Goal: Task Accomplishment & Management: Manage account settings

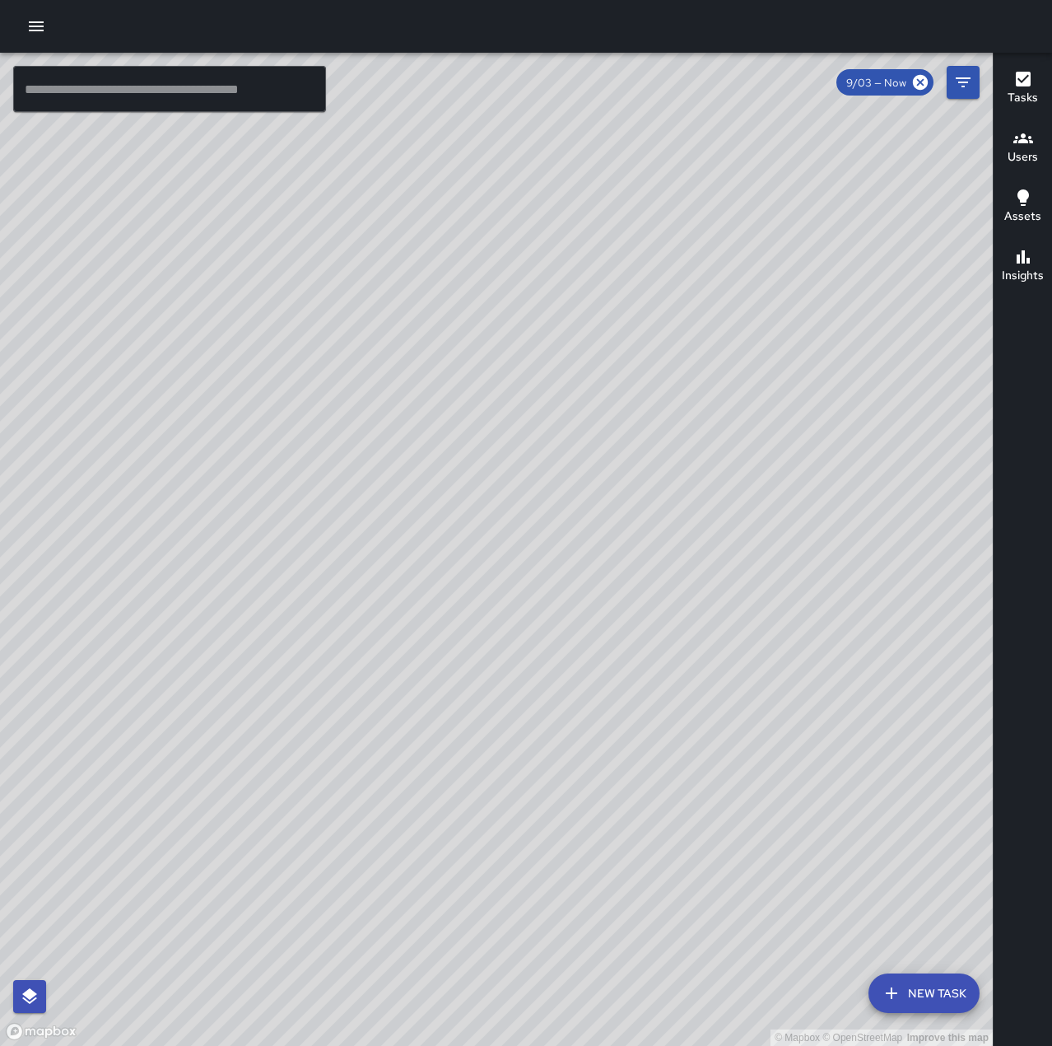
click at [37, 23] on icon "button" at bounding box center [36, 26] width 15 height 10
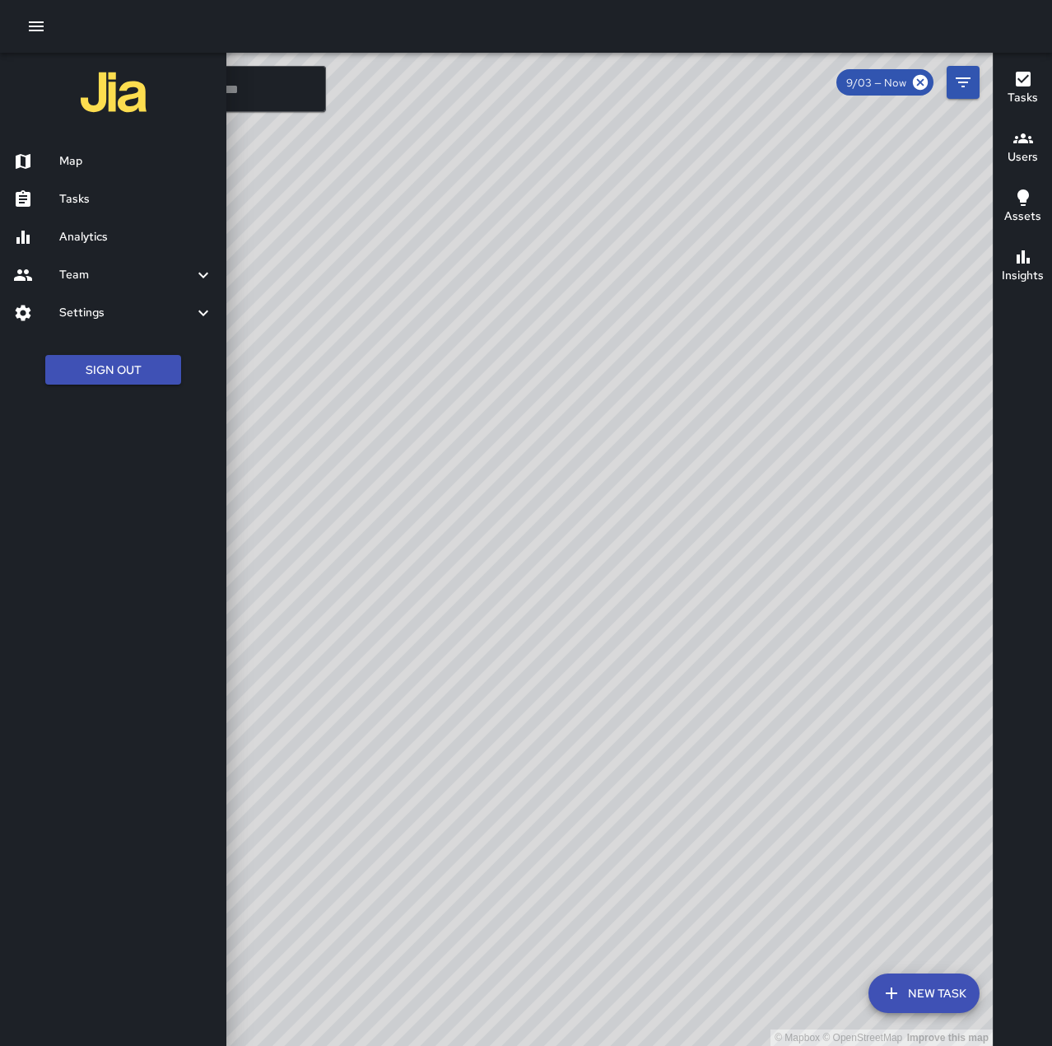
click at [135, 197] on h6 "Tasks" at bounding box center [136, 199] width 154 height 18
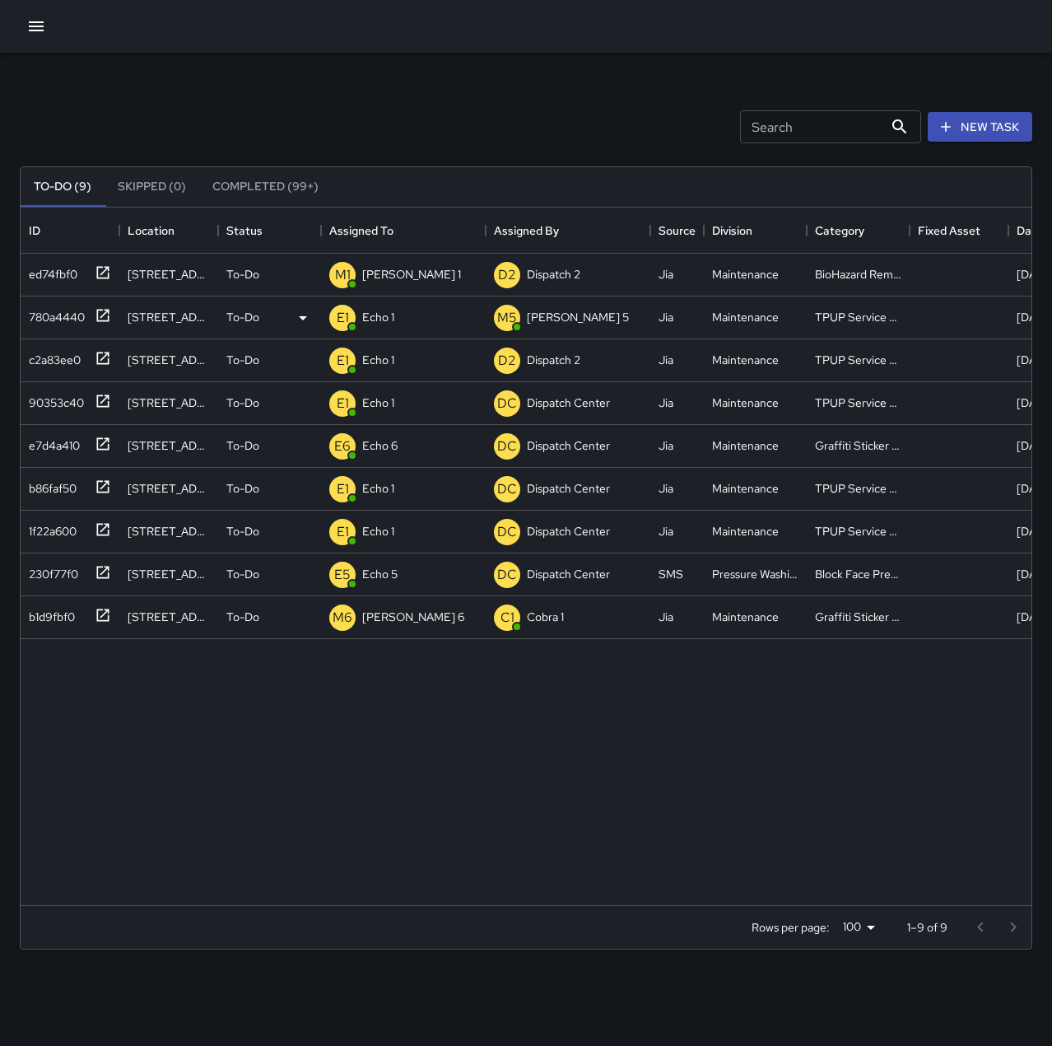
scroll to position [685, 999]
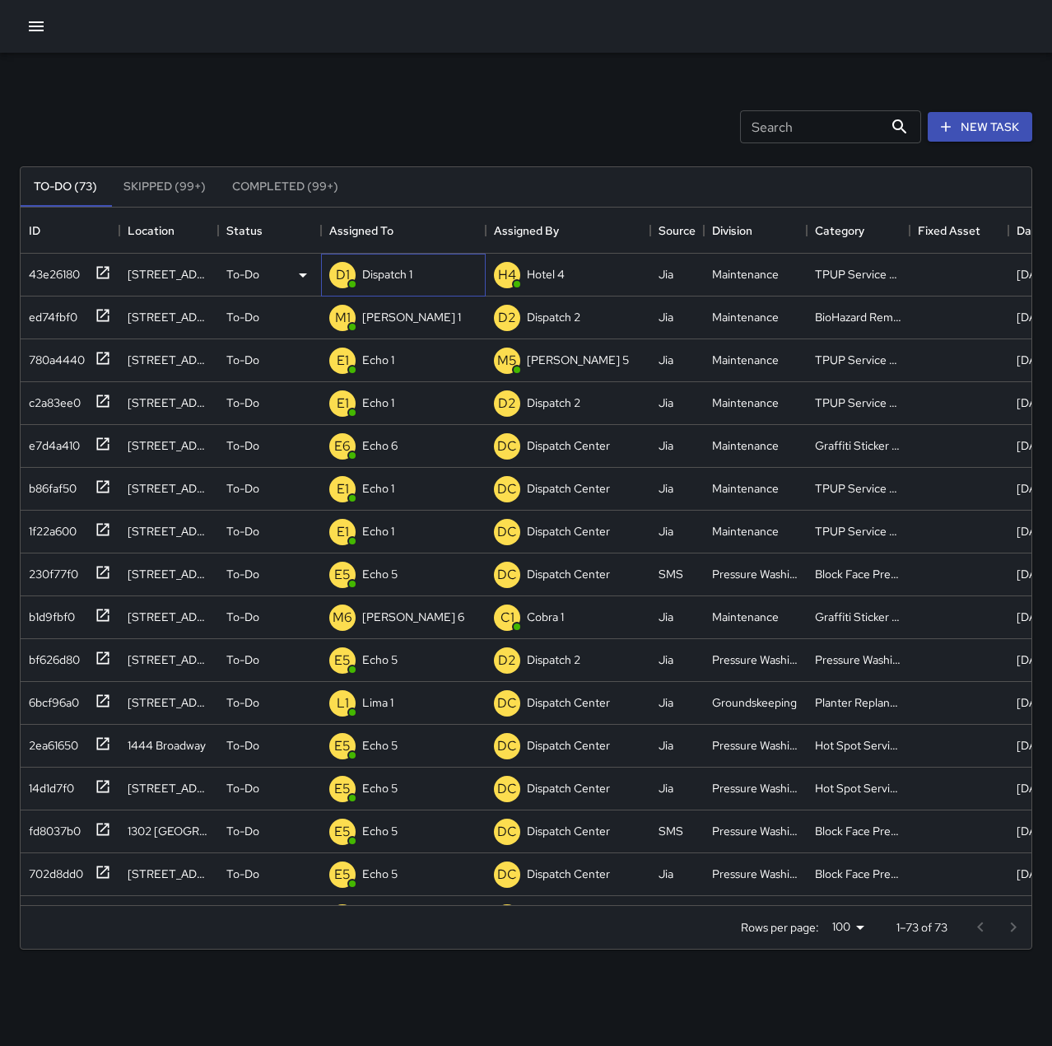
click at [369, 267] on p "Dispatch 1" at bounding box center [387, 274] width 50 height 16
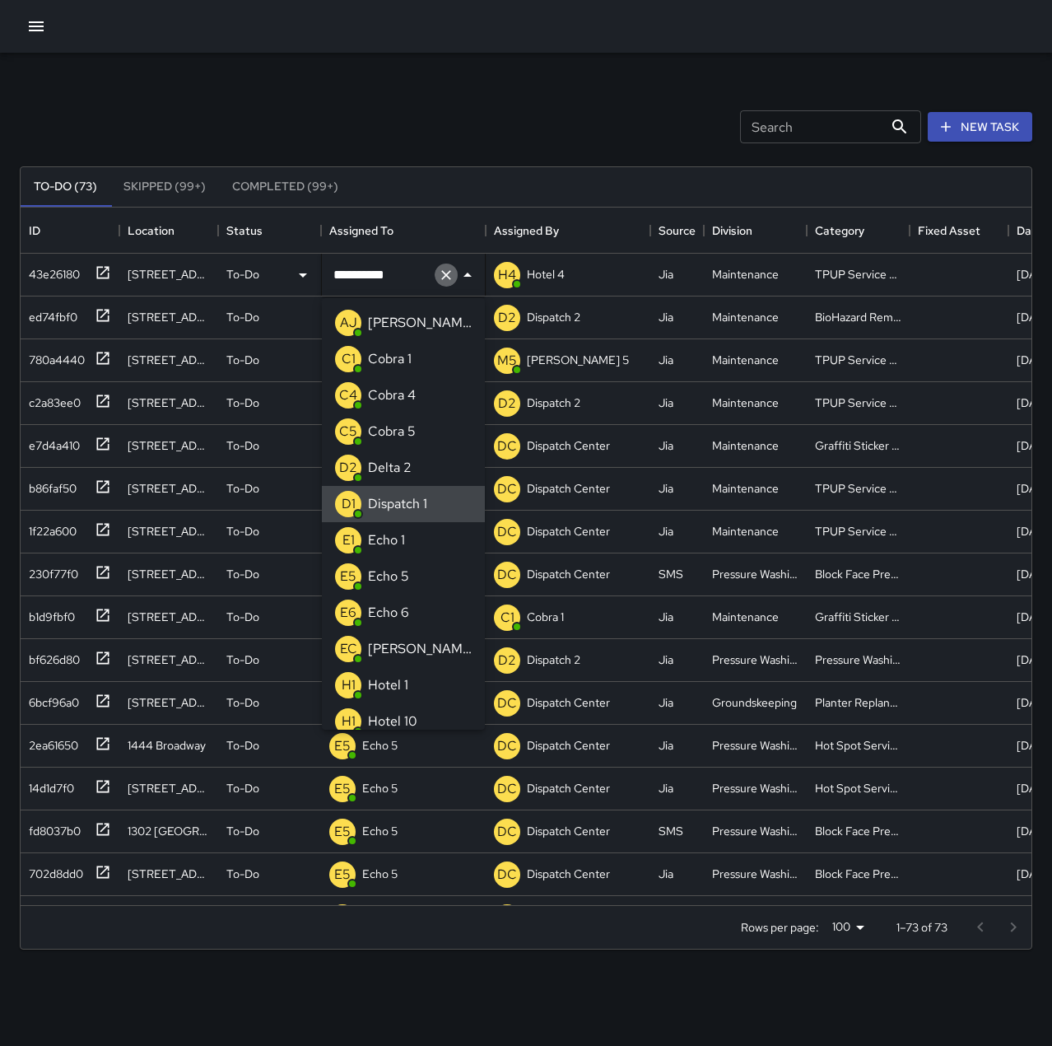
click at [445, 277] on icon "Clear" at bounding box center [446, 275] width 16 height 16
type input "**"
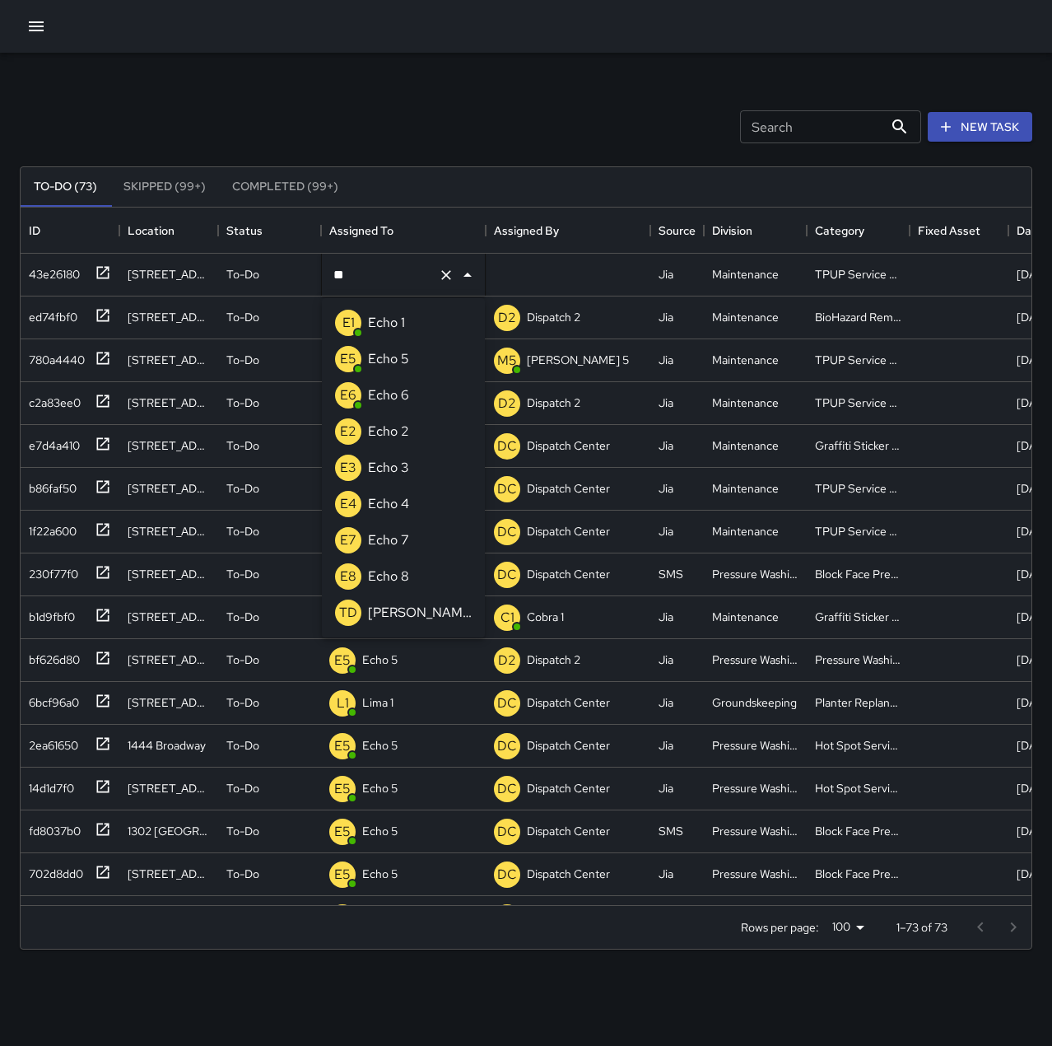
click at [416, 321] on li "E1 Echo 1" at bounding box center [403, 323] width 163 height 36
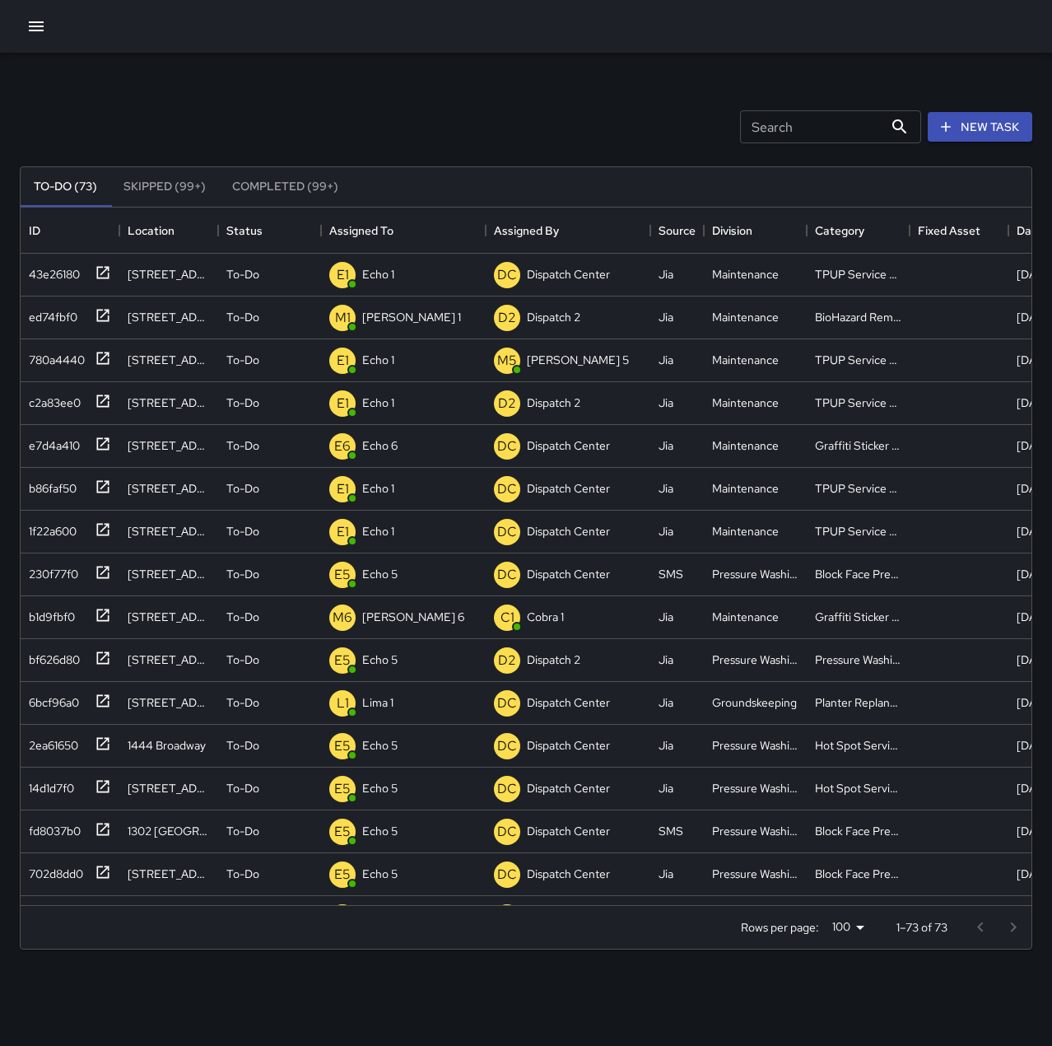
click at [410, 118] on div "Search Search New Task" at bounding box center [525, 127] width 1019 height 86
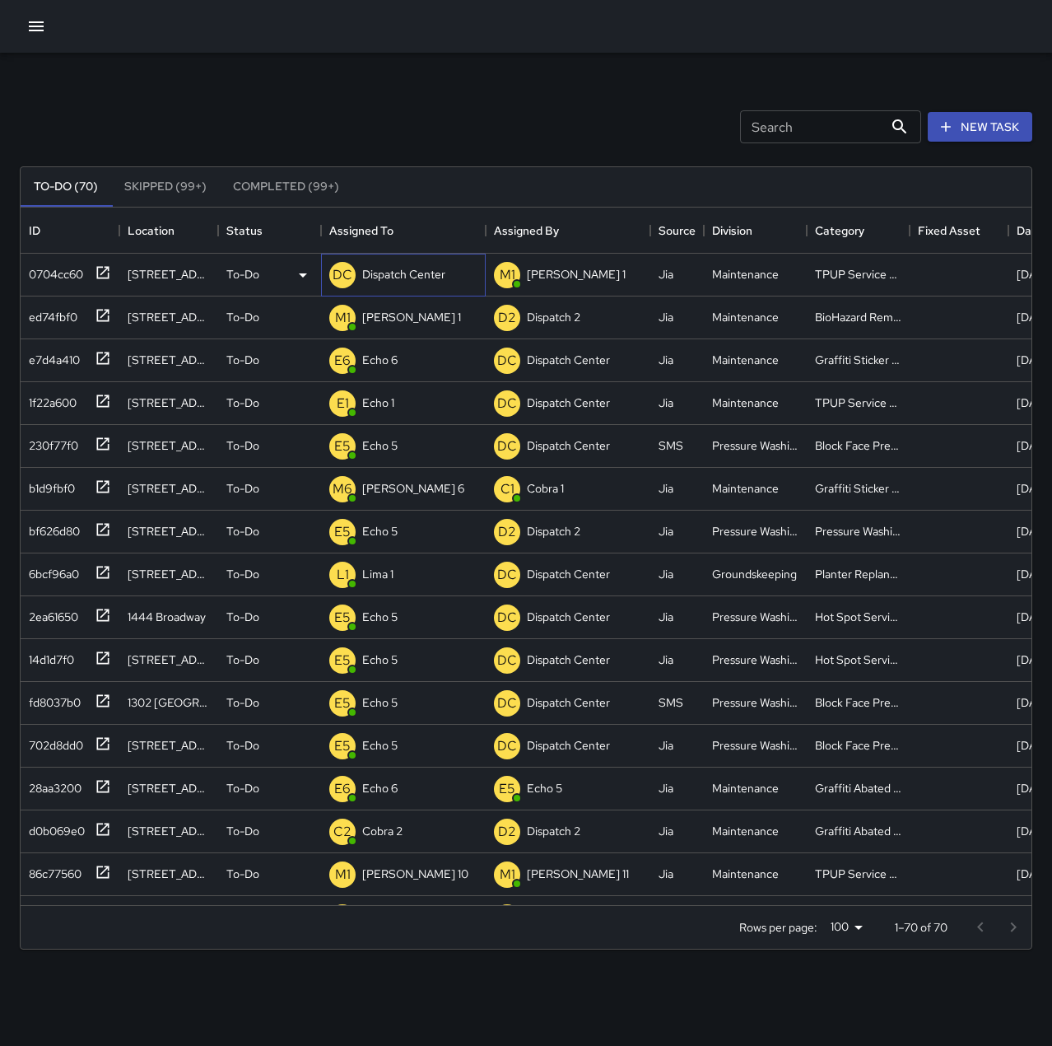
click at [375, 261] on div "DC Dispatch Center" at bounding box center [387, 275] width 123 height 33
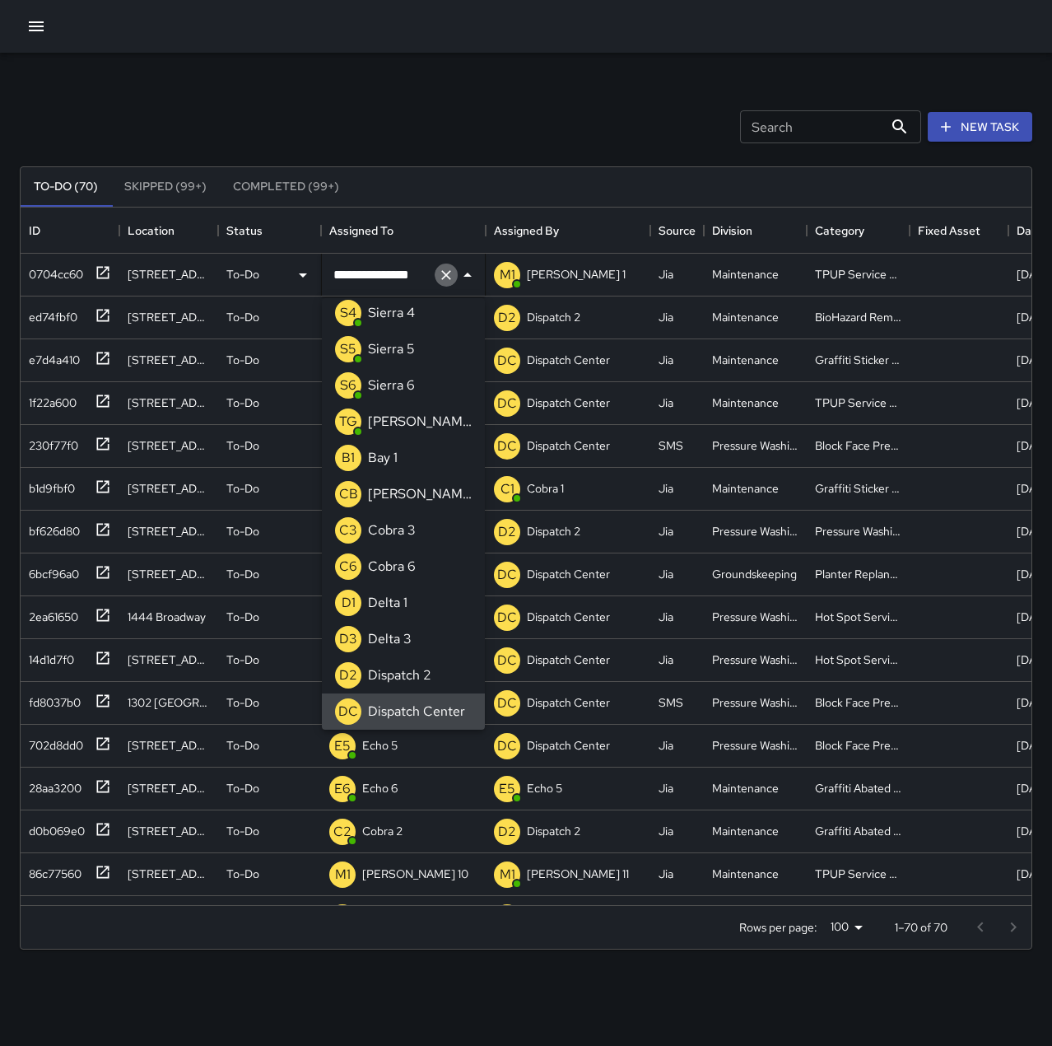
click at [436, 274] on button "Clear" at bounding box center [446, 274] width 23 height 23
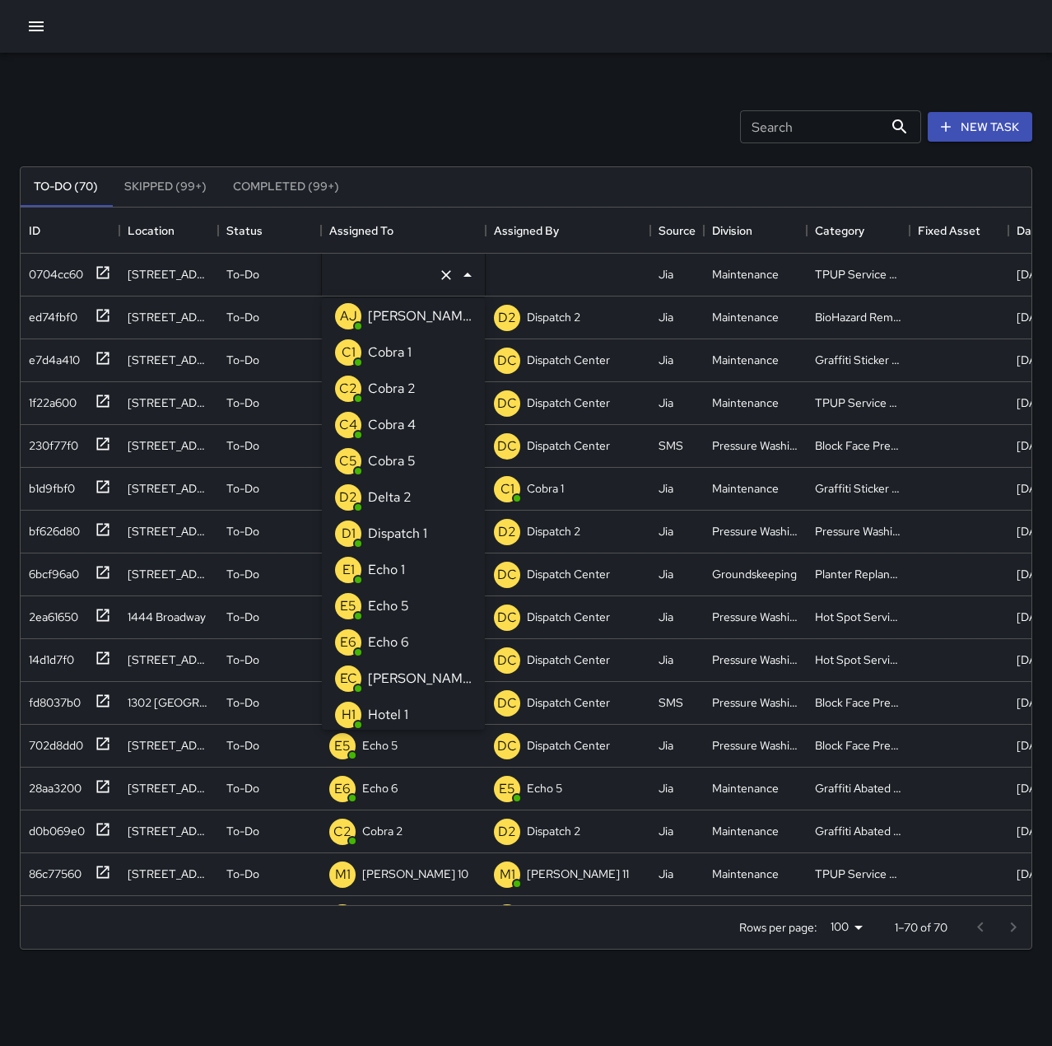
click at [414, 574] on li "E1 Echo 1" at bounding box center [403, 570] width 163 height 36
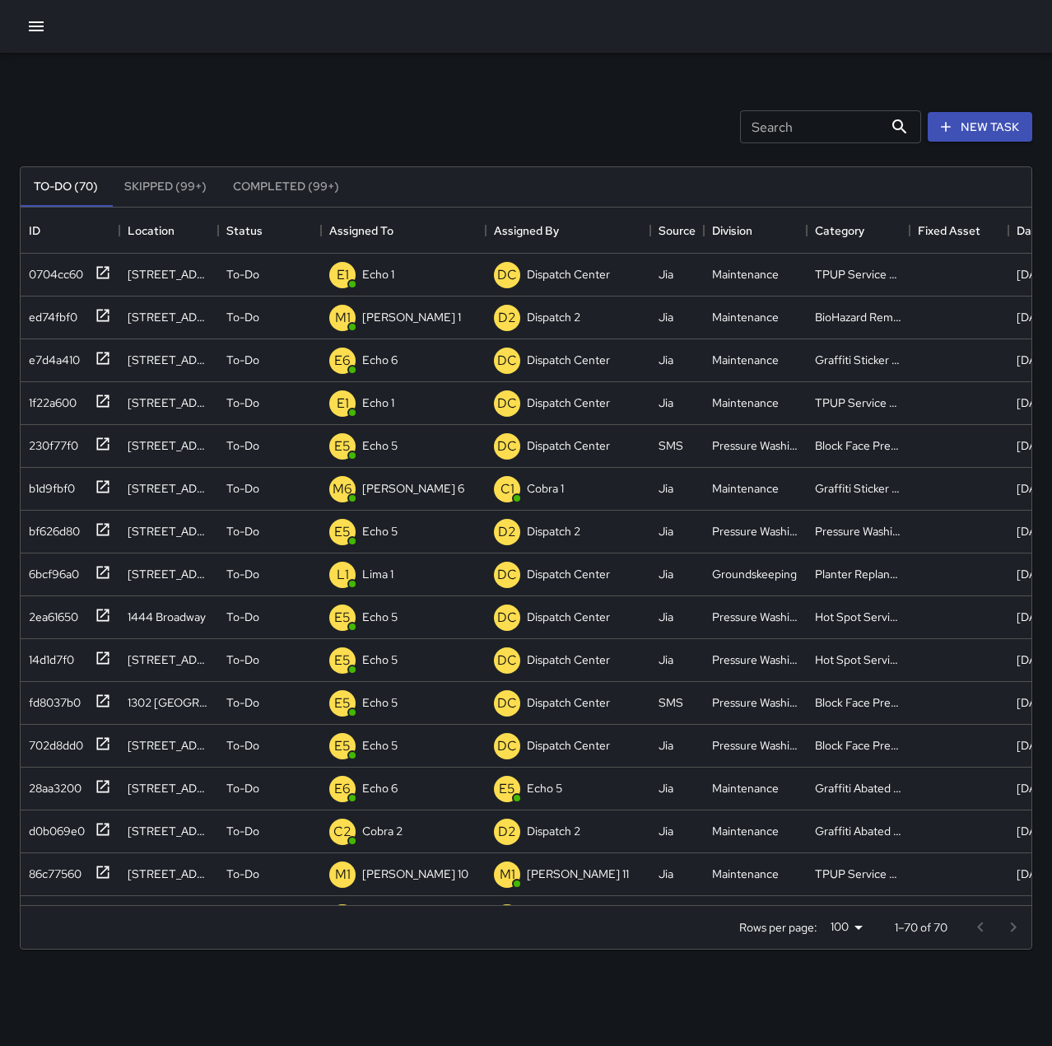
click at [502, 82] on div "Search Search New Task To-Do (70) Skipped (99+) Completed (99+) ID Location Sta…" at bounding box center [526, 513] width 1052 height 920
click at [77, 313] on div "4267b620" at bounding box center [52, 313] width 61 height 23
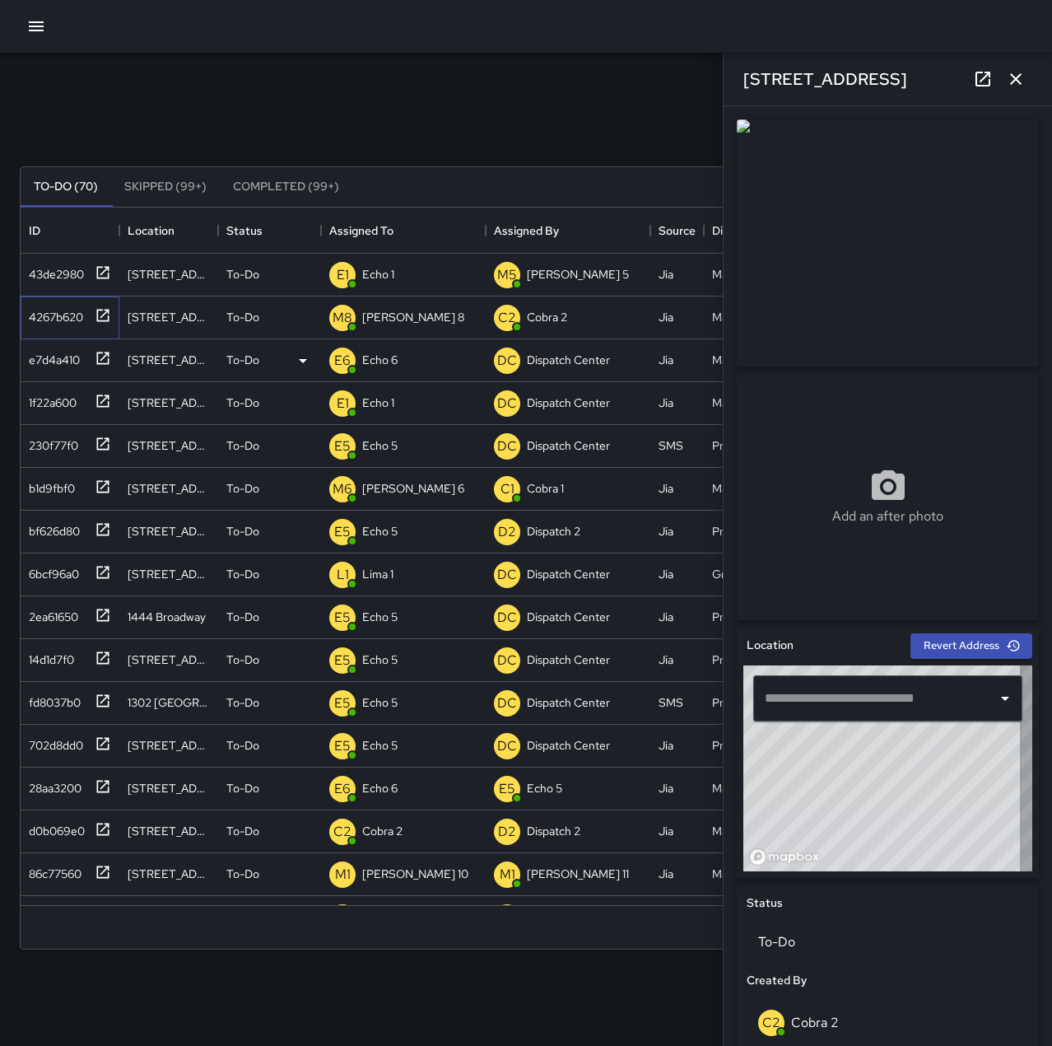
type input "**********"
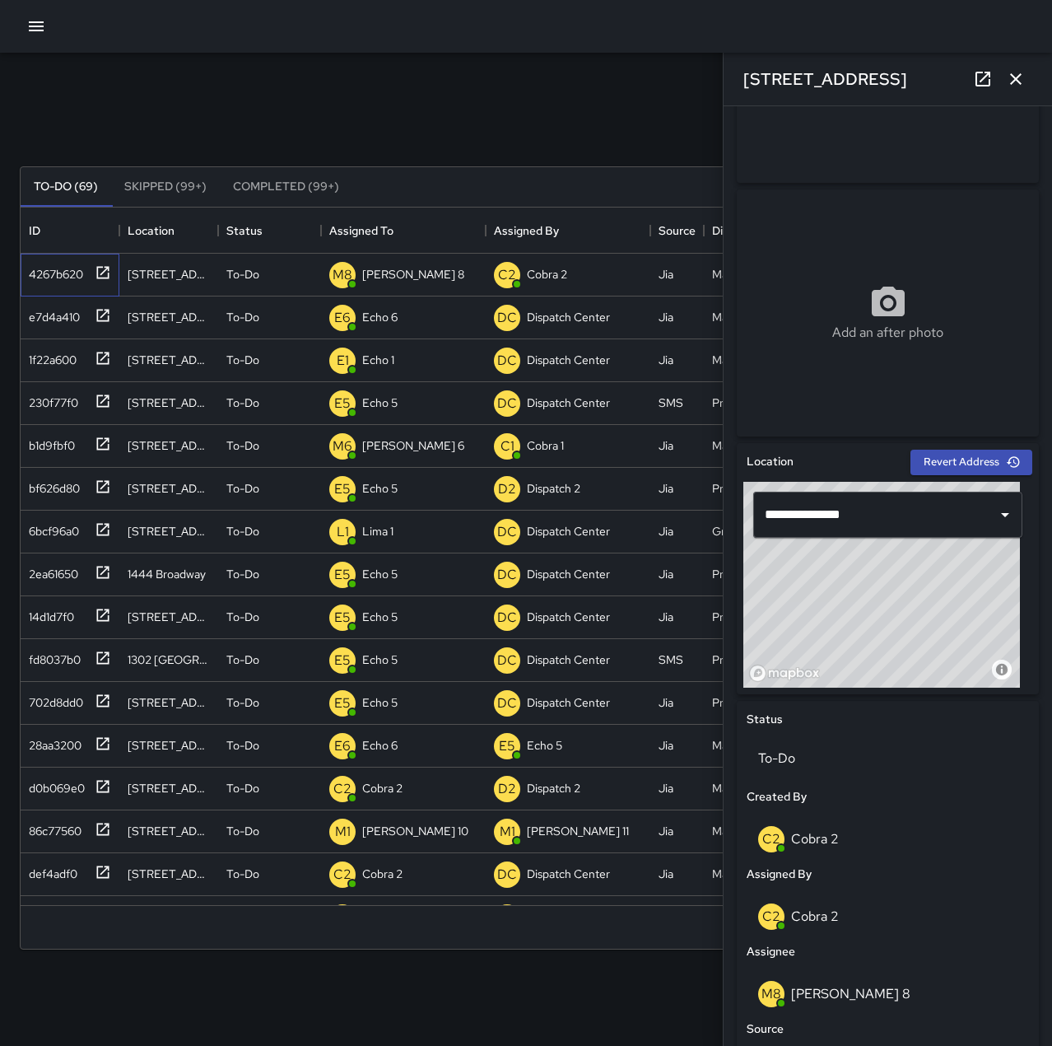
scroll to position [145, 0]
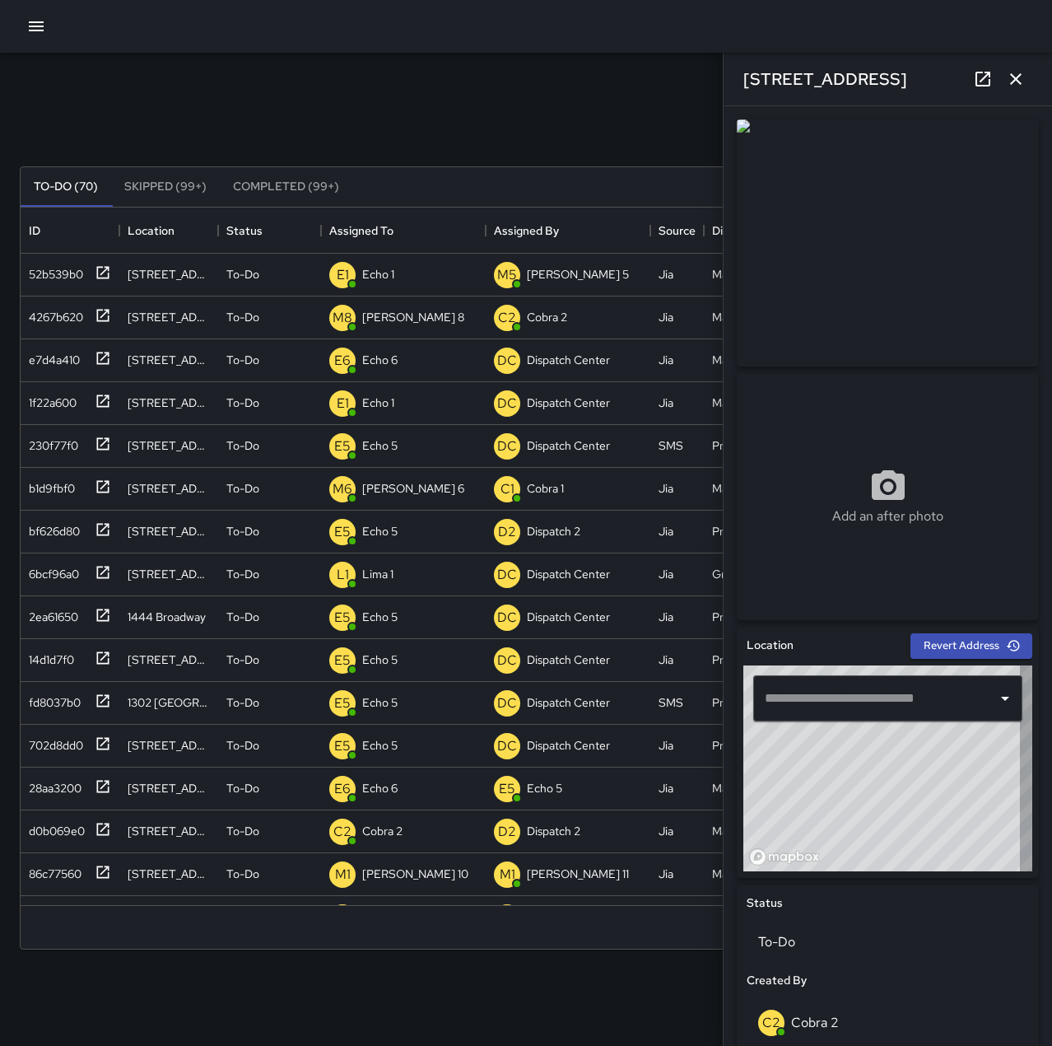
type input "**********"
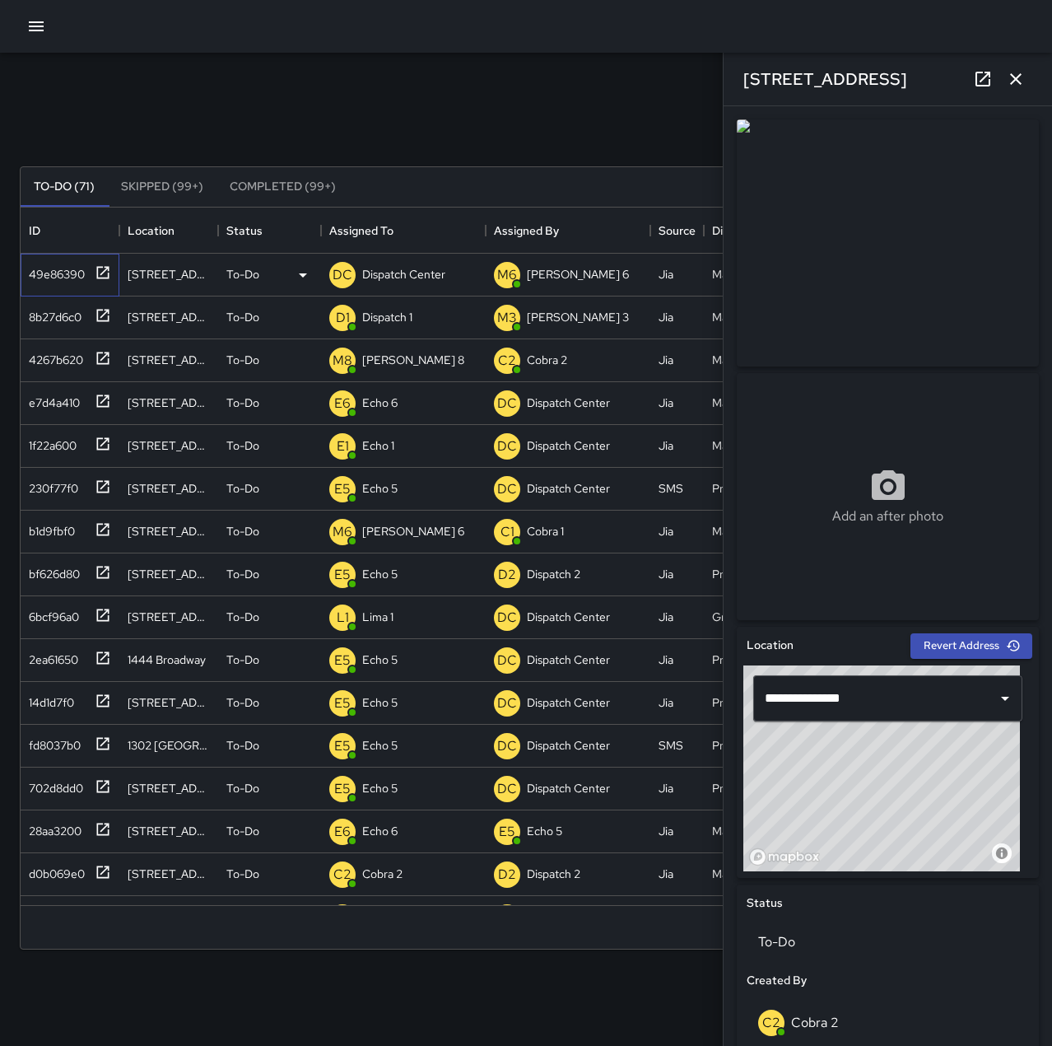
click at [45, 272] on div "49e86390" at bounding box center [53, 270] width 63 height 23
type input "**********"
click at [422, 267] on p "Dispatch Center" at bounding box center [403, 274] width 83 height 16
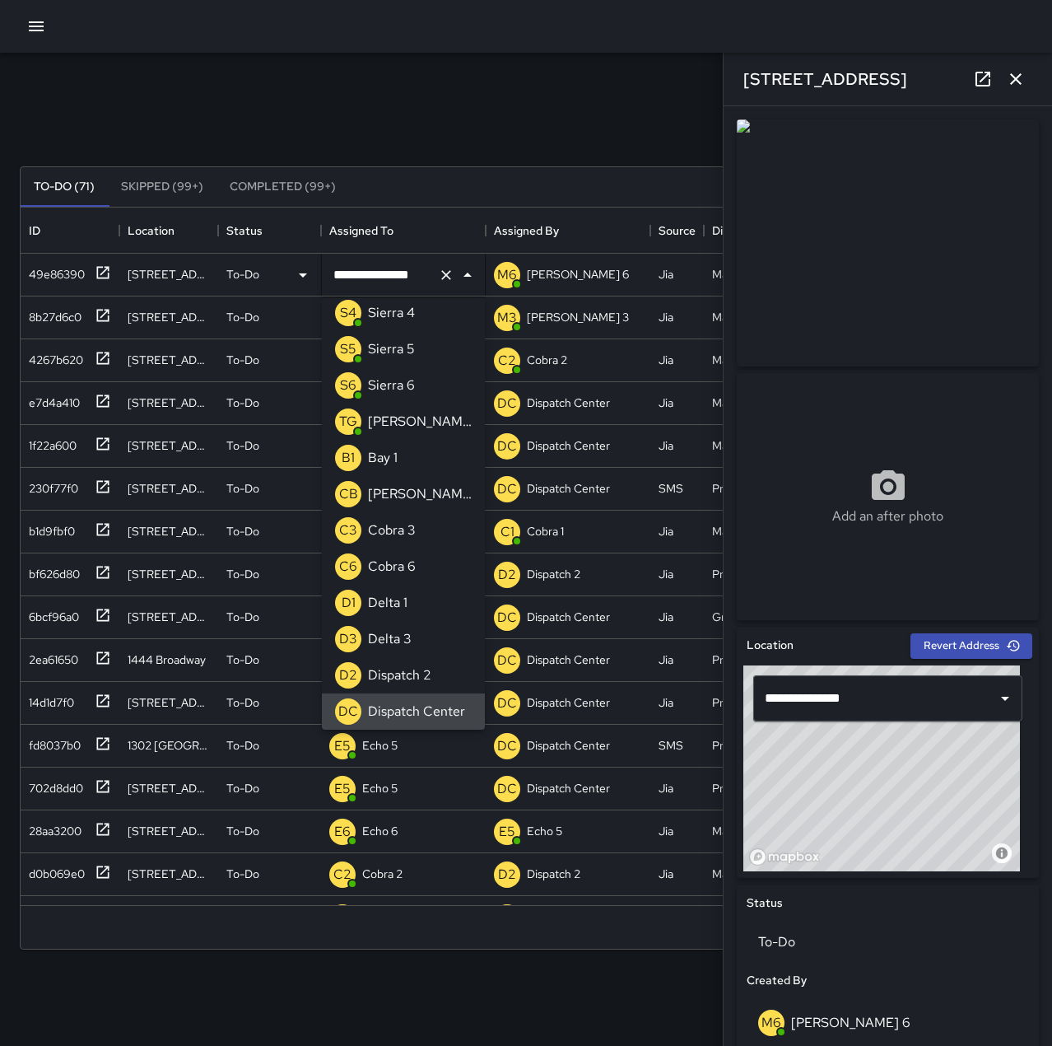
click at [448, 273] on icon "Clear" at bounding box center [446, 275] width 10 height 10
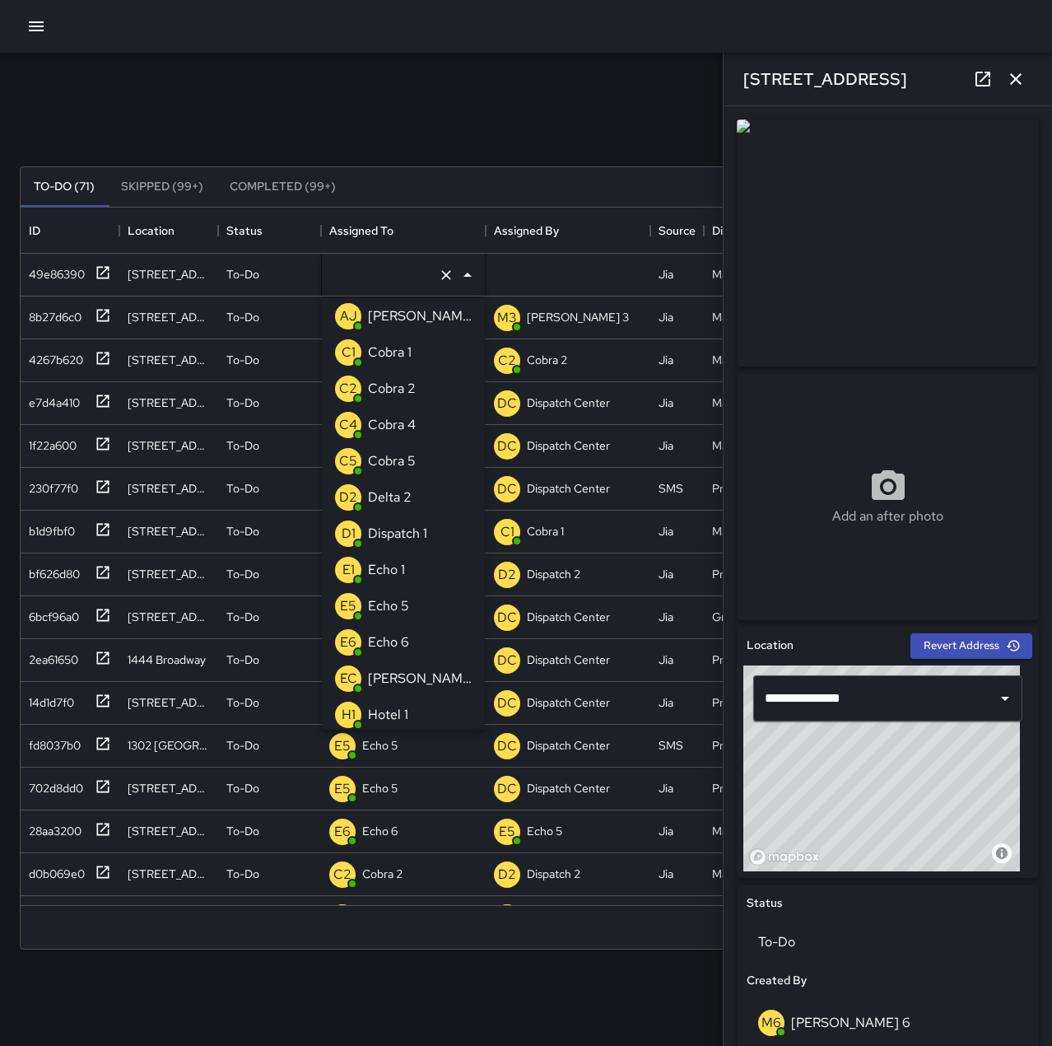
click at [412, 563] on li "E1 Echo 1" at bounding box center [403, 570] width 163 height 36
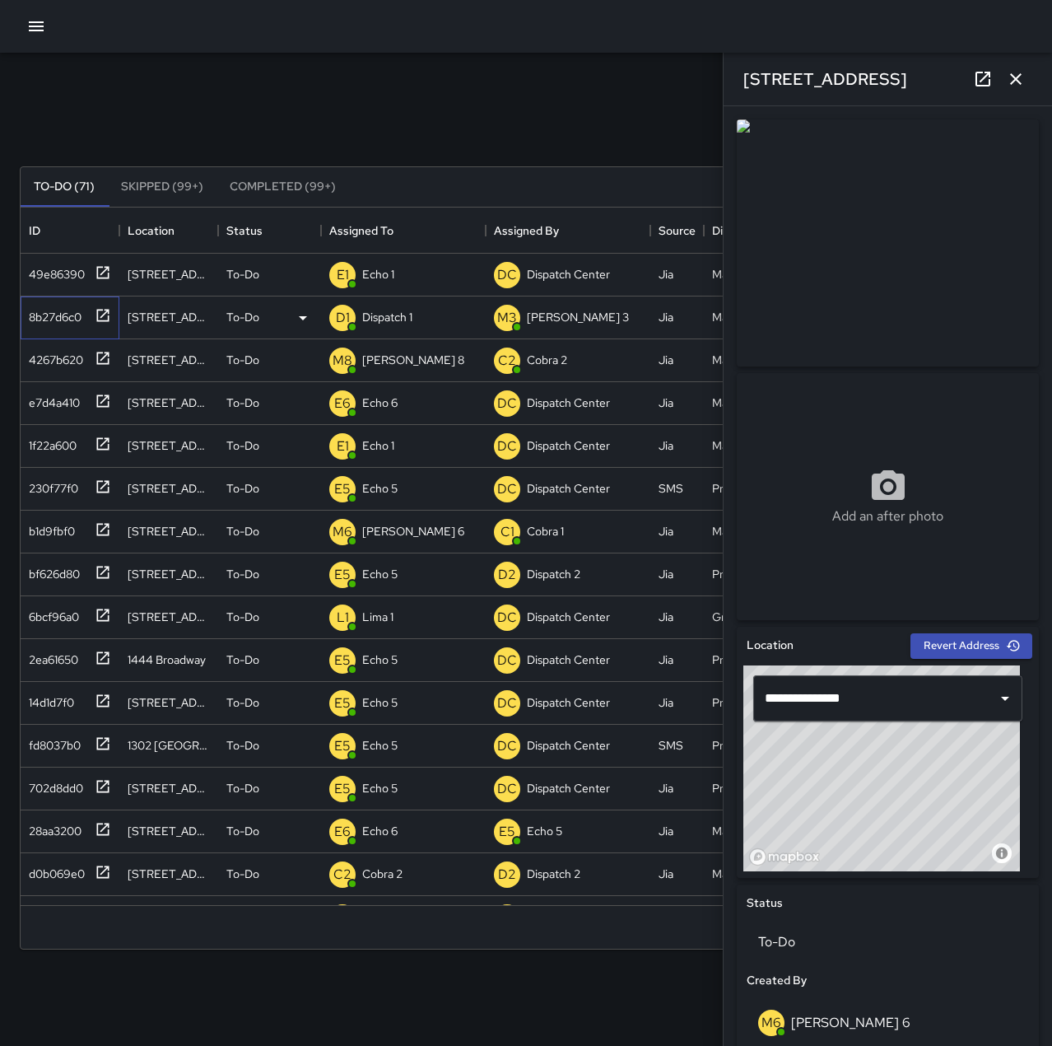
click at [58, 314] on div "8b27d6c0" at bounding box center [51, 313] width 59 height 23
type input "**********"
click at [412, 314] on p "Dispatch 1" at bounding box center [387, 317] width 50 height 16
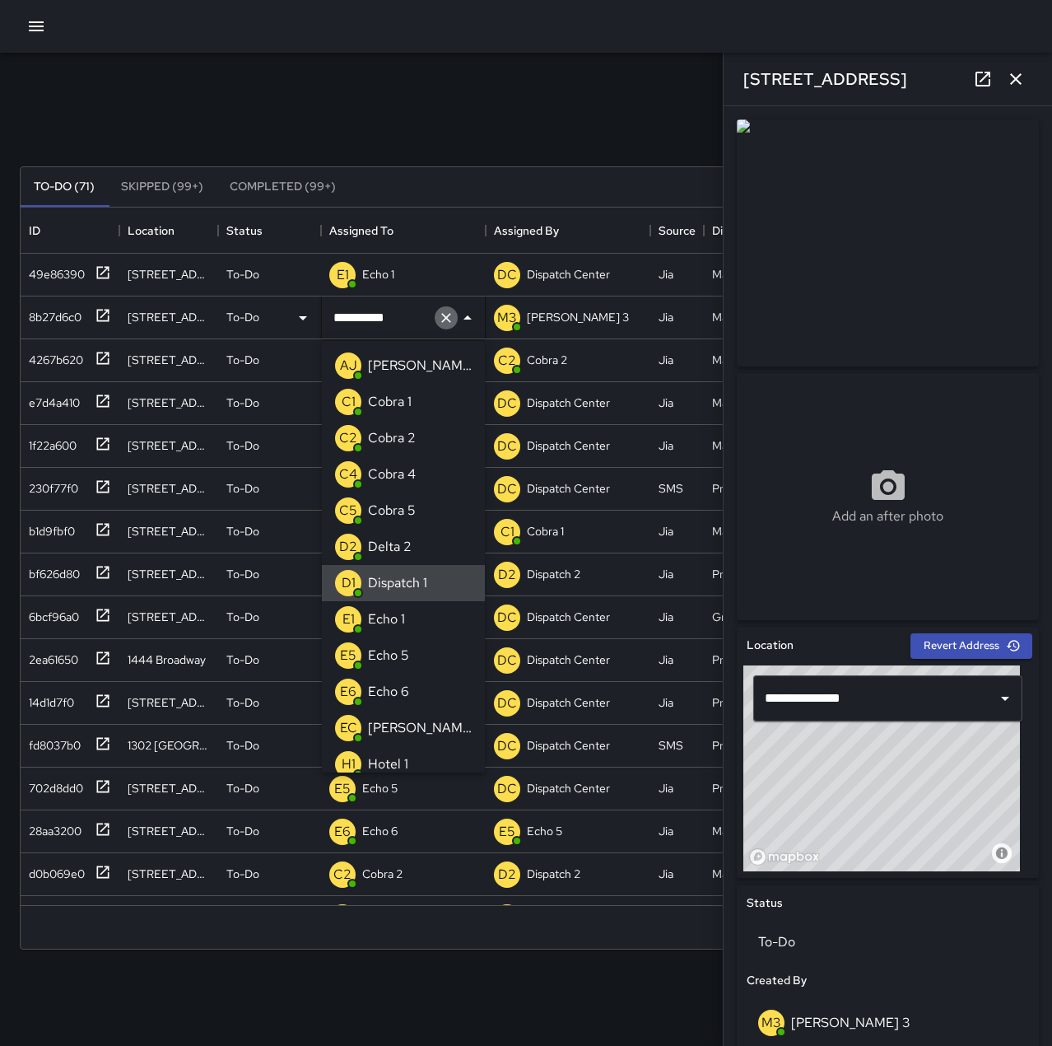
click at [442, 319] on icon "Clear" at bounding box center [446, 318] width 16 height 16
click at [395, 617] on p "Echo 1" at bounding box center [386, 619] width 37 height 20
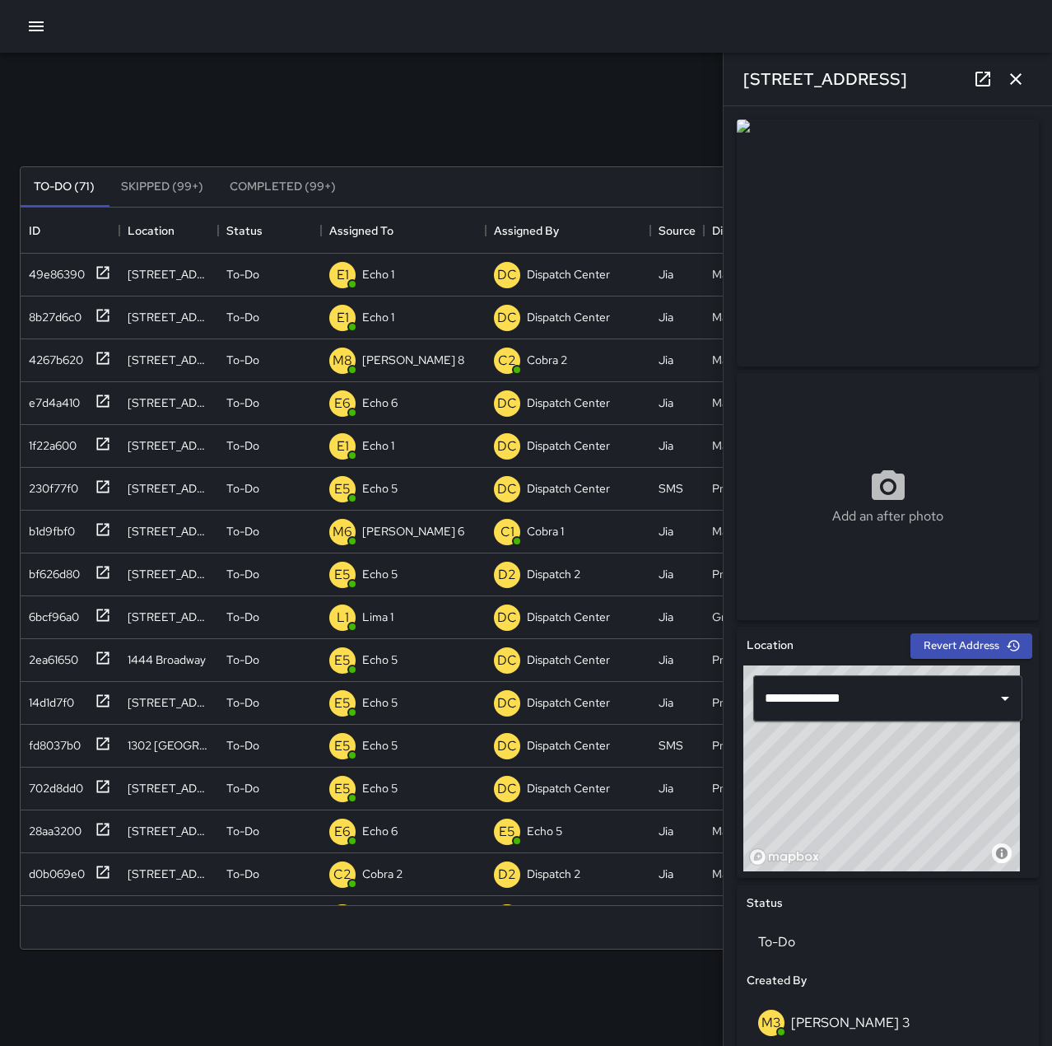
click at [416, 64] on div "Search Search New Task To-Do (71) Skipped (99+) Completed (99+) ID Location Sta…" at bounding box center [526, 513] width 1052 height 920
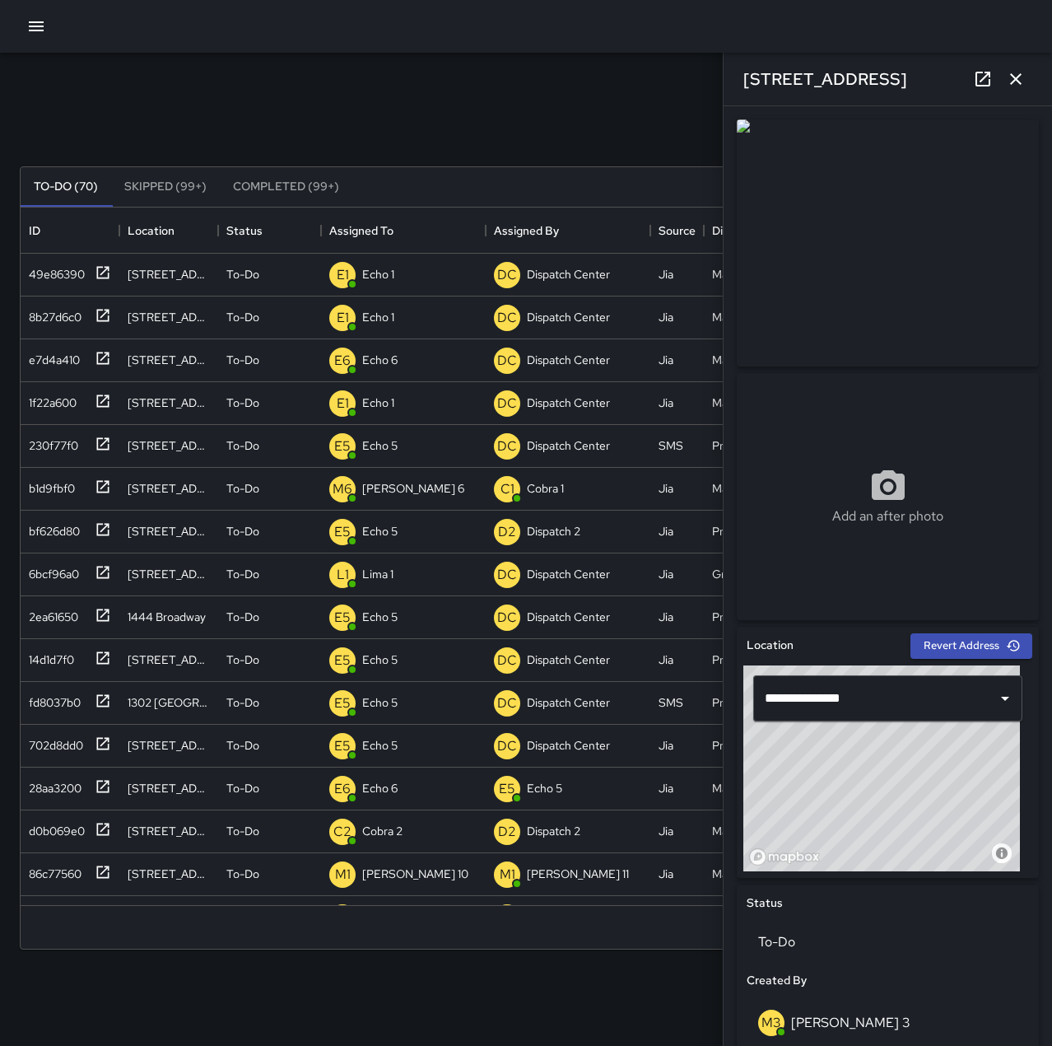
click at [1022, 84] on icon "button" at bounding box center [1016, 79] width 20 height 20
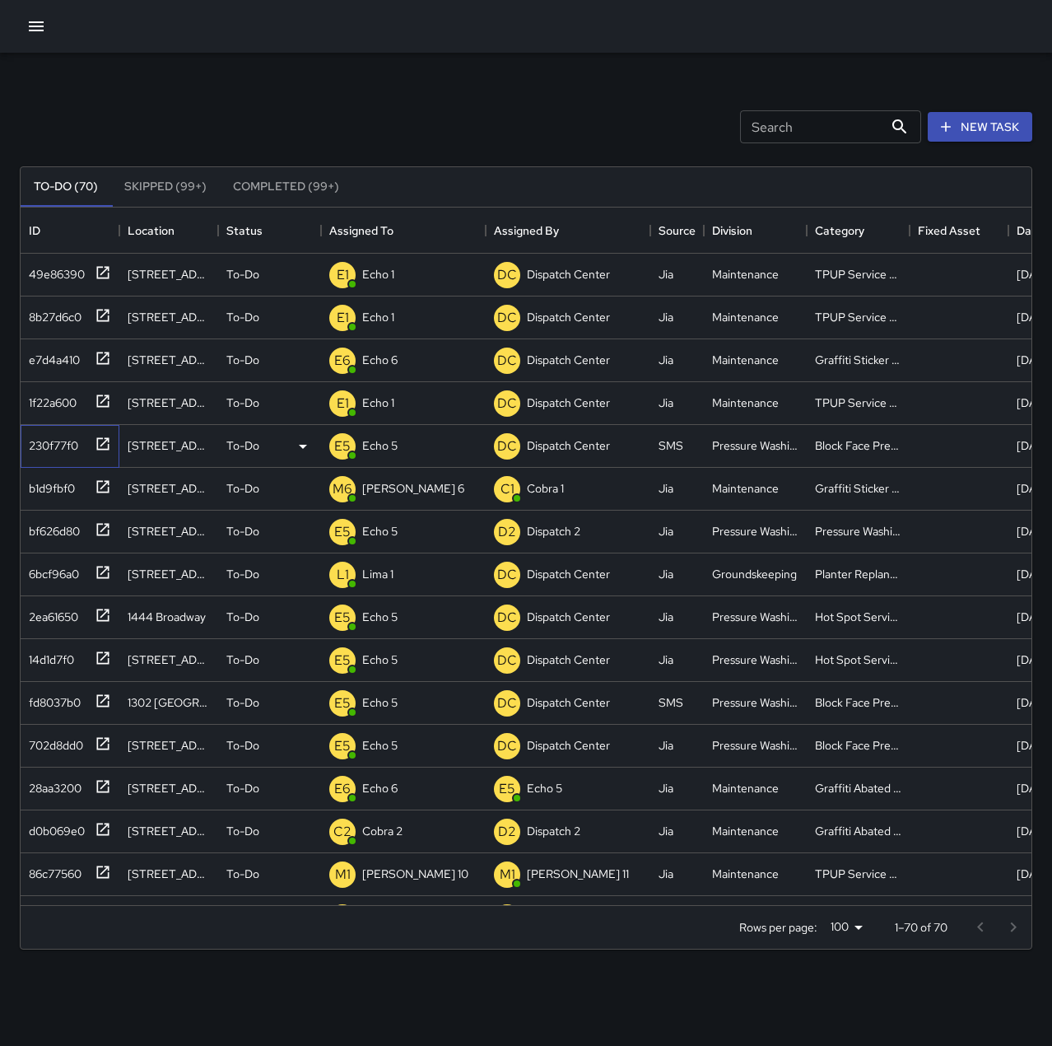
click at [71, 447] on div "230f77f0" at bounding box center [50, 442] width 56 height 23
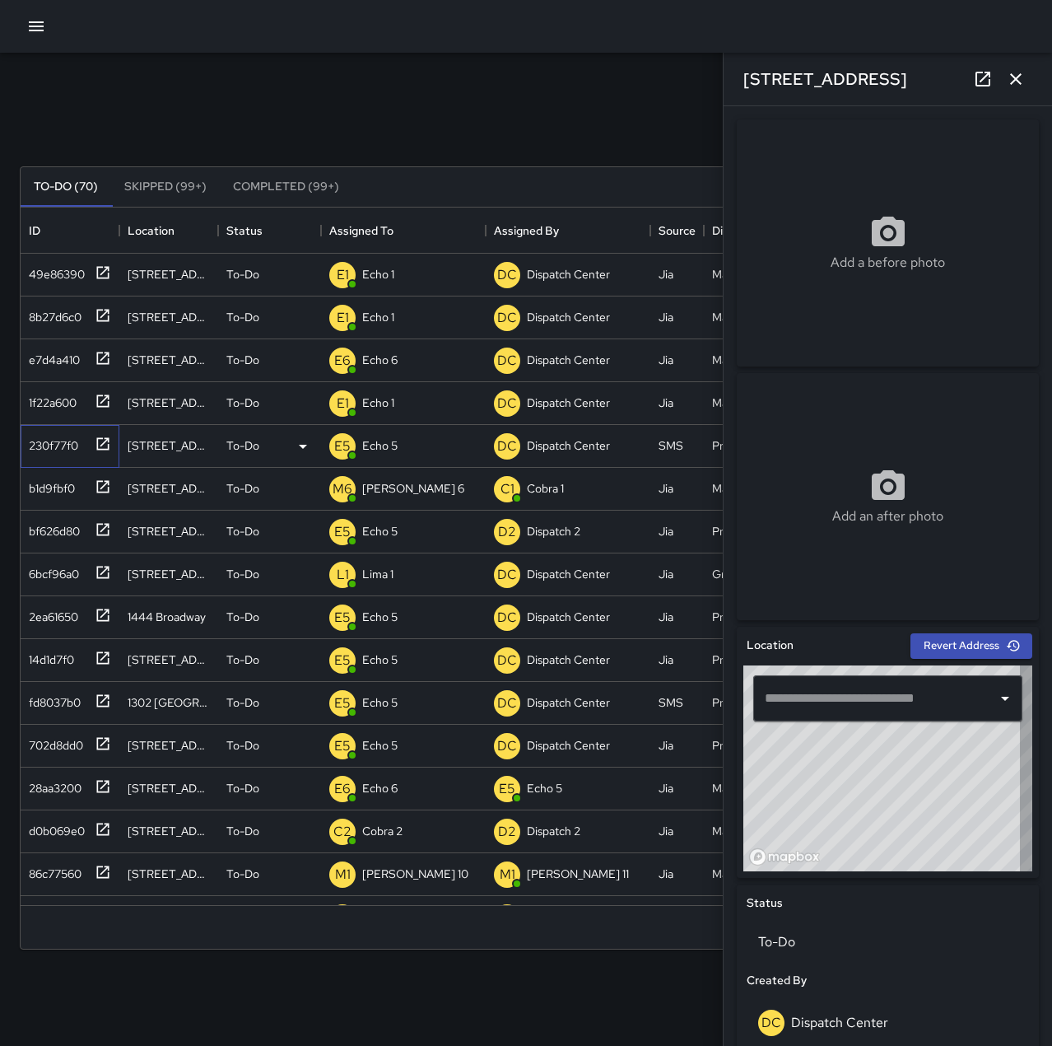
type input "**********"
click at [41, 399] on div "1f22a600" at bounding box center [49, 399] width 54 height 23
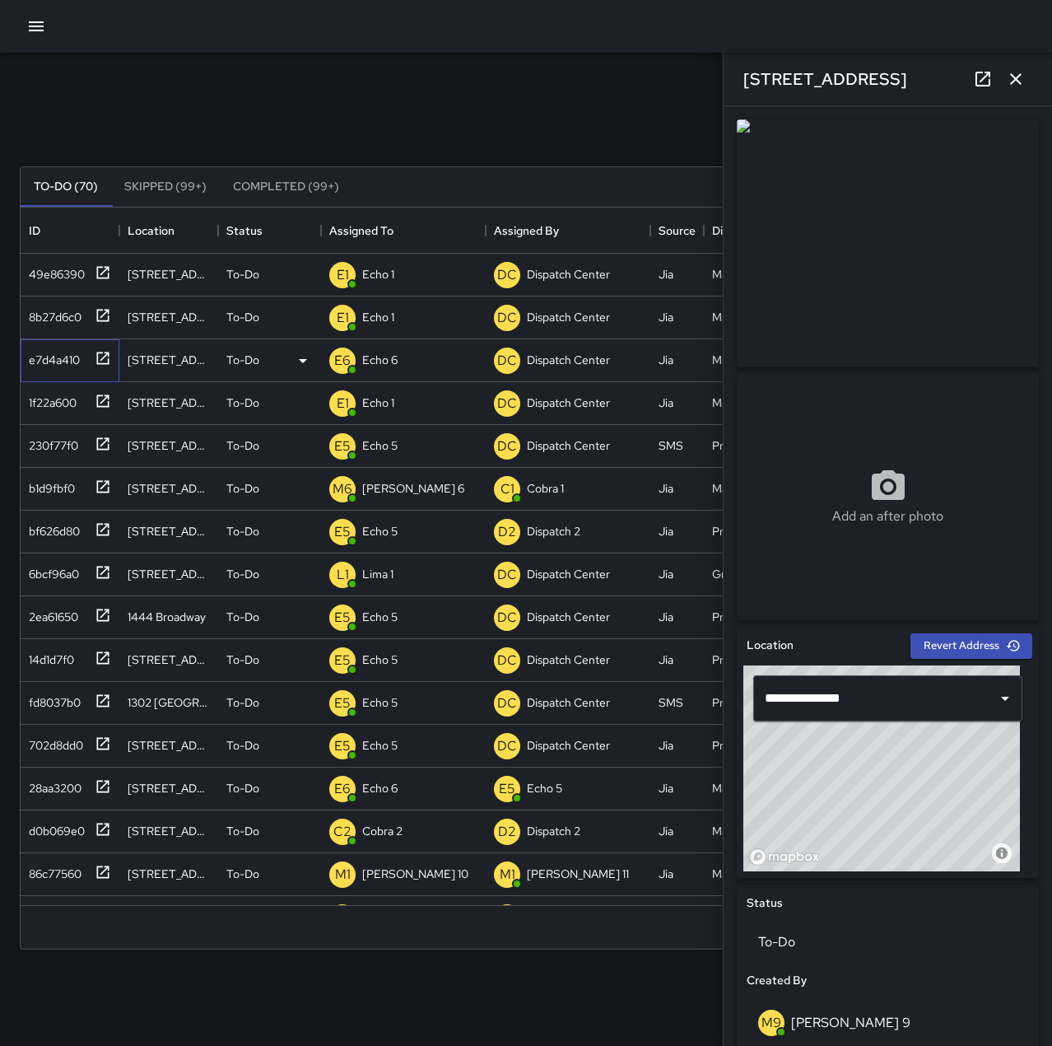
click at [35, 356] on div "e7d4a410" at bounding box center [51, 356] width 58 height 23
click at [47, 322] on div "8b27d6c0" at bounding box center [51, 313] width 59 height 23
click at [60, 263] on div "49e86390" at bounding box center [53, 270] width 63 height 23
click at [268, 177] on button "Completed (99+)" at bounding box center [286, 187] width 133 height 40
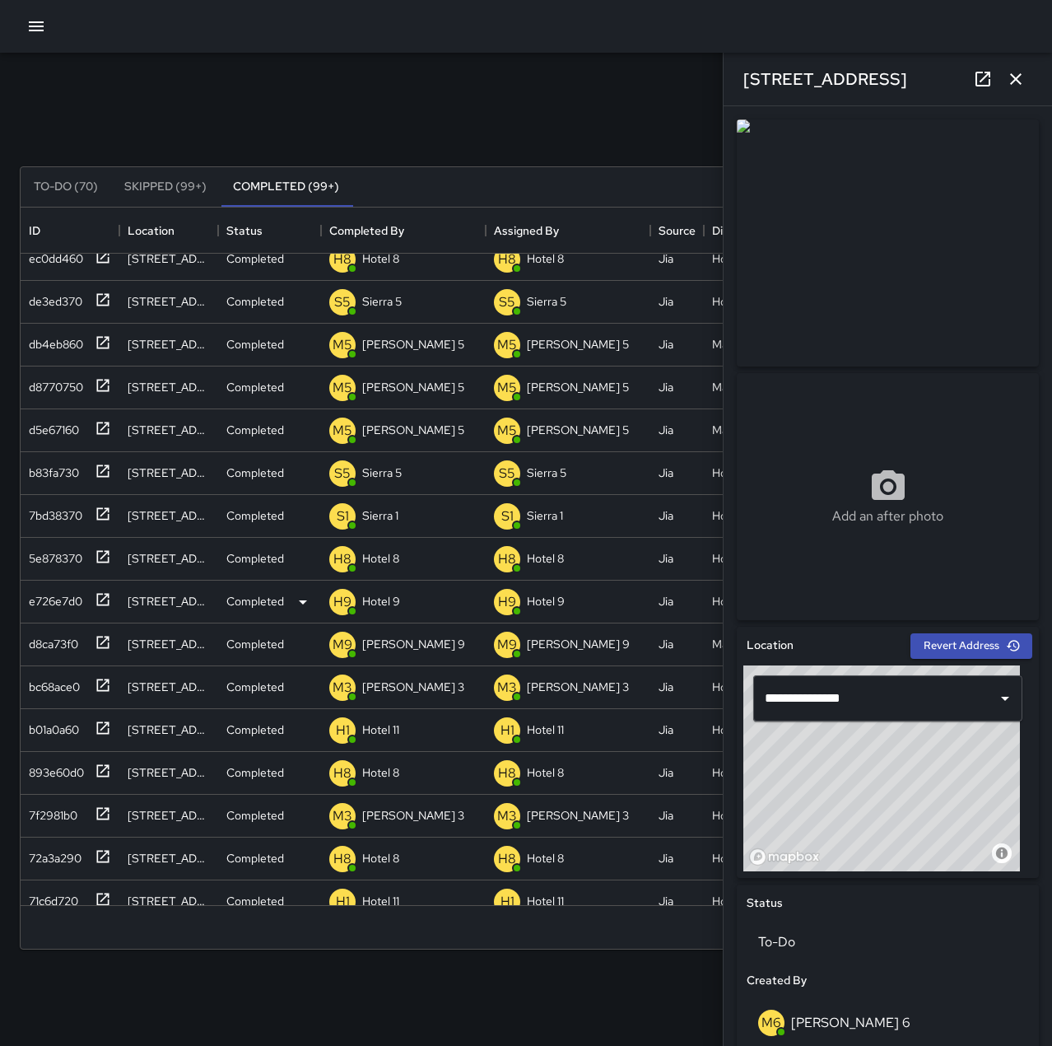
scroll to position [0, 0]
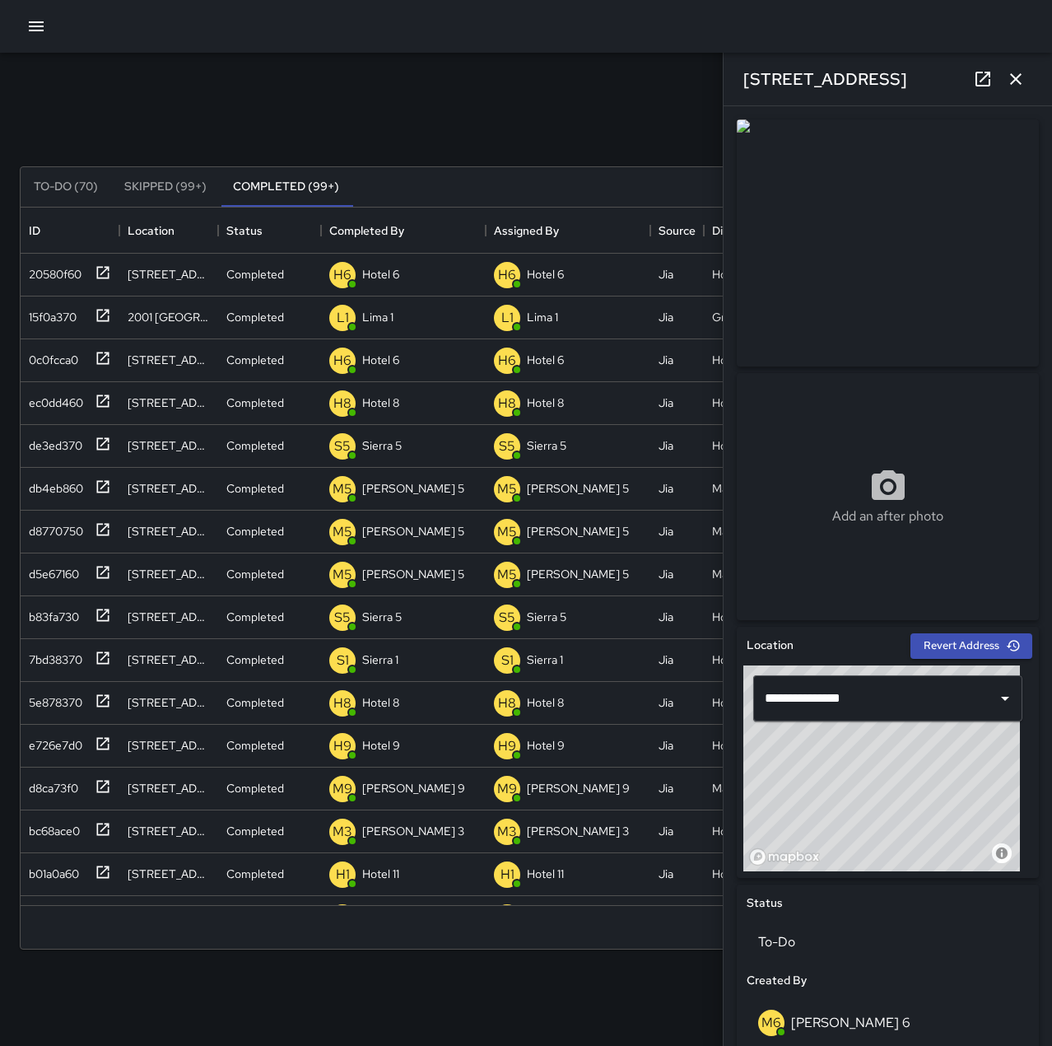
click at [1012, 71] on icon "button" at bounding box center [1016, 79] width 20 height 20
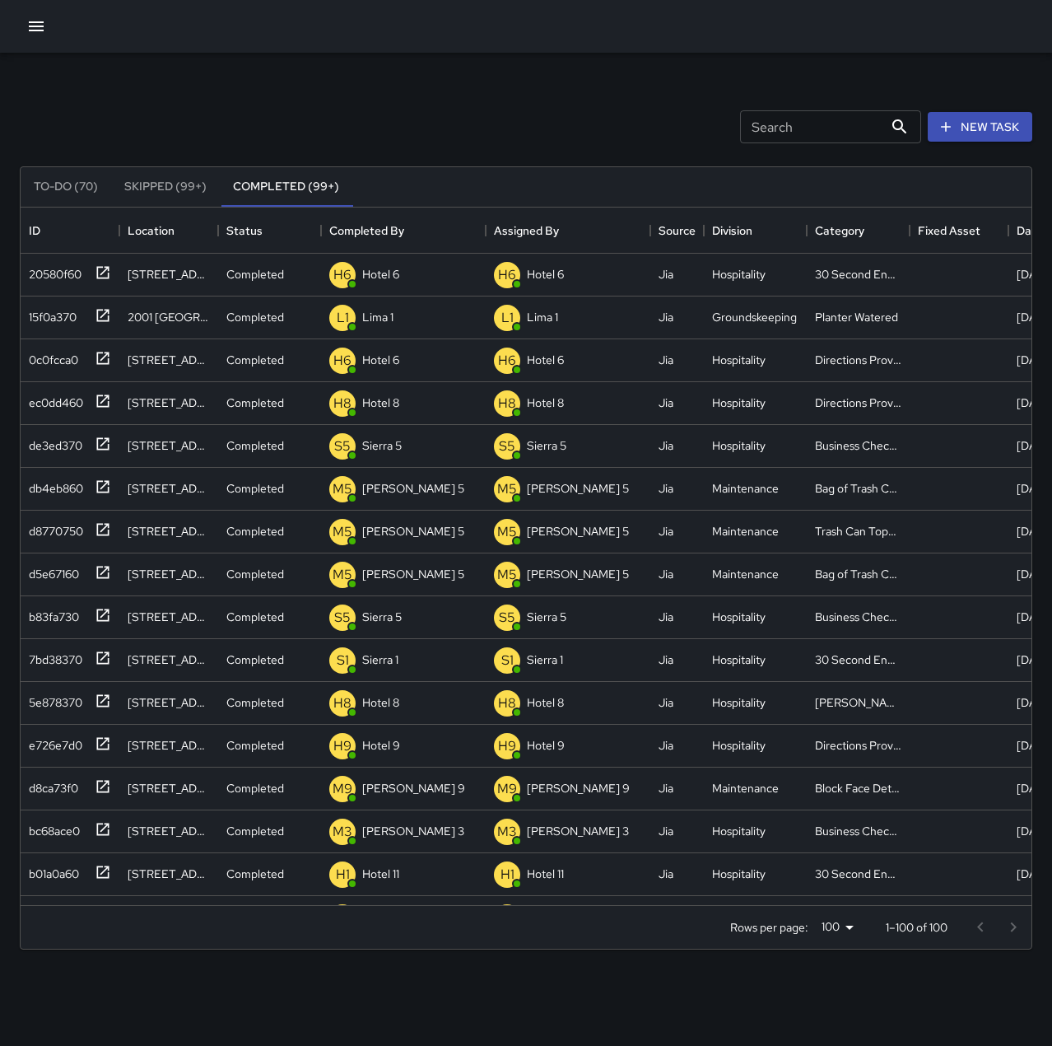
click at [67, 198] on button "To-Do (70)" at bounding box center [66, 187] width 91 height 40
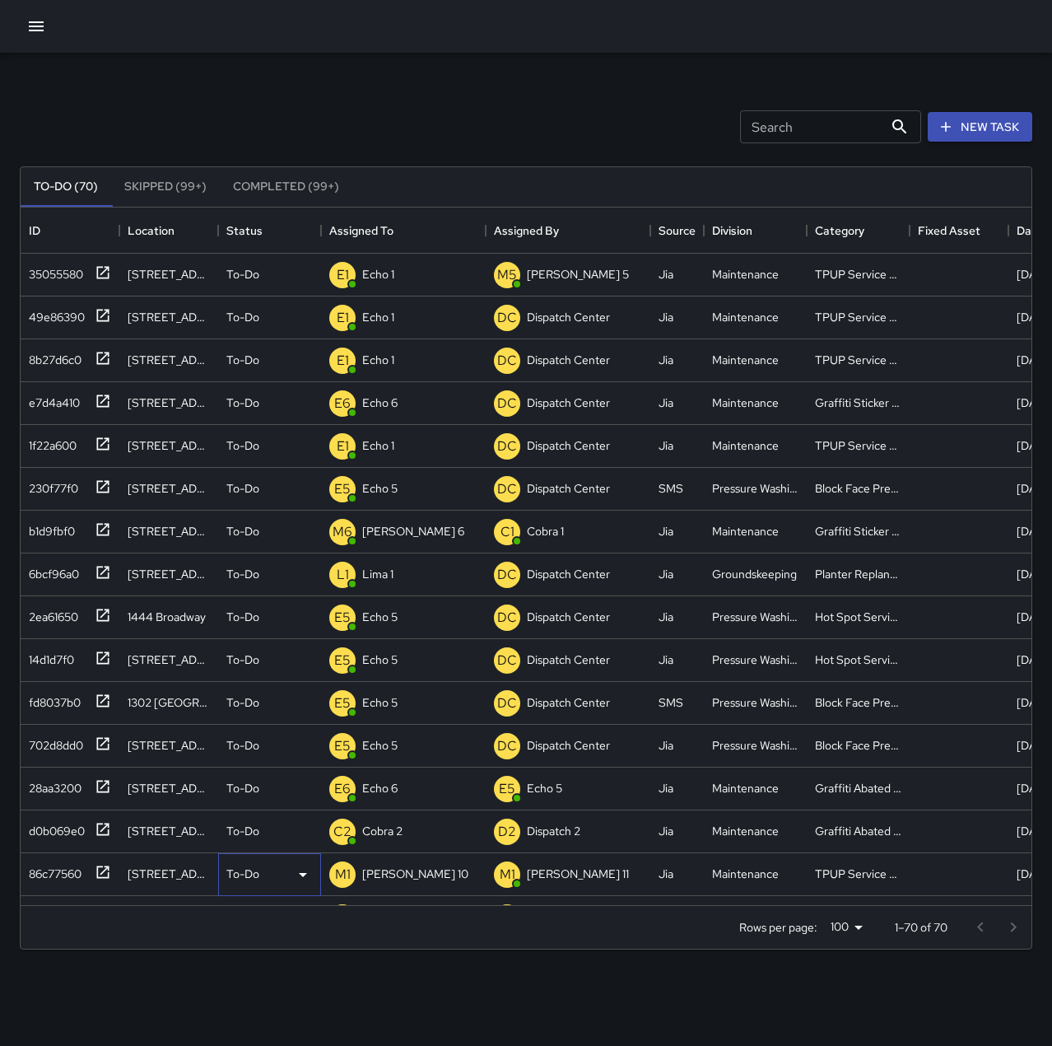
click at [263, 873] on div "To-Do" at bounding box center [269, 874] width 86 height 20
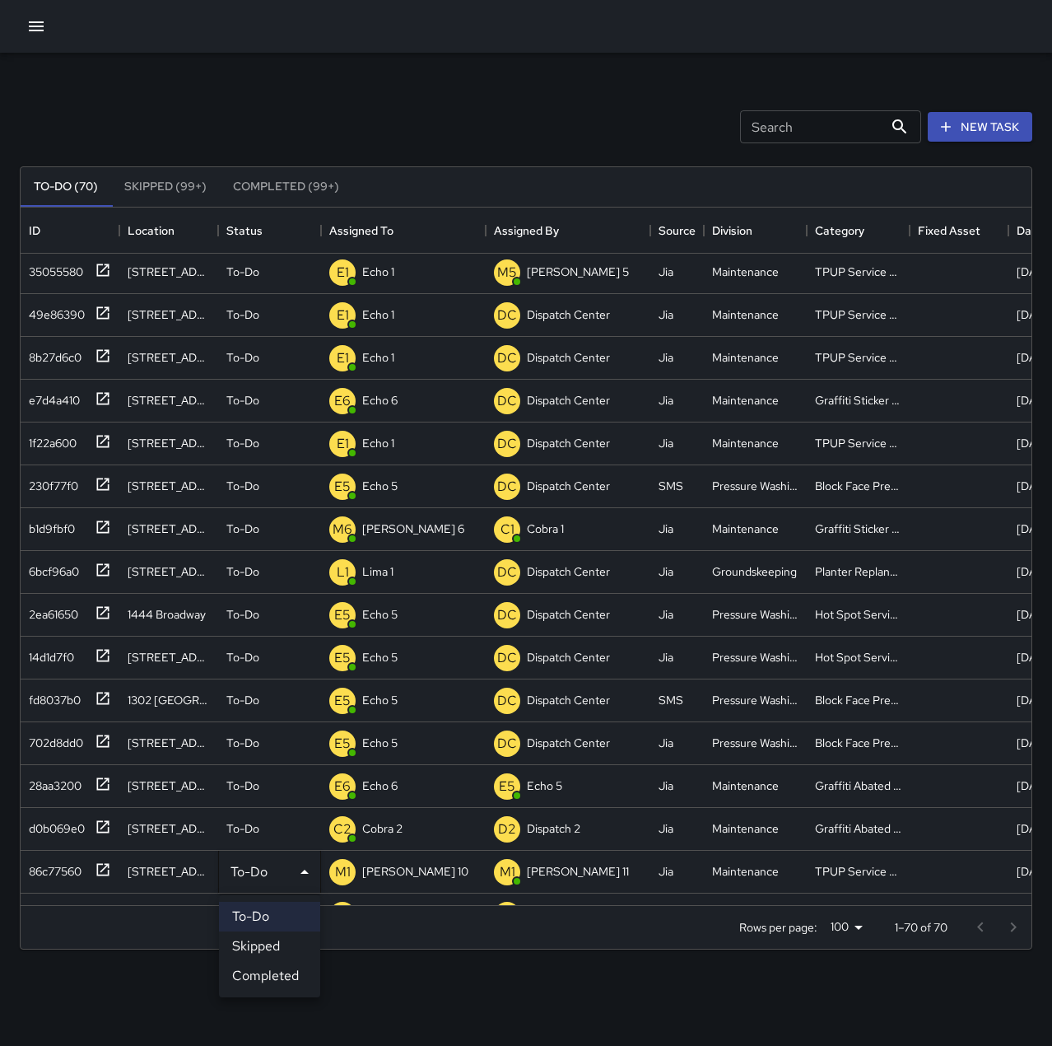
click at [286, 944] on li "Skipped" at bounding box center [269, 946] width 101 height 30
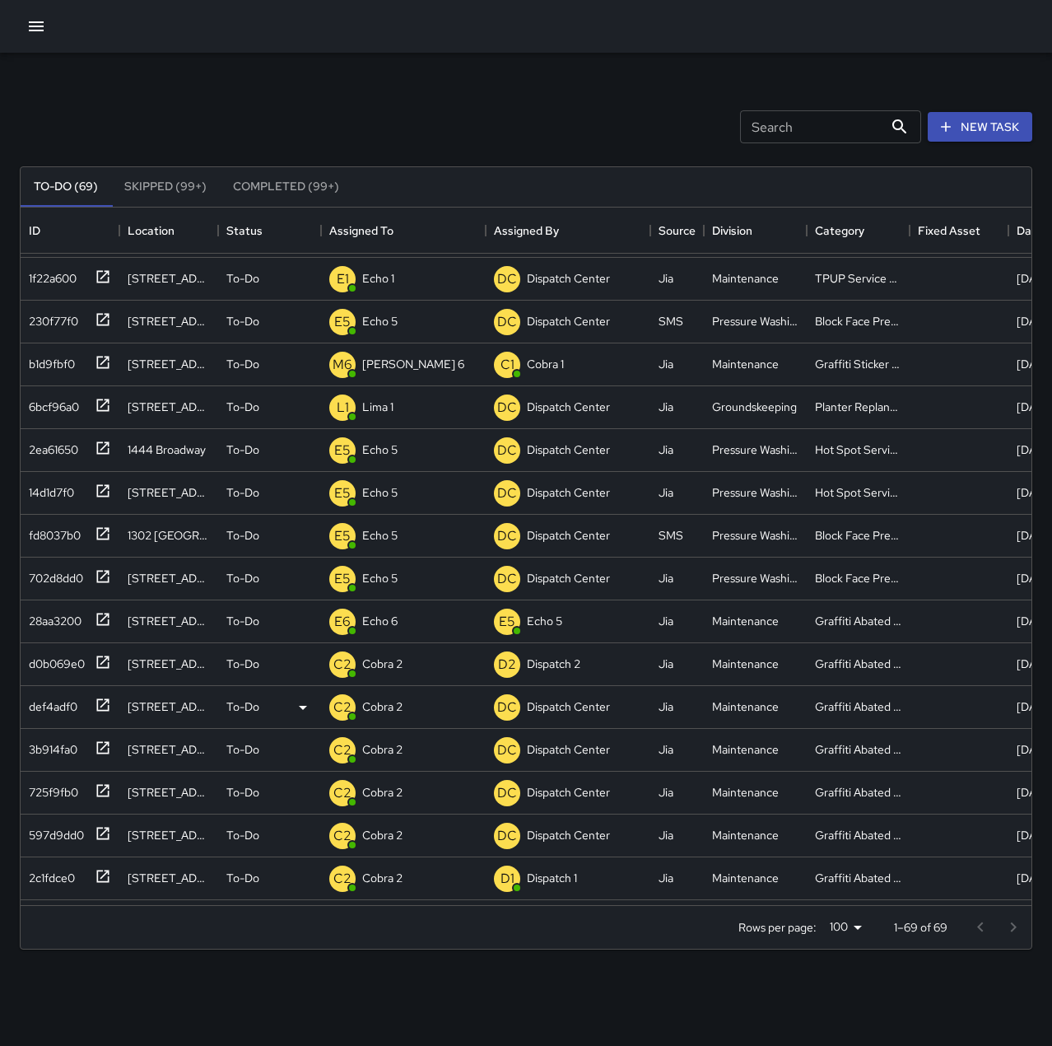
scroll to position [0, 0]
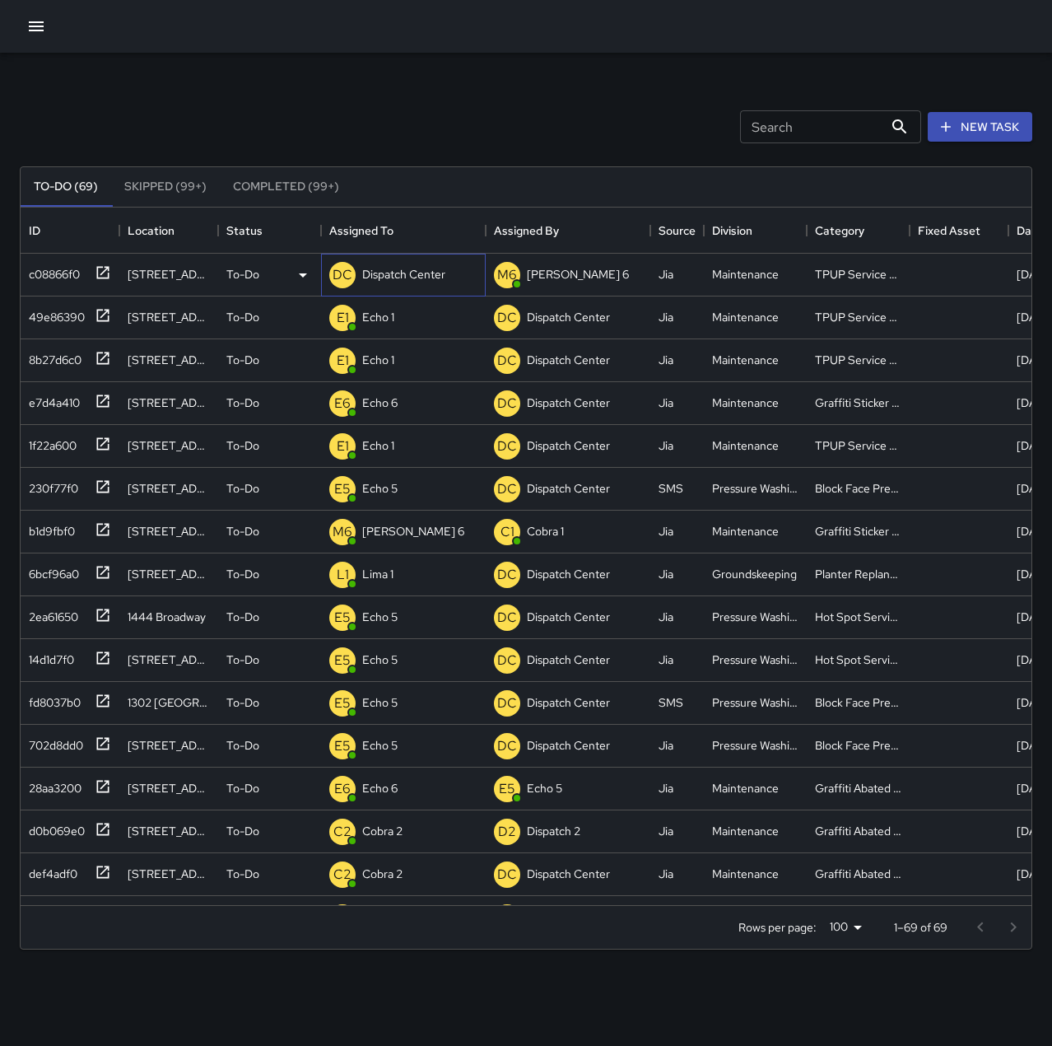
click at [387, 278] on p "Dispatch Center" at bounding box center [403, 274] width 83 height 16
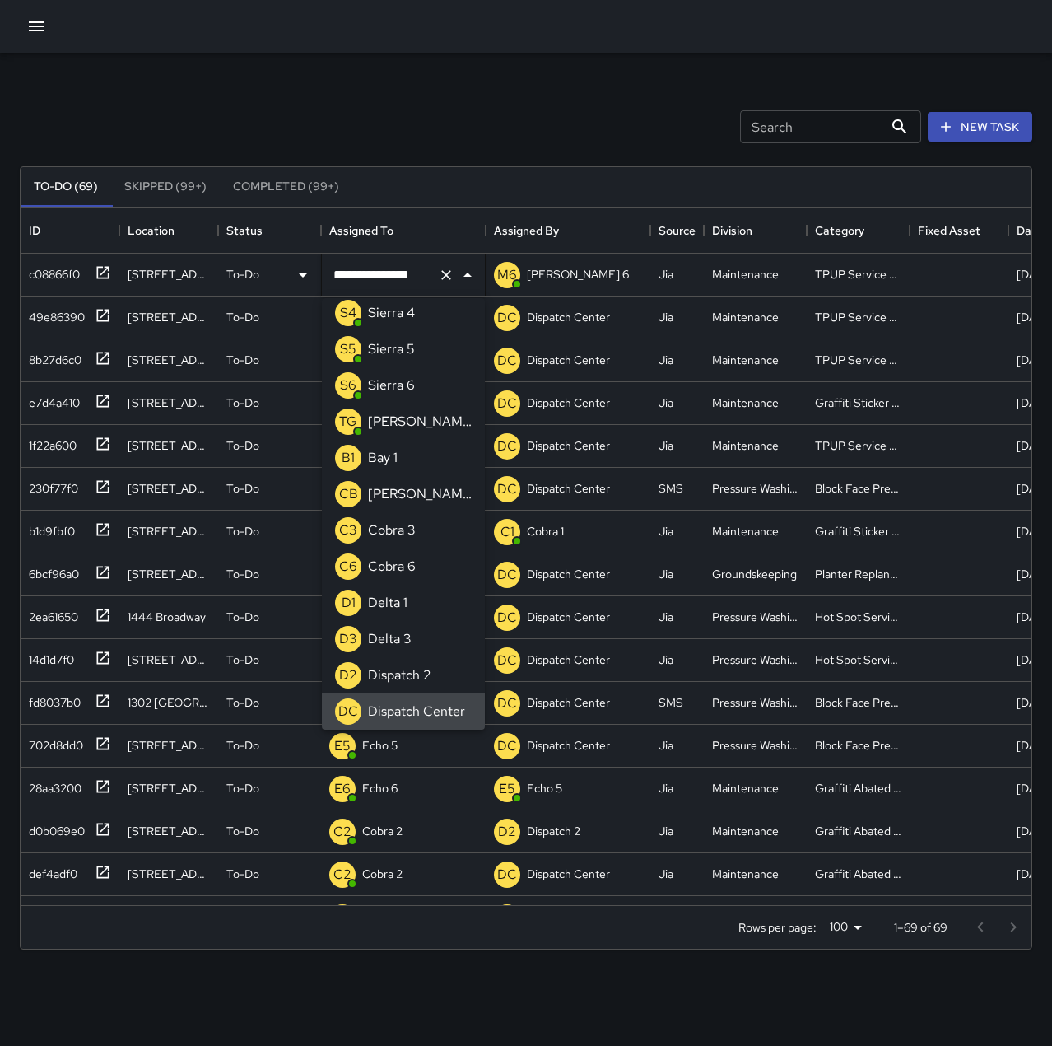
click at [449, 273] on icon "Clear" at bounding box center [446, 275] width 16 height 16
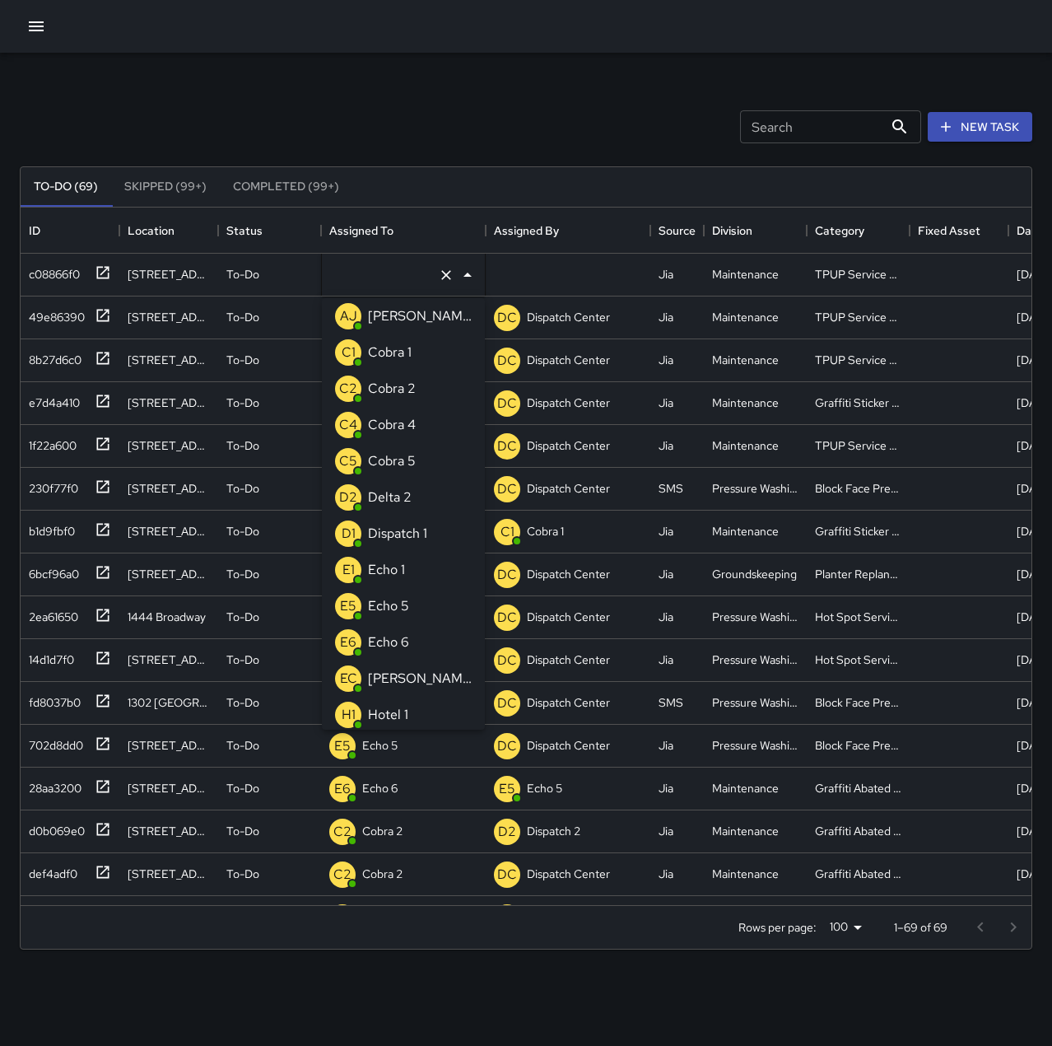
click at [413, 563] on li "E1 Echo 1" at bounding box center [403, 570] width 163 height 36
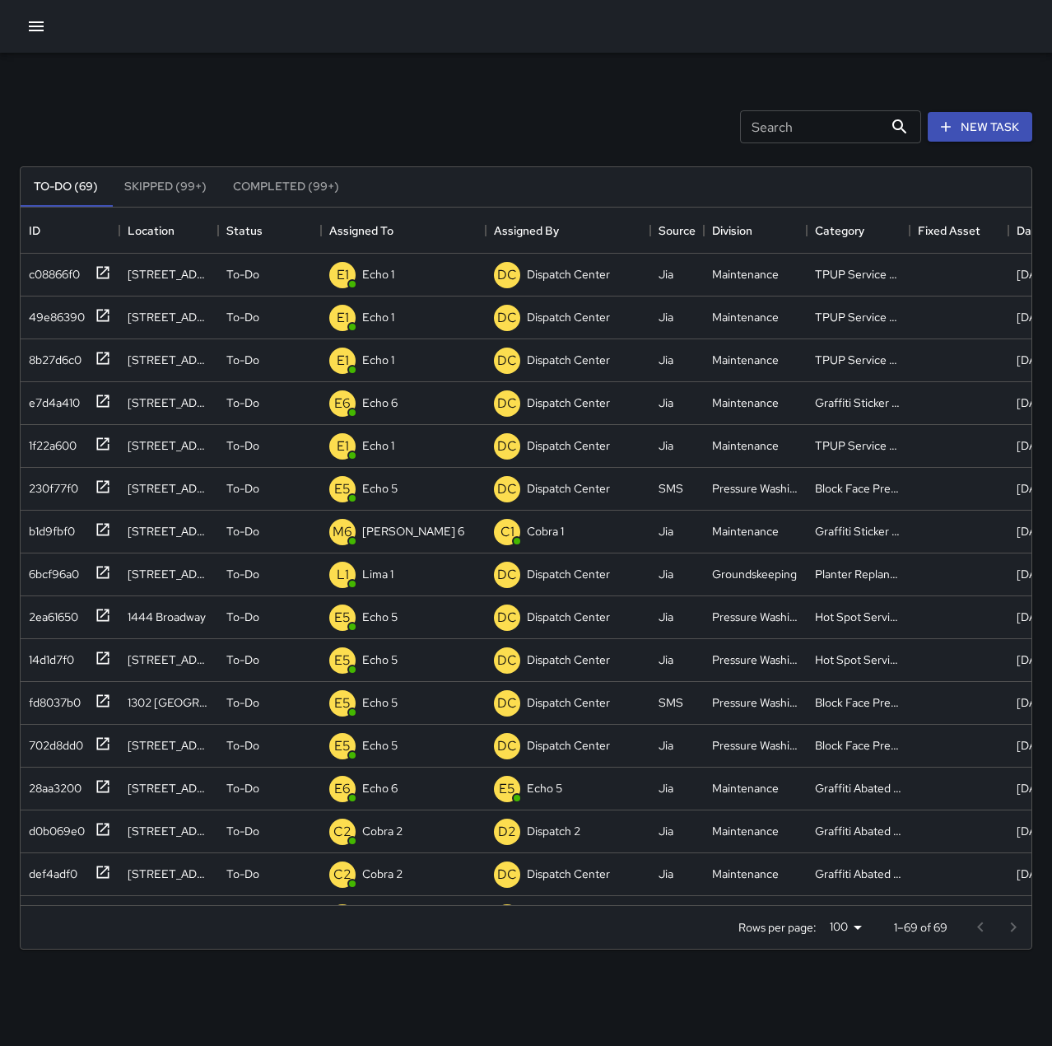
click at [481, 106] on div "Search Search New Task" at bounding box center [525, 127] width 1019 height 86
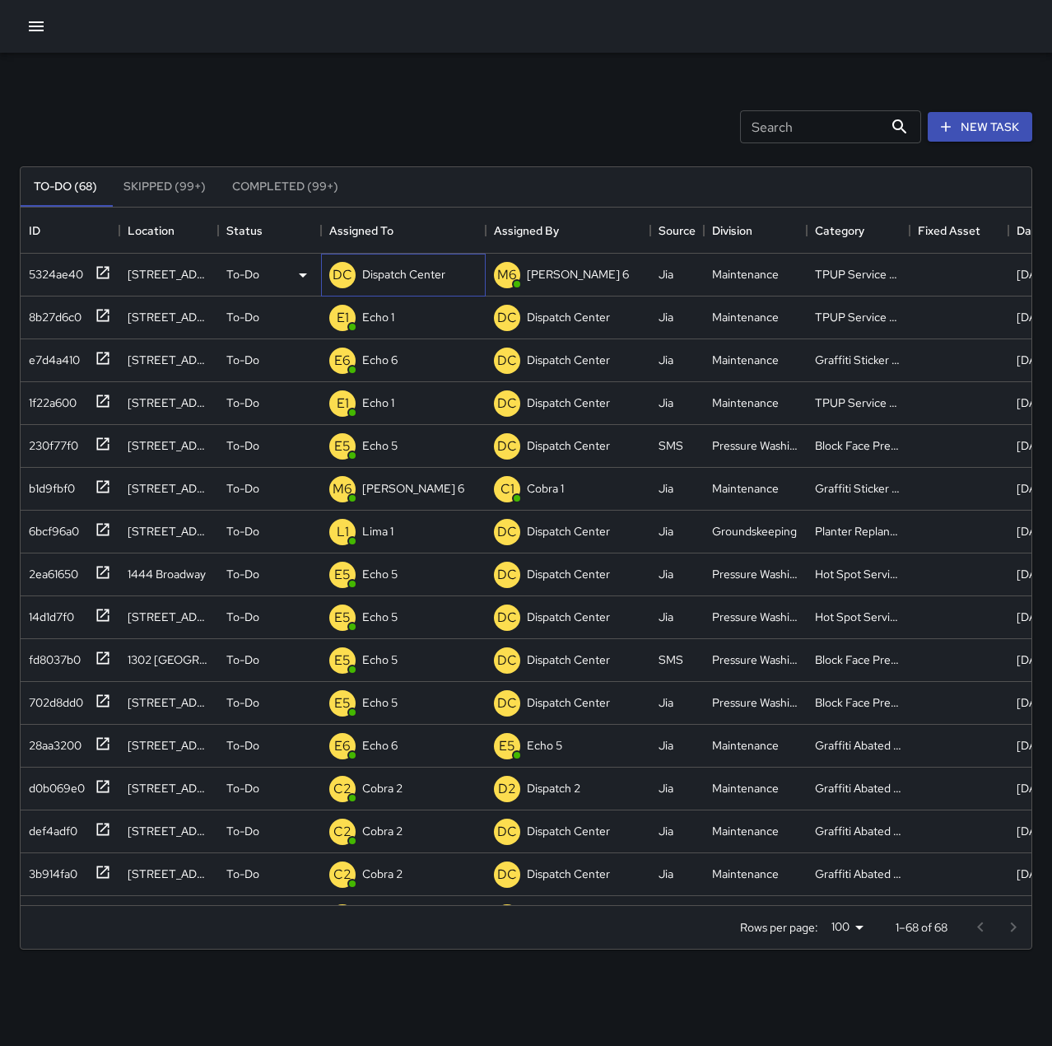
click at [421, 278] on p "Dispatch Center" at bounding box center [403, 274] width 83 height 16
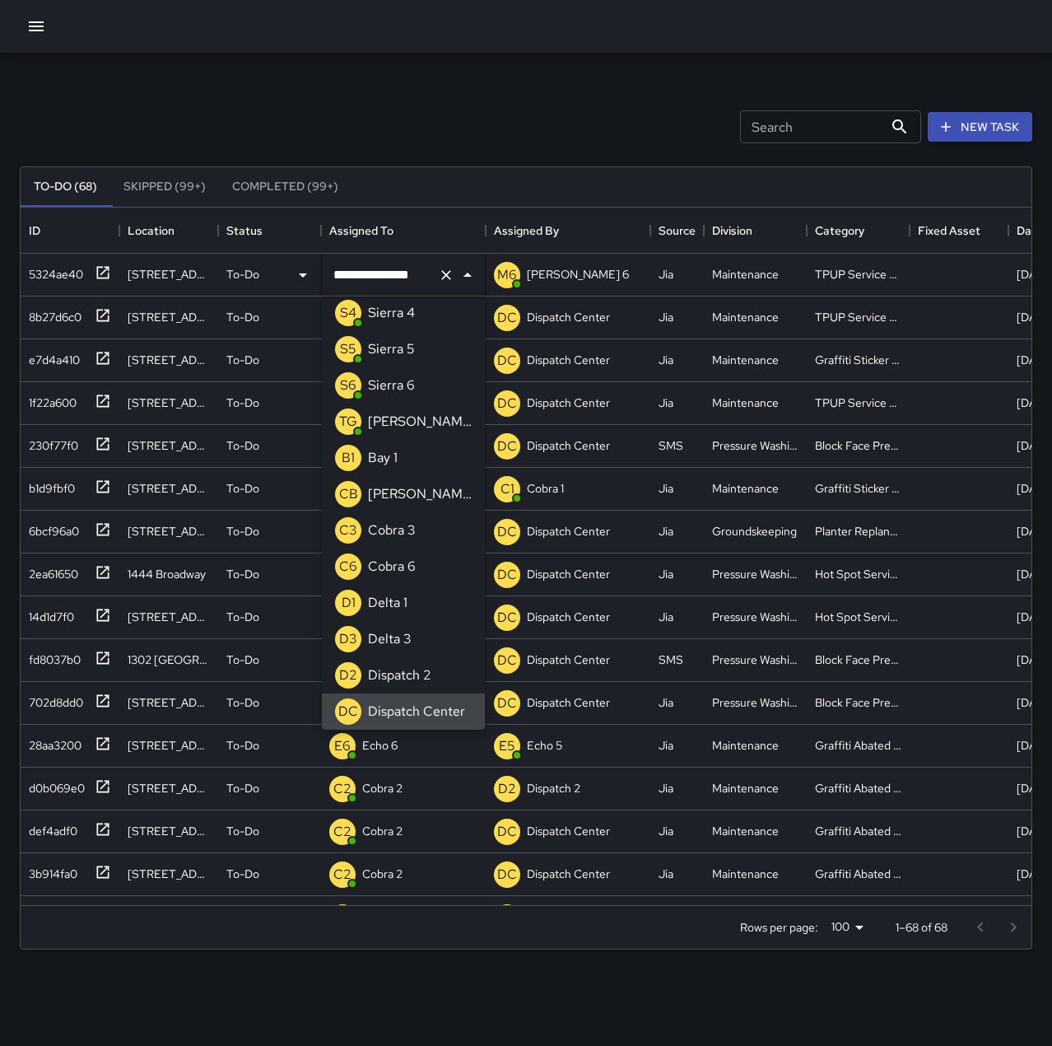
click at [453, 277] on icon "Clear" at bounding box center [446, 275] width 16 height 16
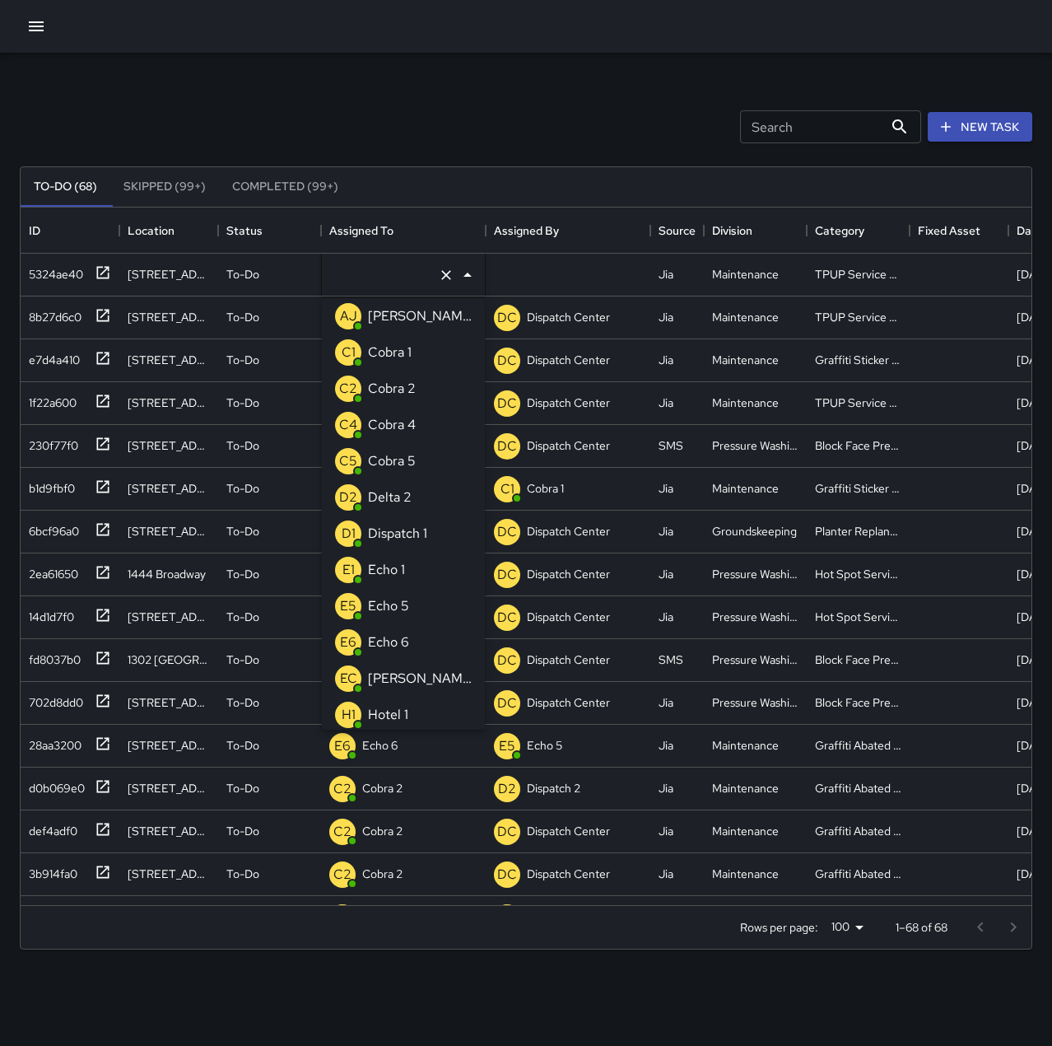
click at [394, 575] on p "Echo 1" at bounding box center [386, 570] width 37 height 20
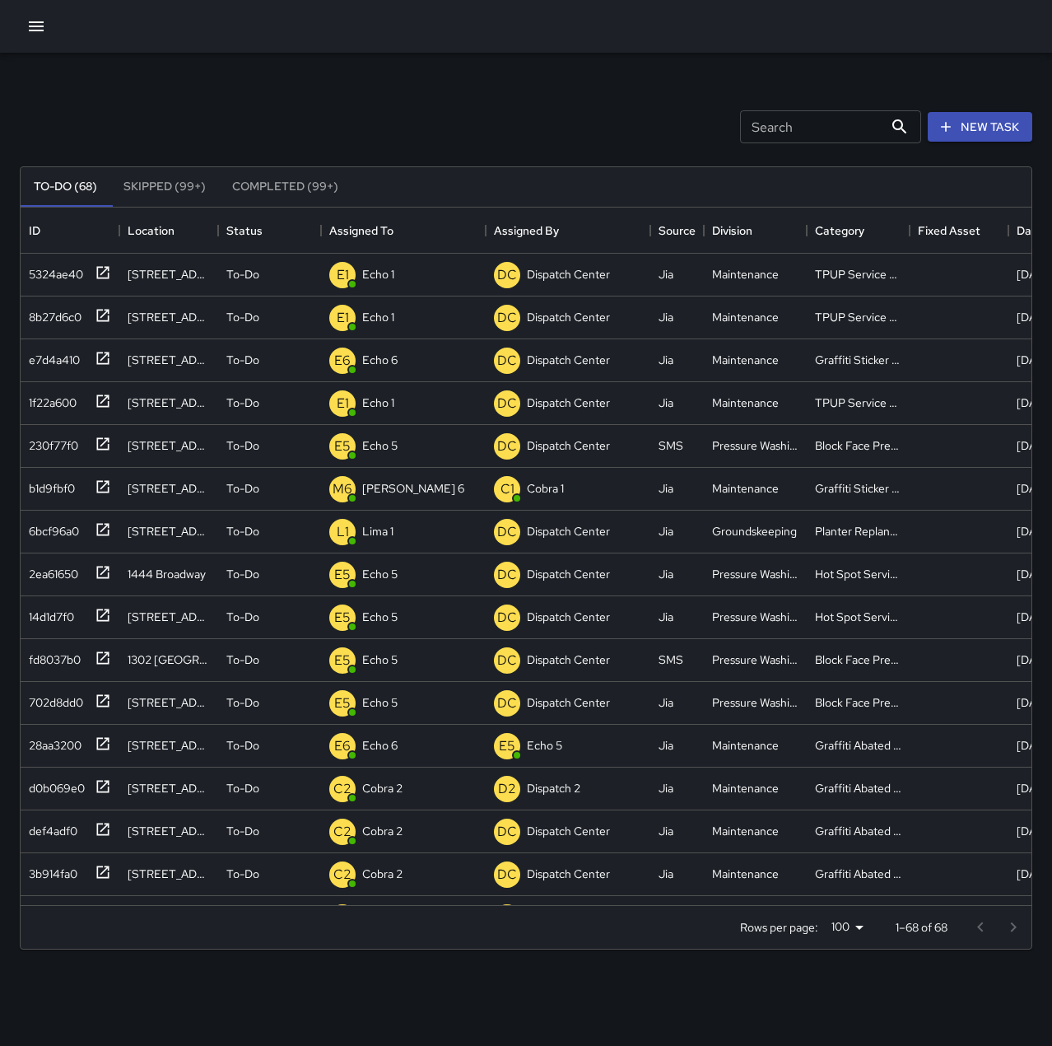
click at [426, 118] on div "Search Search New Task" at bounding box center [525, 127] width 1019 height 86
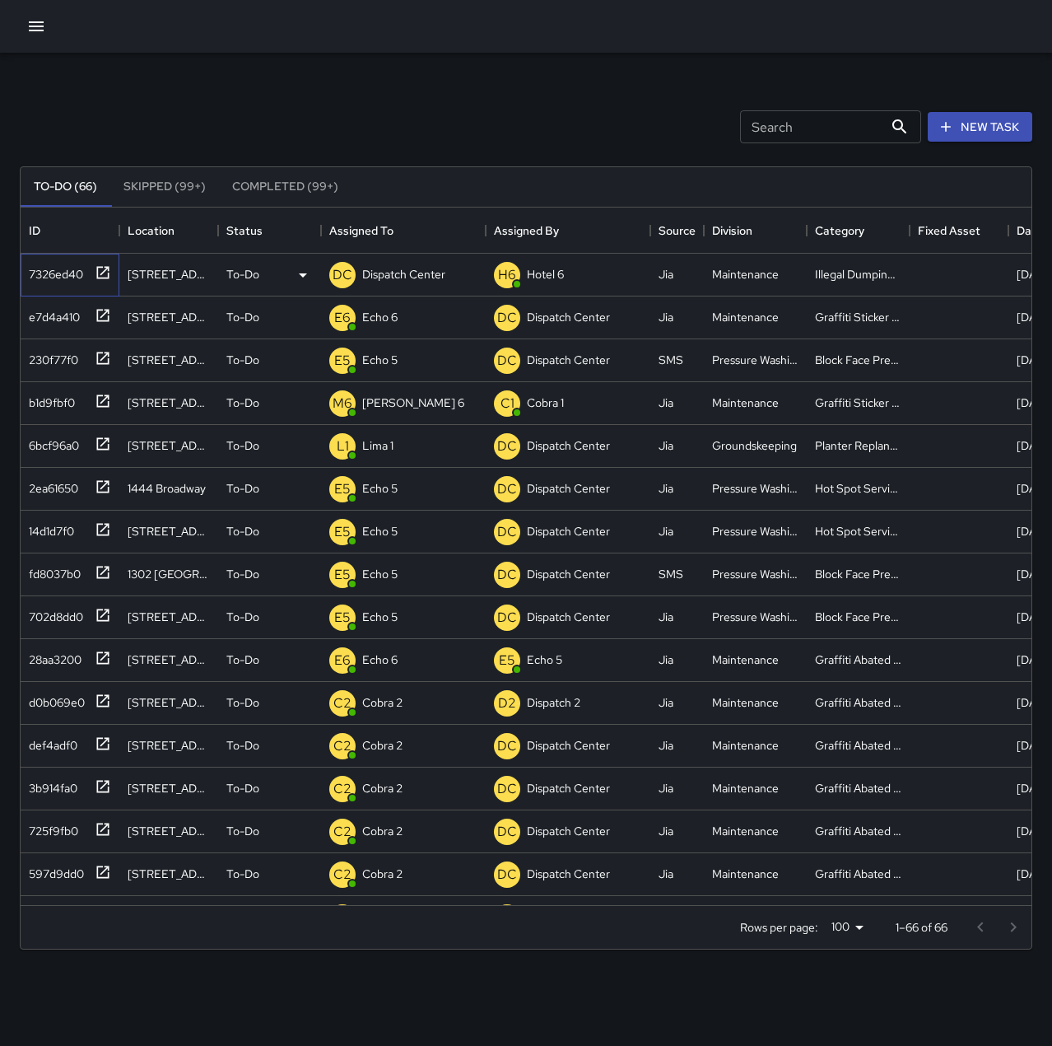
click at [48, 264] on div "7326ed40" at bounding box center [52, 270] width 61 height 23
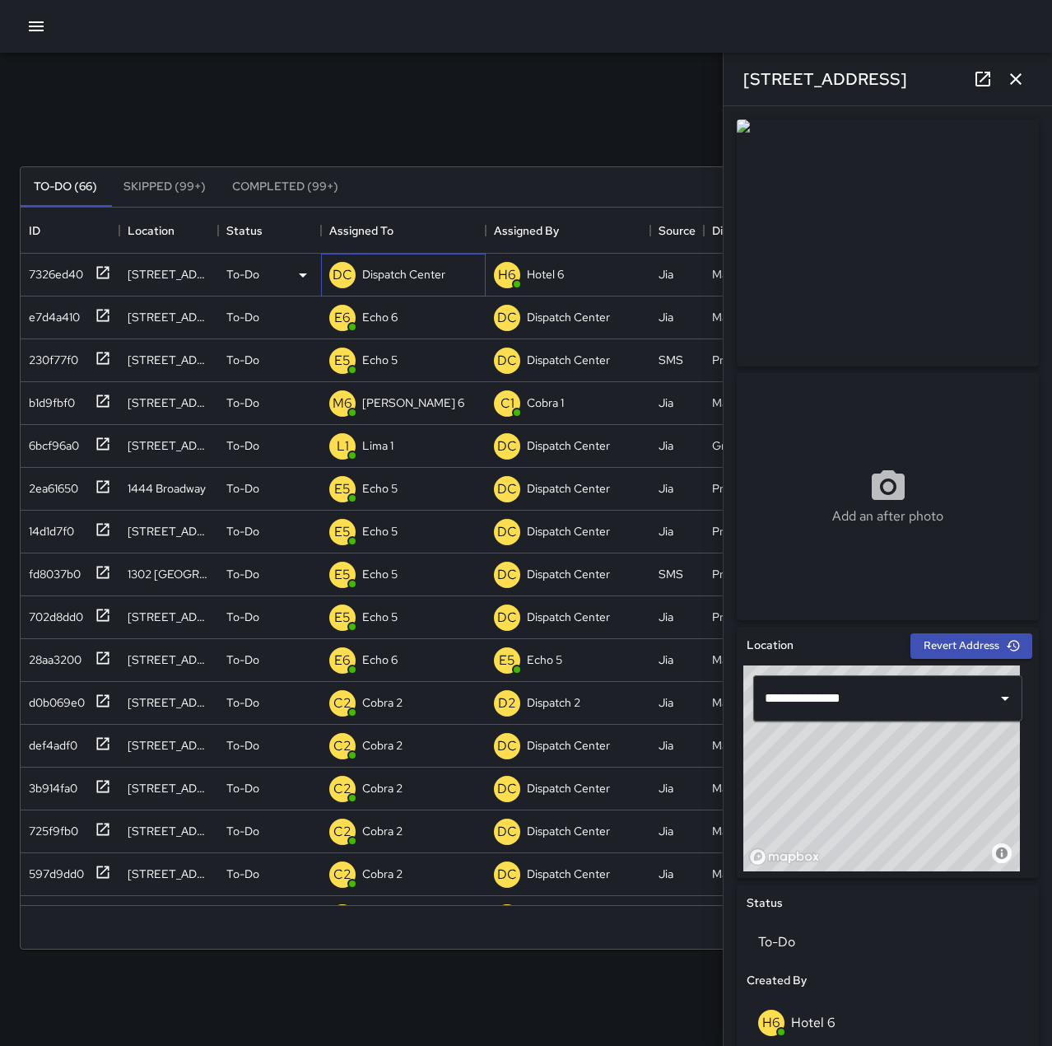
click at [415, 267] on p "Dispatch Center" at bounding box center [403, 274] width 83 height 16
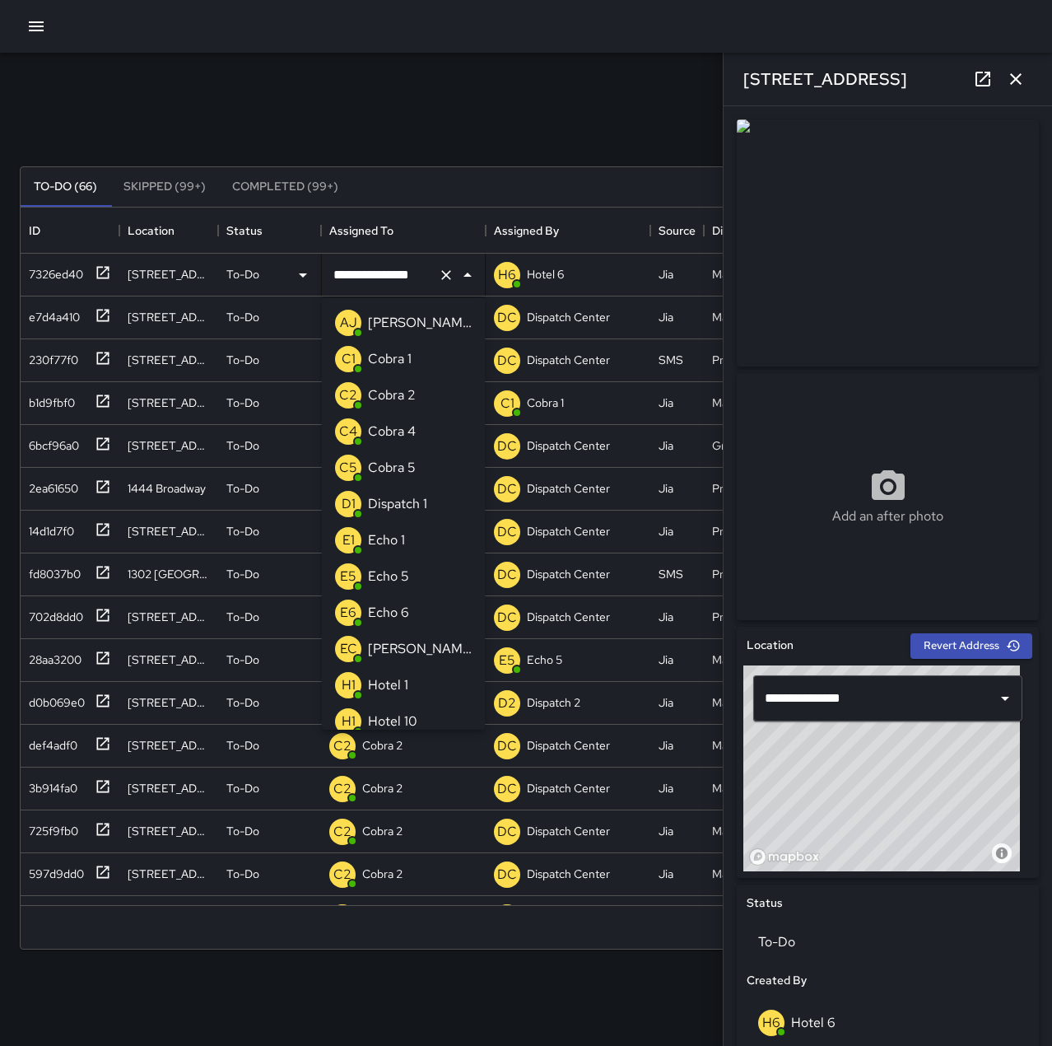
scroll to position [1133, 0]
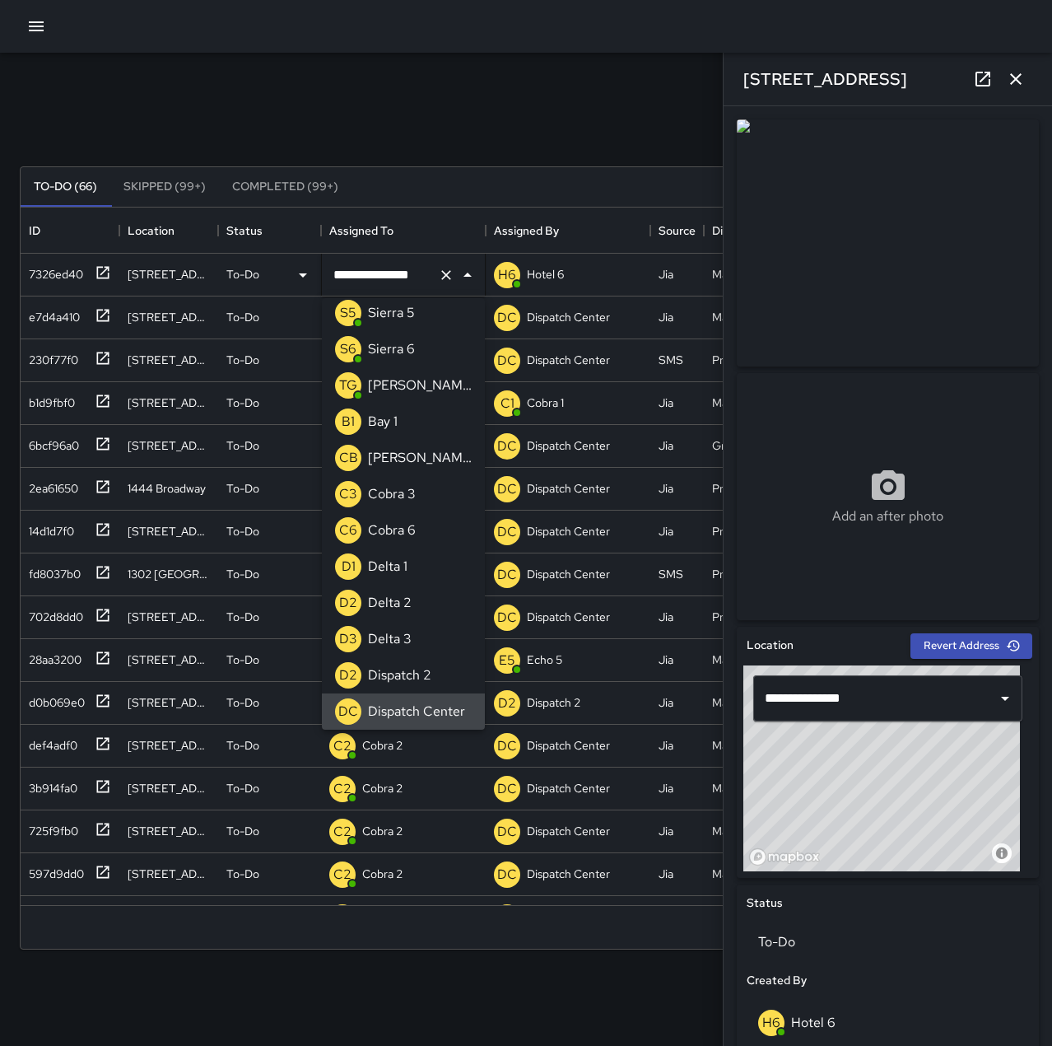
click at [452, 277] on icon "Clear" at bounding box center [446, 275] width 16 height 16
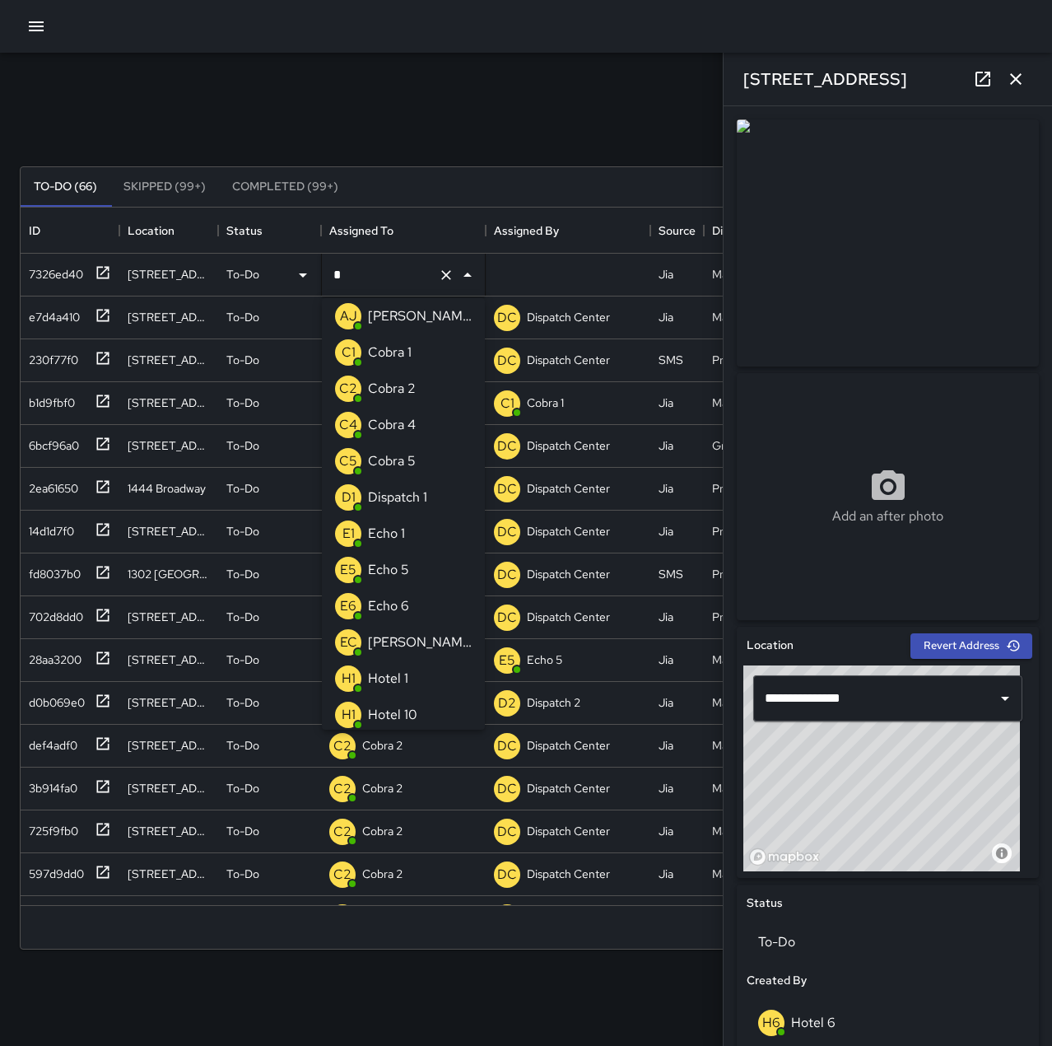
scroll to position [0, 0]
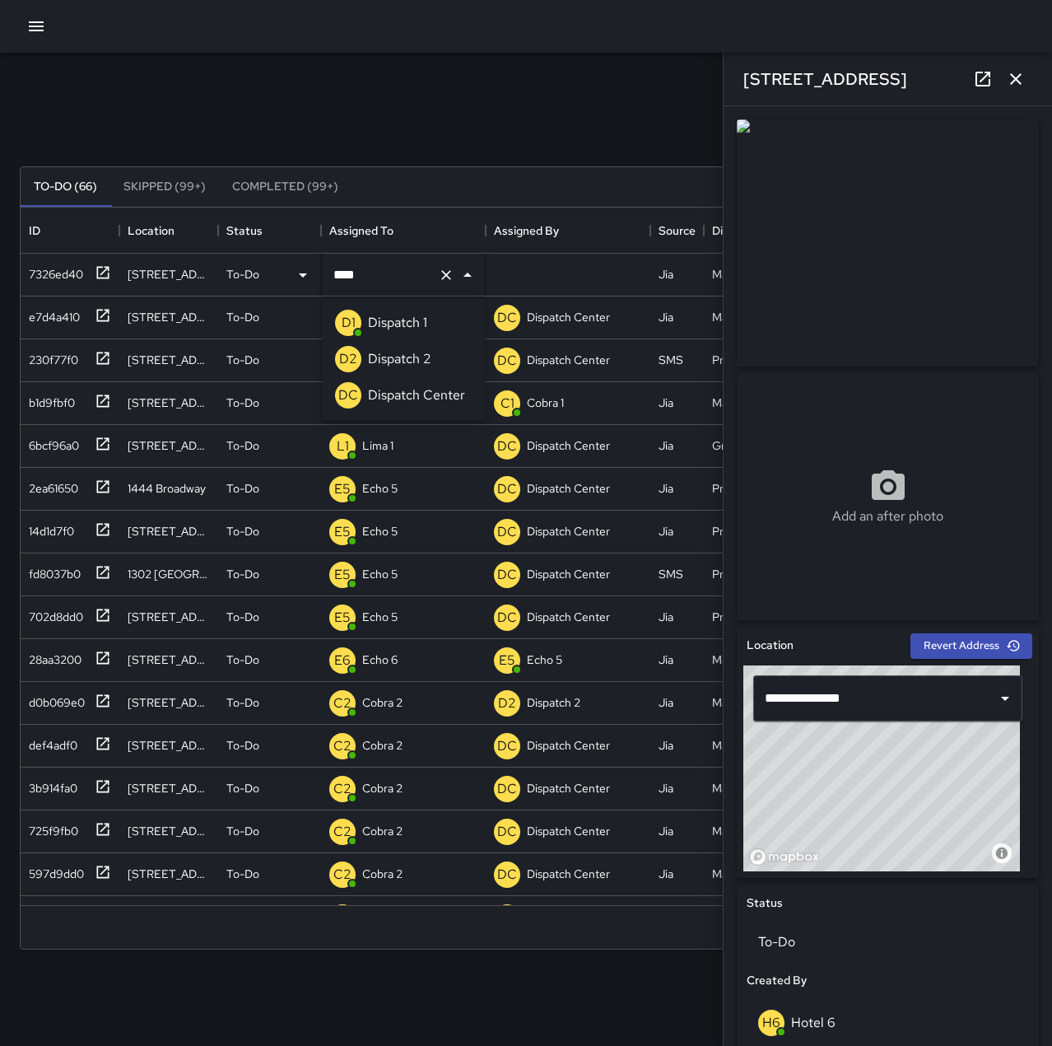
type input "*****"
click at [419, 319] on p "Dispatch 1" at bounding box center [397, 323] width 59 height 20
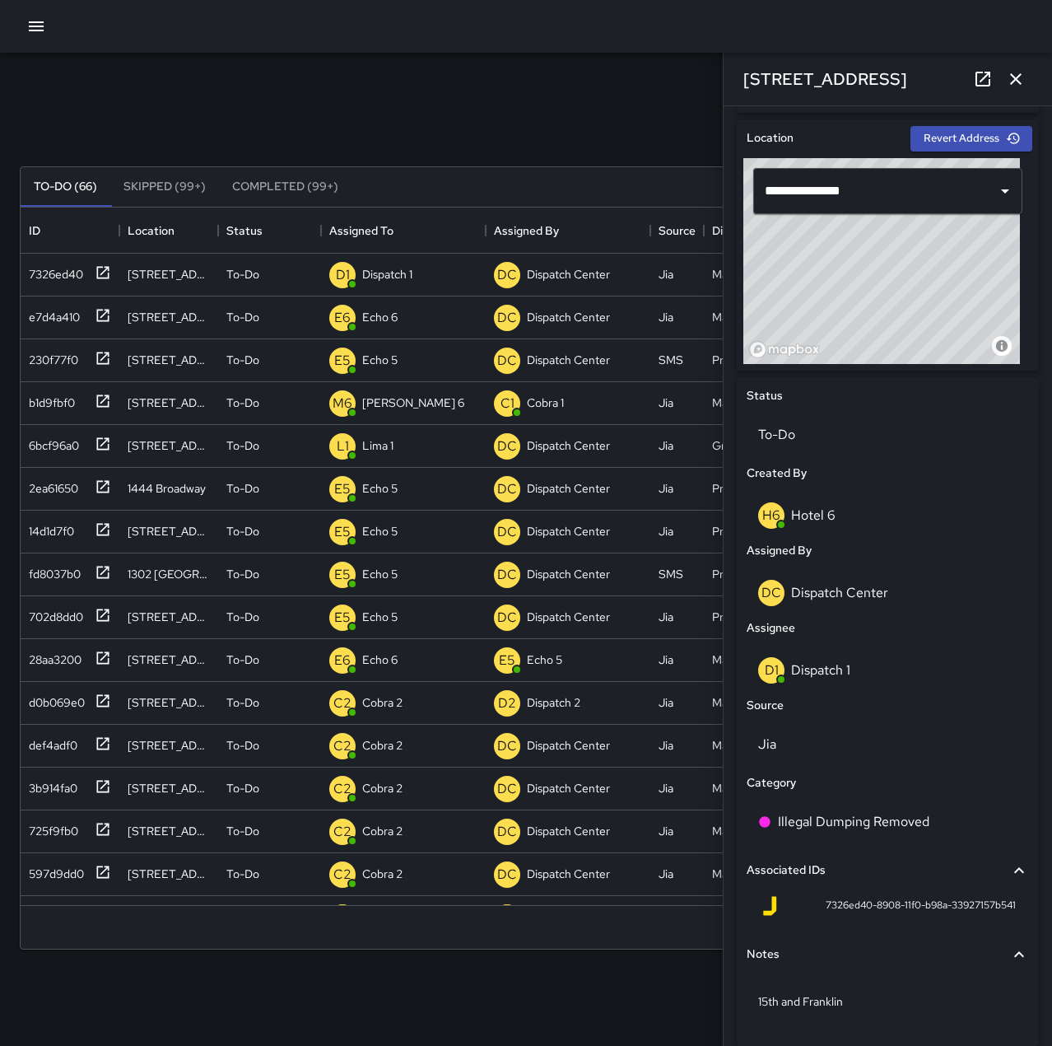
scroll to position [557, 0]
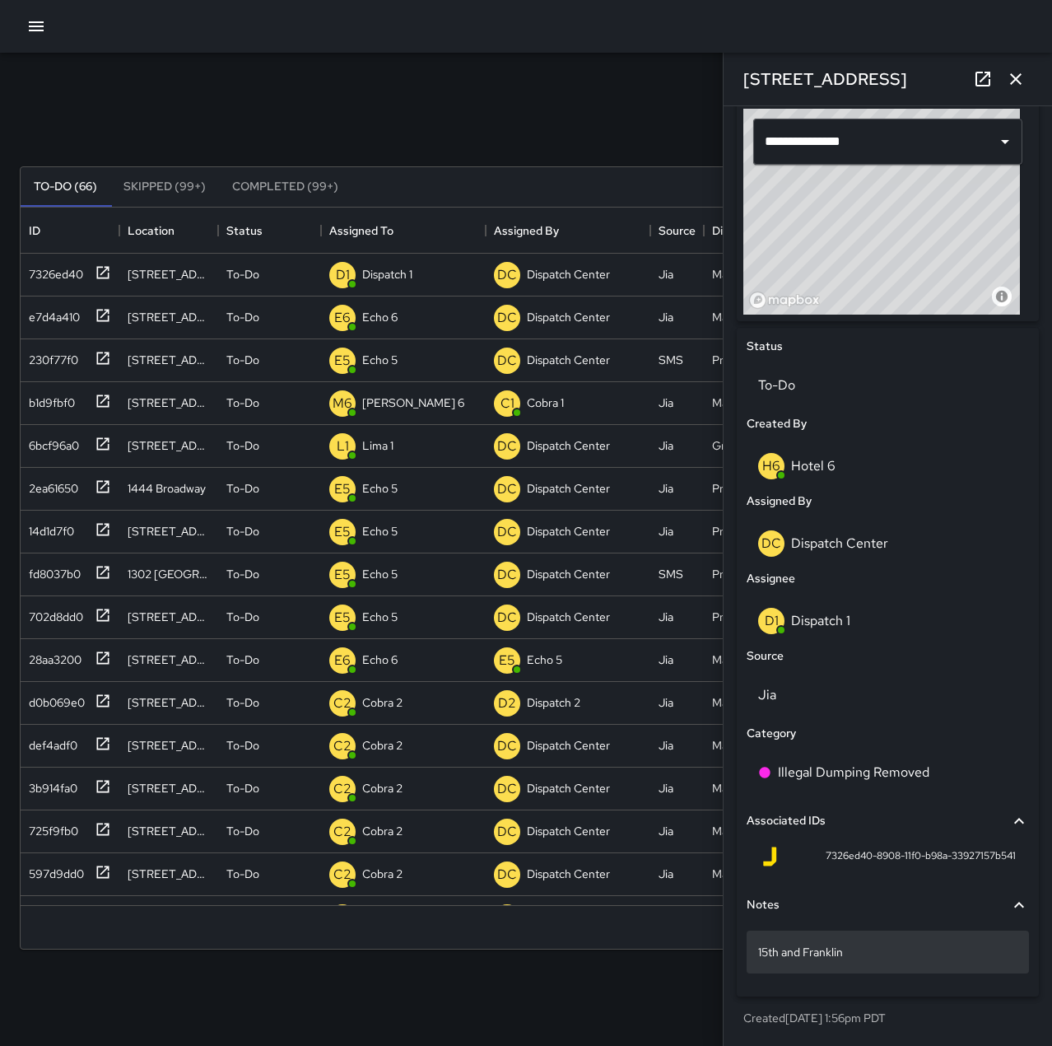
click at [915, 946] on p "15th and Franklin" at bounding box center [887, 951] width 259 height 16
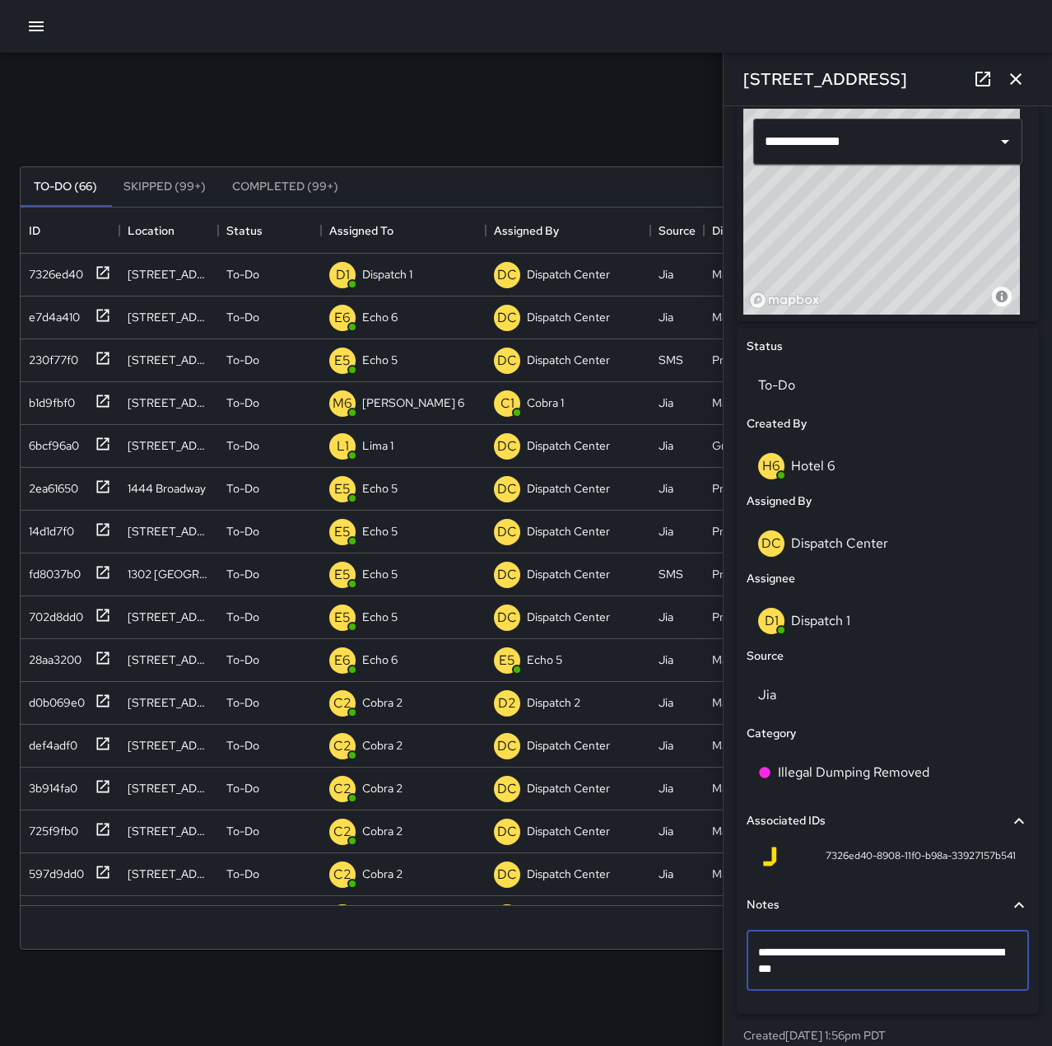
type textarea "**********"
click at [906, 764] on p "Illegal Dumping Removed" at bounding box center [853, 772] width 151 height 20
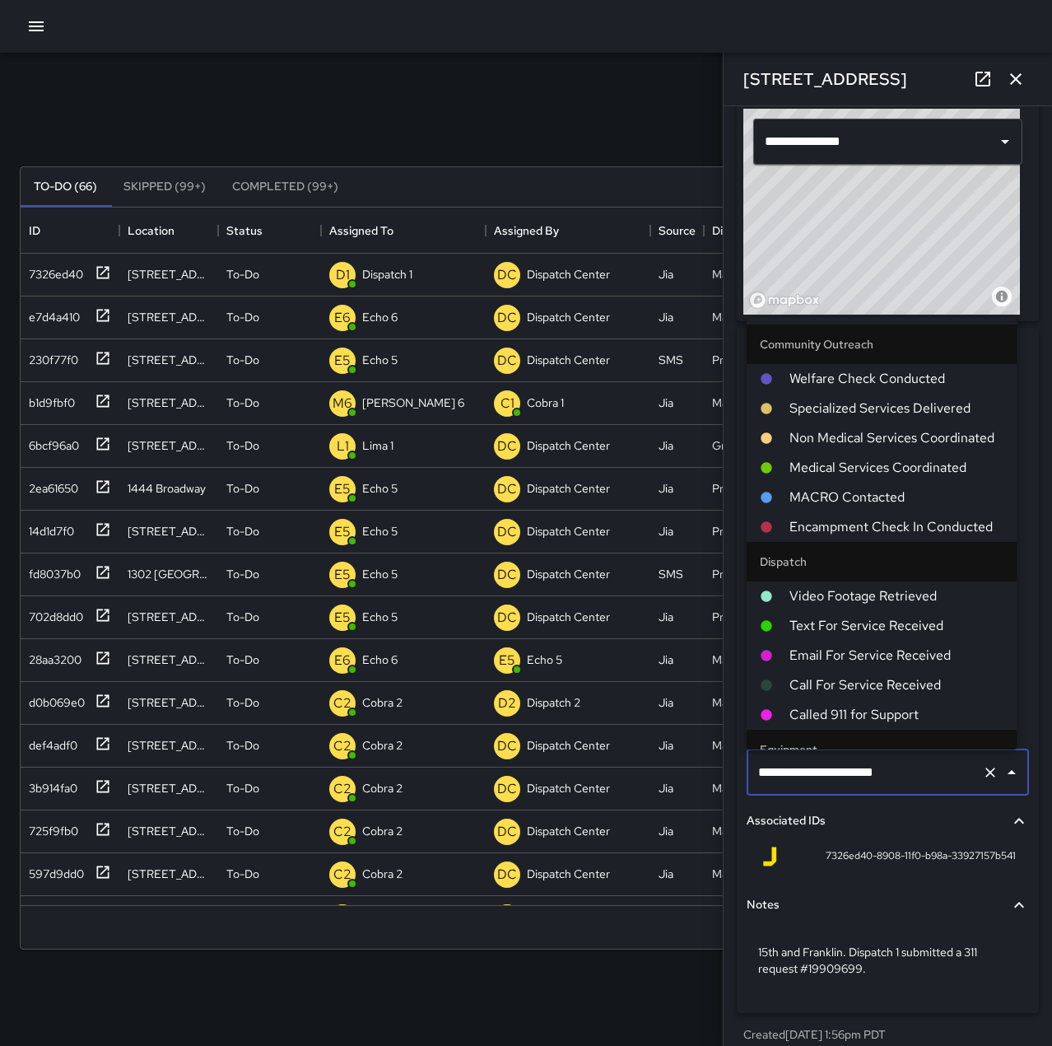
scroll to position [879, 0]
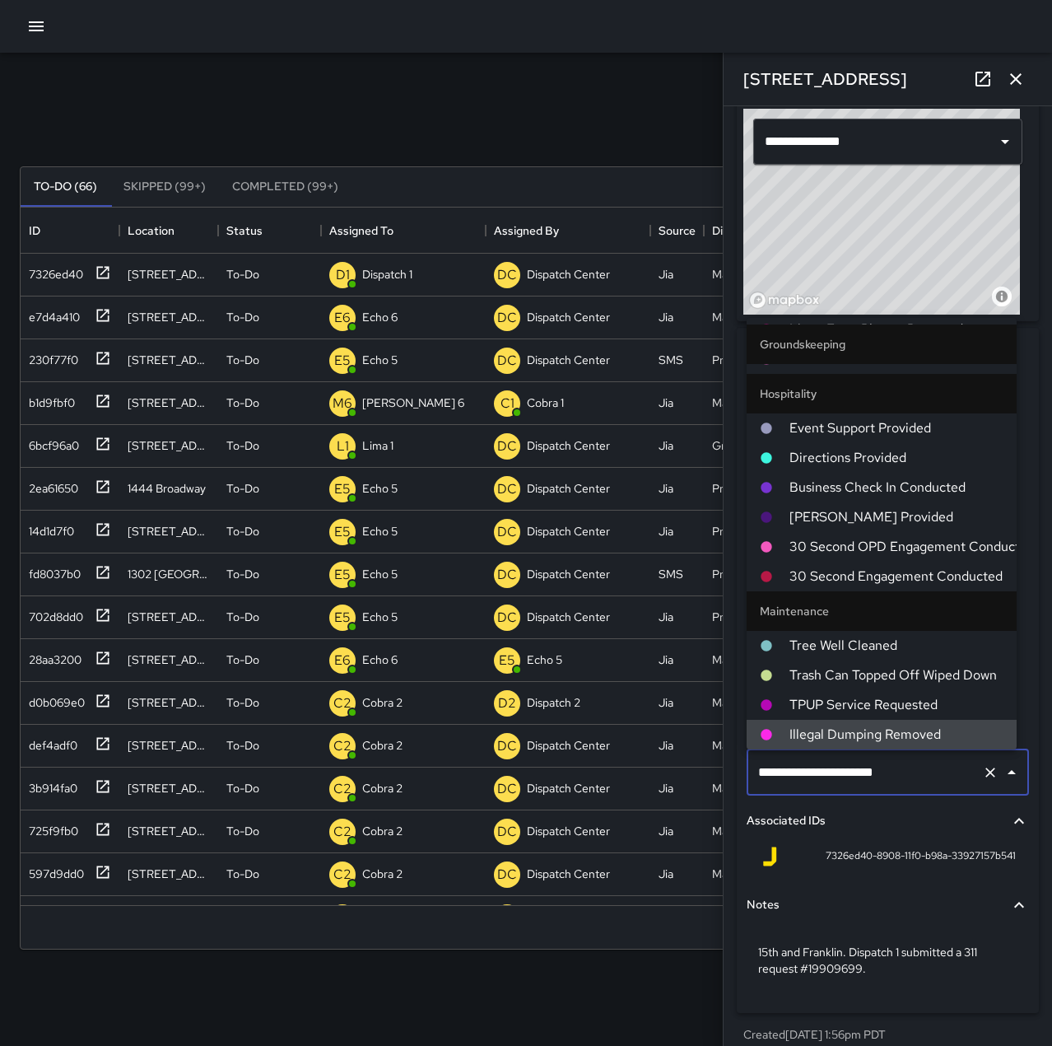
click at [982, 775] on icon "Clear" at bounding box center [990, 772] width 16 height 16
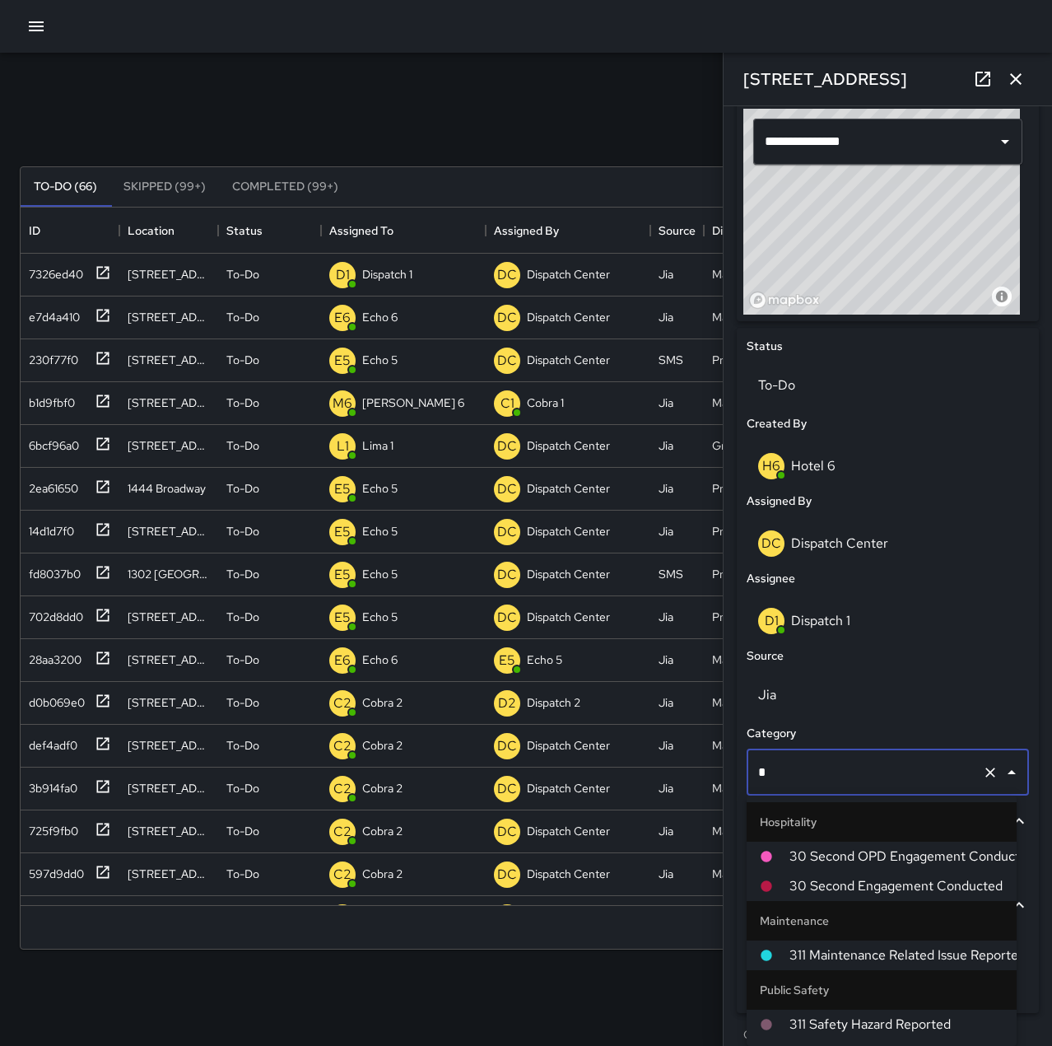
scroll to position [0, 0]
type input "***"
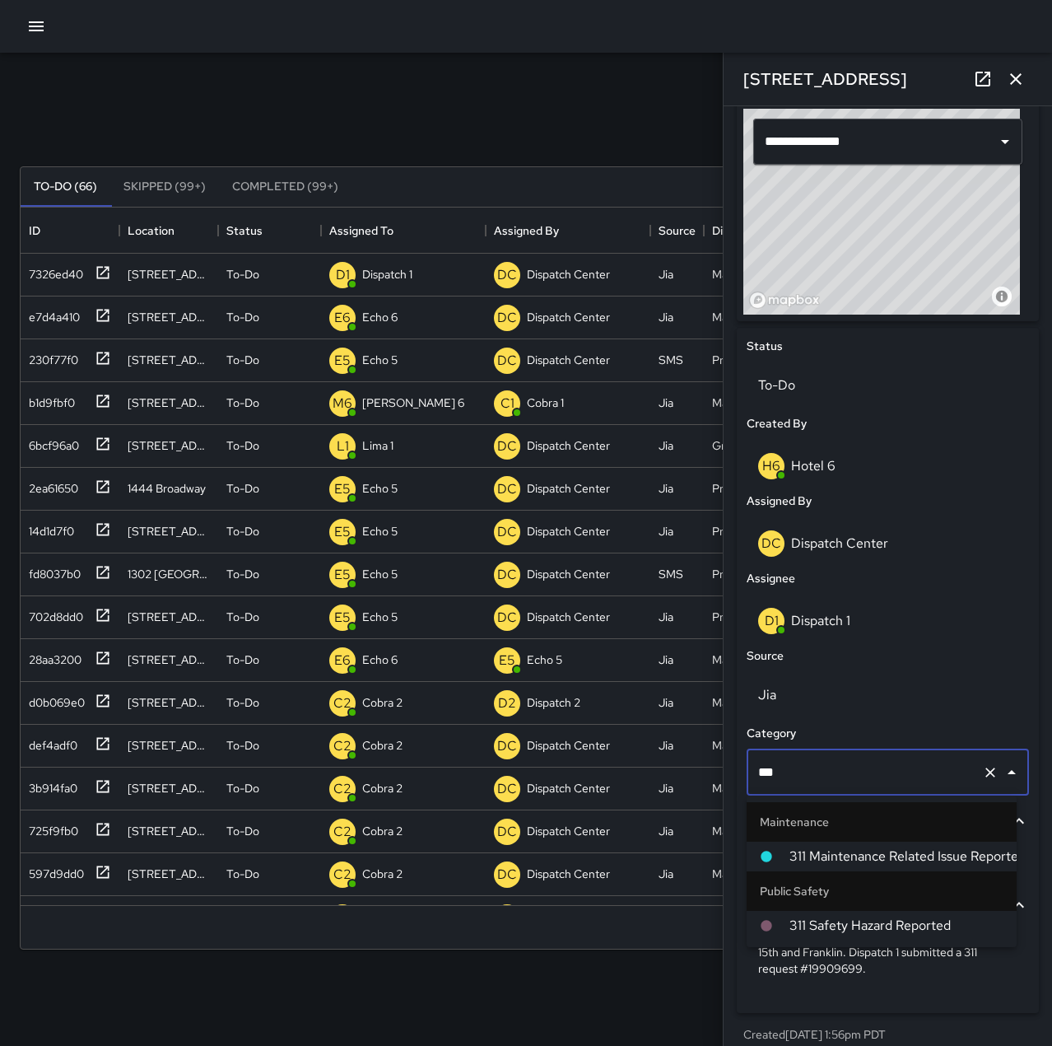
click at [967, 853] on span "311 Maintenance Related Issue Reported" at bounding box center [897, 856] width 214 height 20
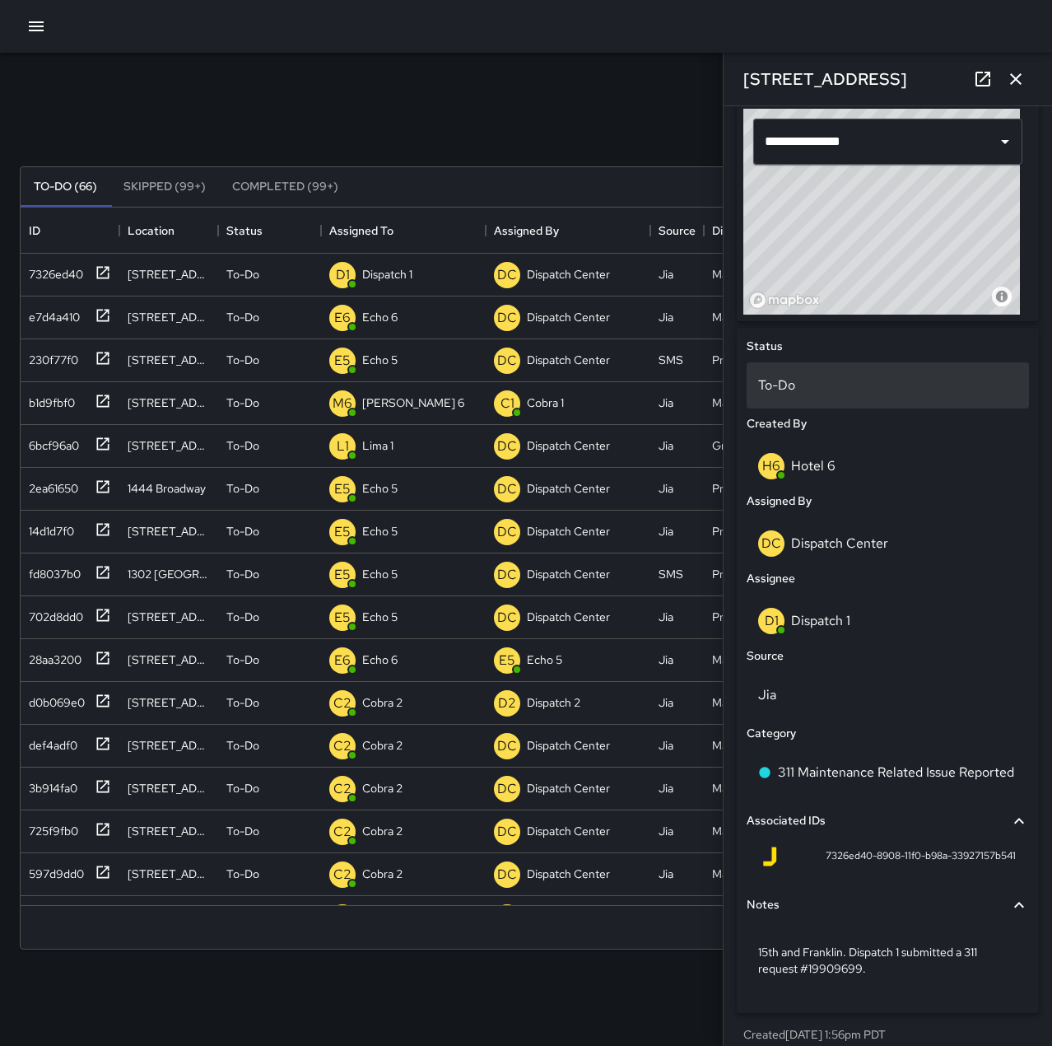
click at [860, 381] on p "To-Do" at bounding box center [887, 385] width 259 height 20
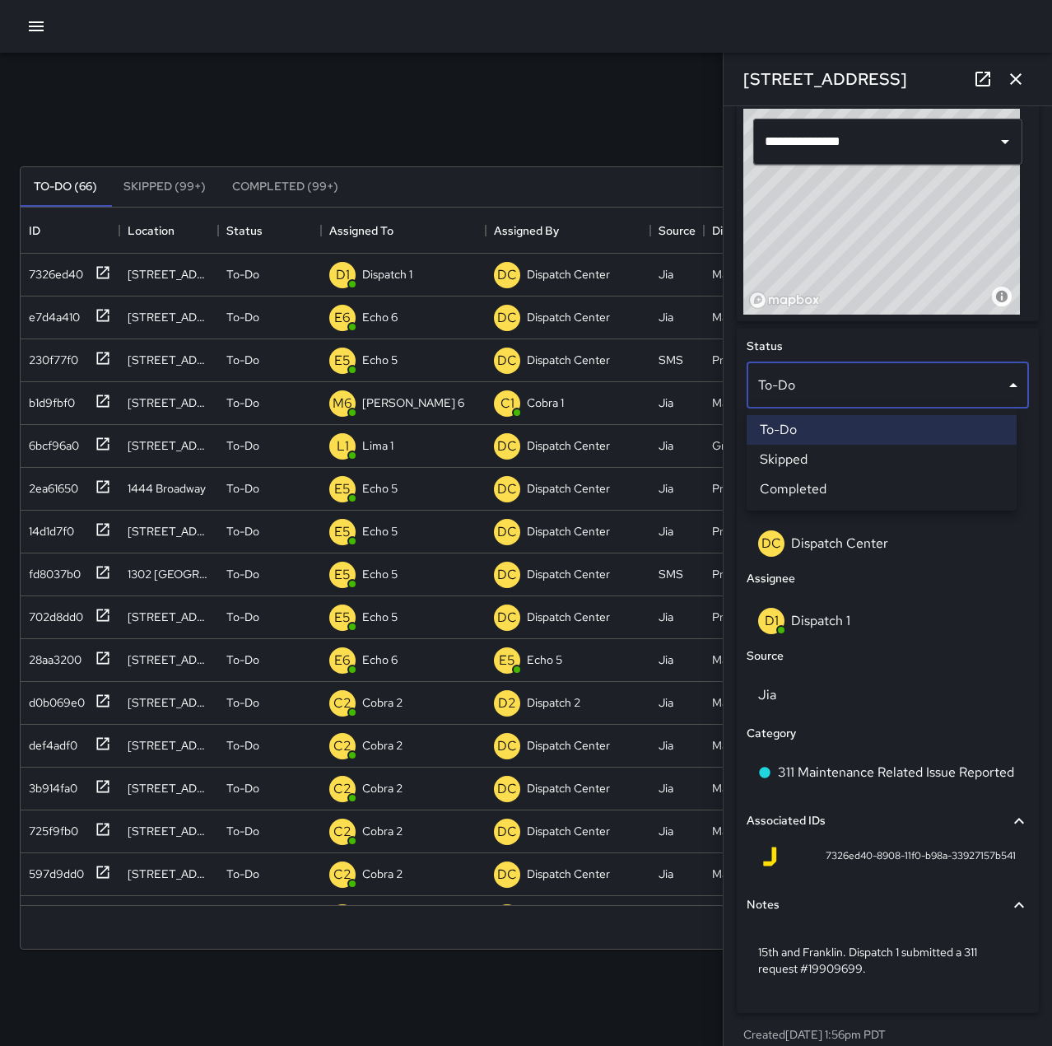
click at [884, 491] on li "Completed" at bounding box center [882, 489] width 270 height 30
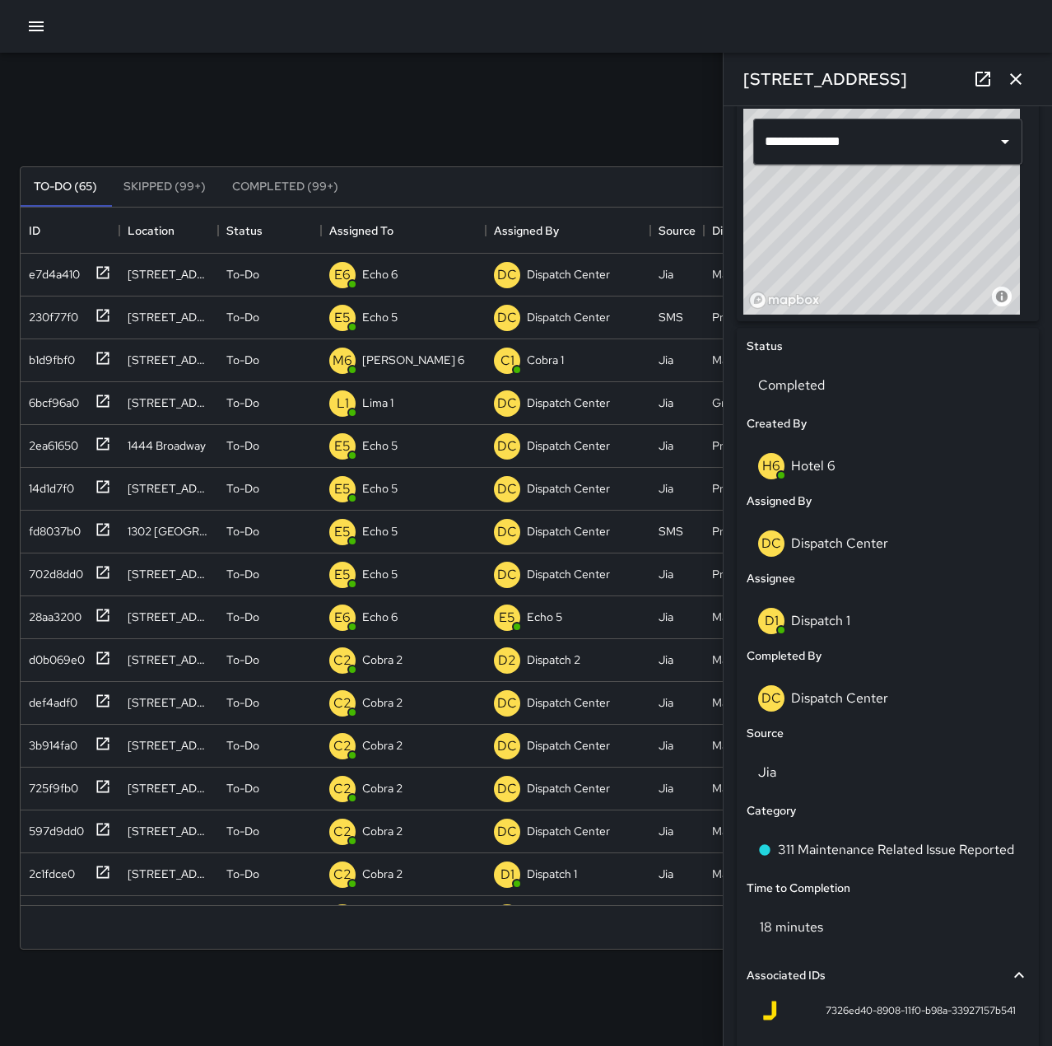
click at [1014, 76] on icon "button" at bounding box center [1016, 79] width 20 height 20
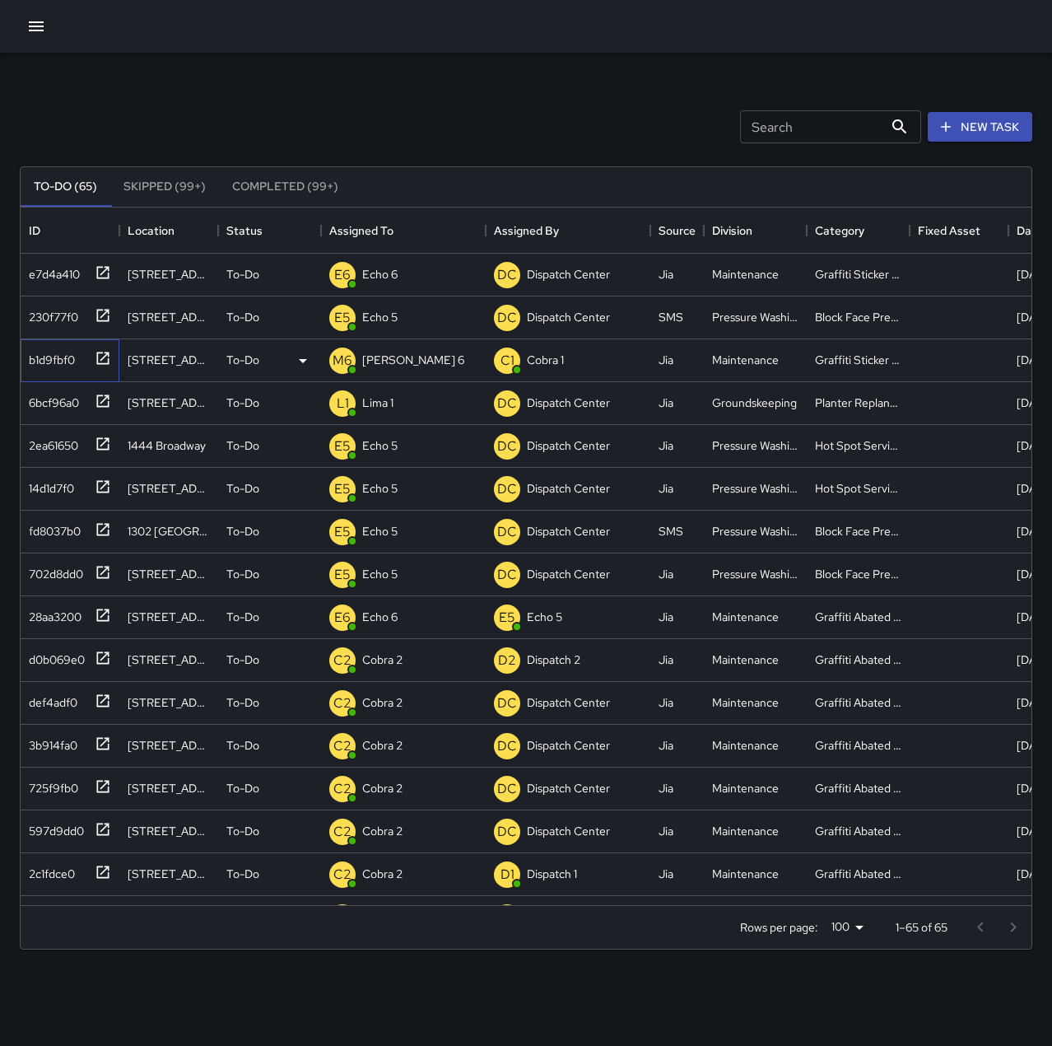
click at [68, 363] on div "b1d9fbf0" at bounding box center [48, 356] width 53 height 23
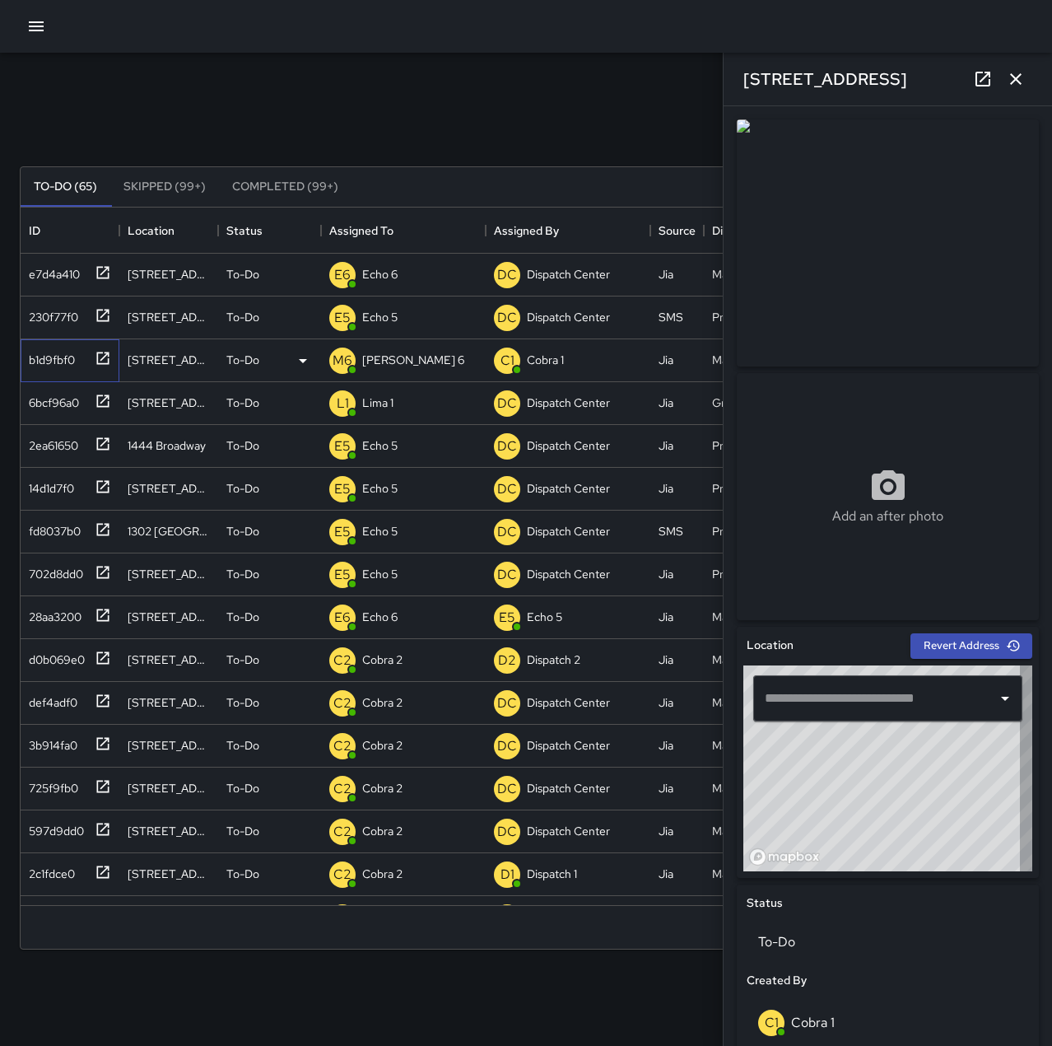
type input "**********"
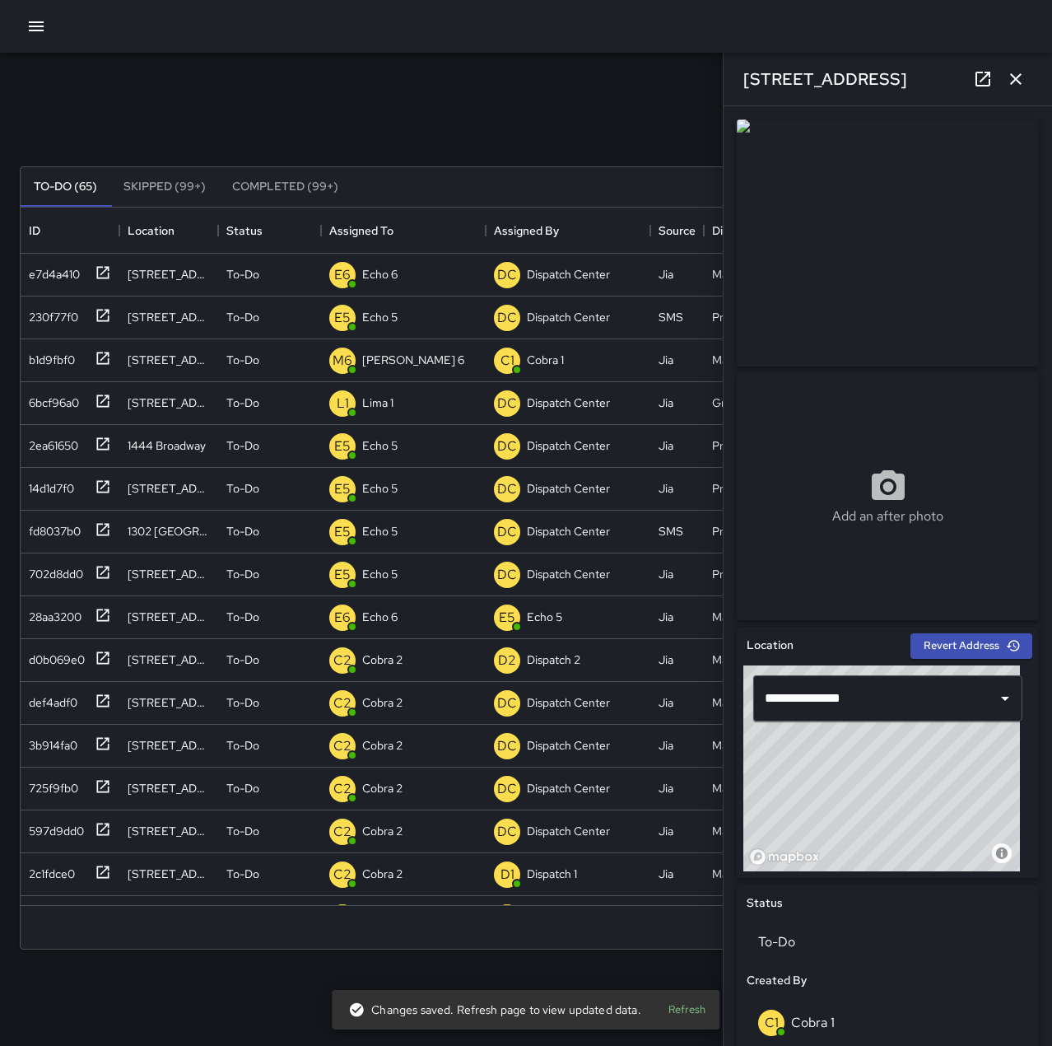
click at [1023, 77] on icon "button" at bounding box center [1016, 79] width 20 height 20
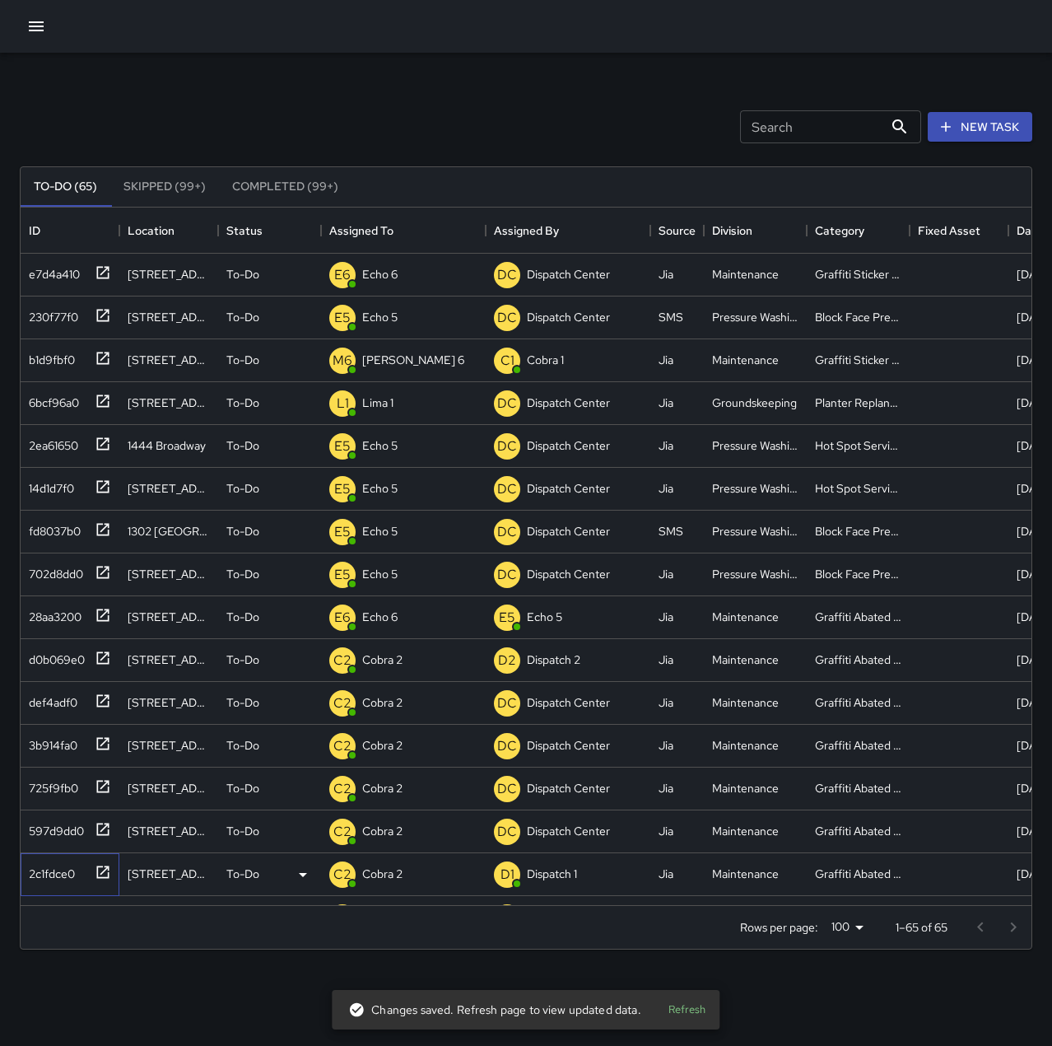
drag, startPoint x: 48, startPoint y: 869, endPoint x: 102, endPoint y: 855, distance: 55.9
click at [48, 869] on div "2c1fdce0" at bounding box center [48, 870] width 53 height 23
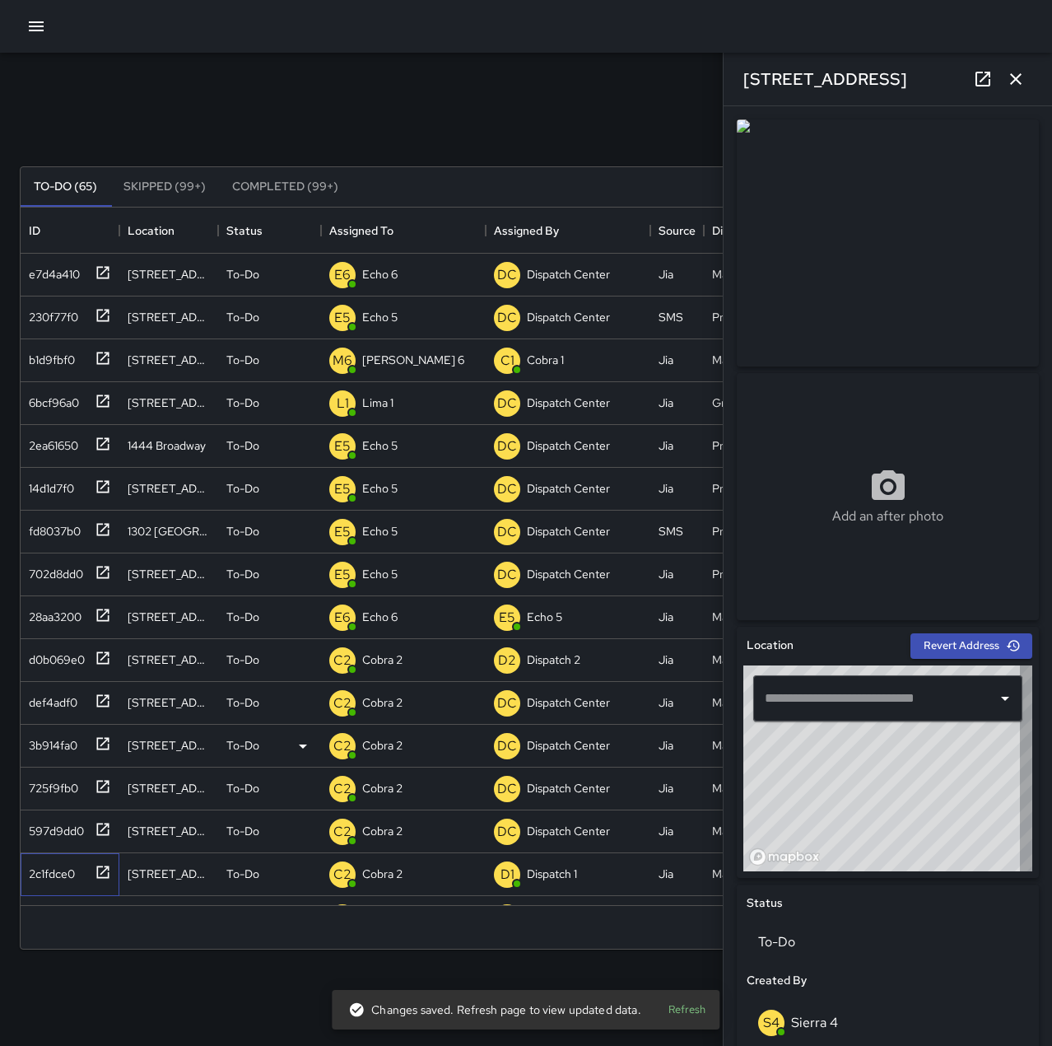
type input "**********"
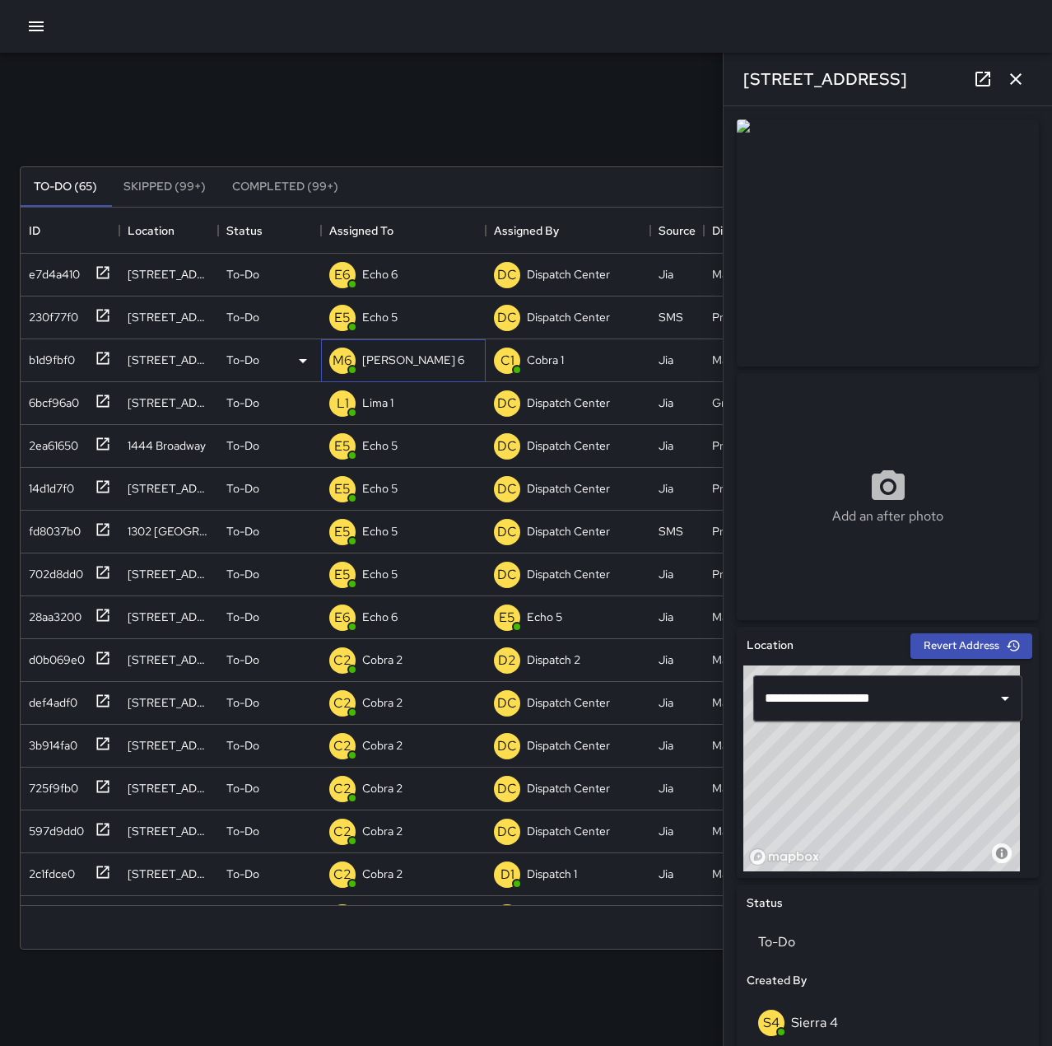
click at [389, 360] on p "[PERSON_NAME] 6" at bounding box center [413, 360] width 102 height 16
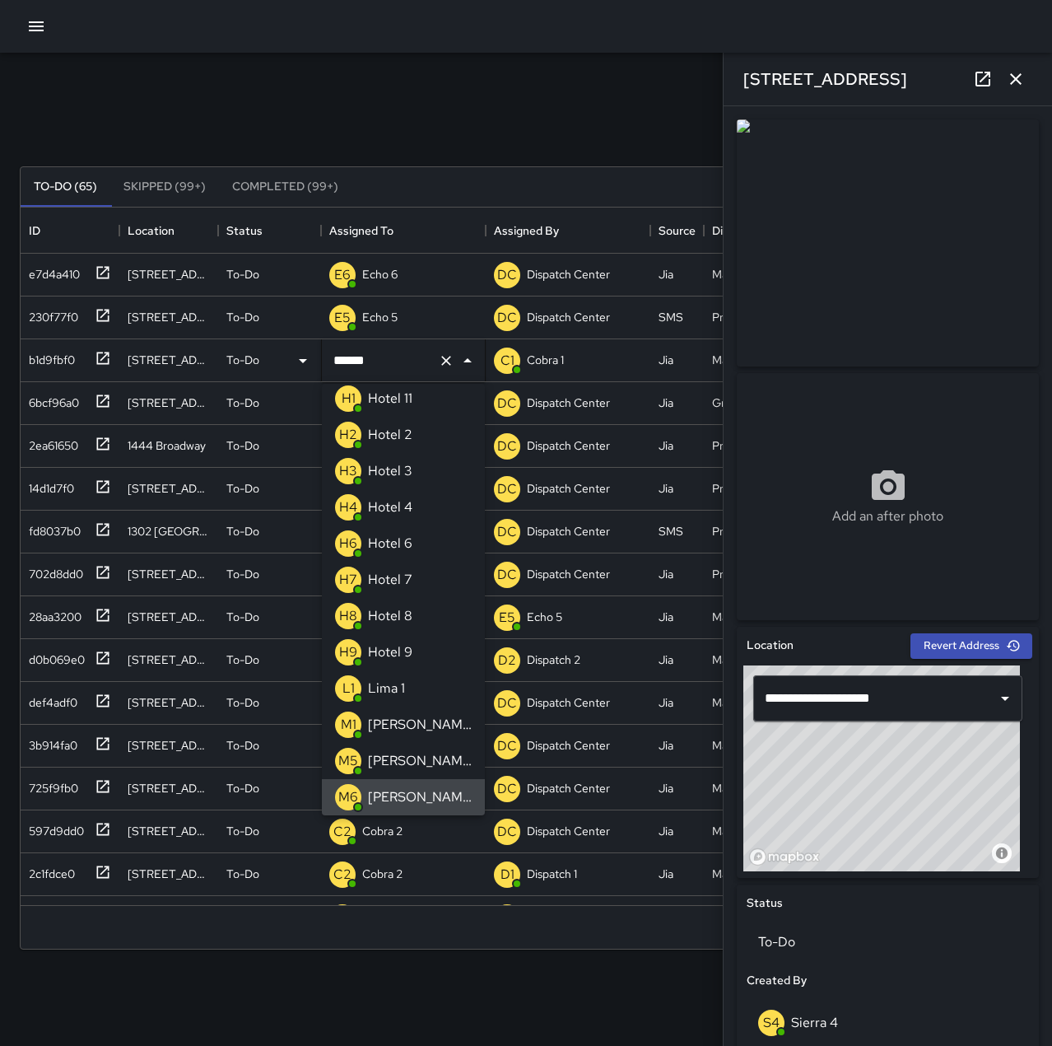
click at [448, 362] on icon "Clear" at bounding box center [446, 361] width 10 height 10
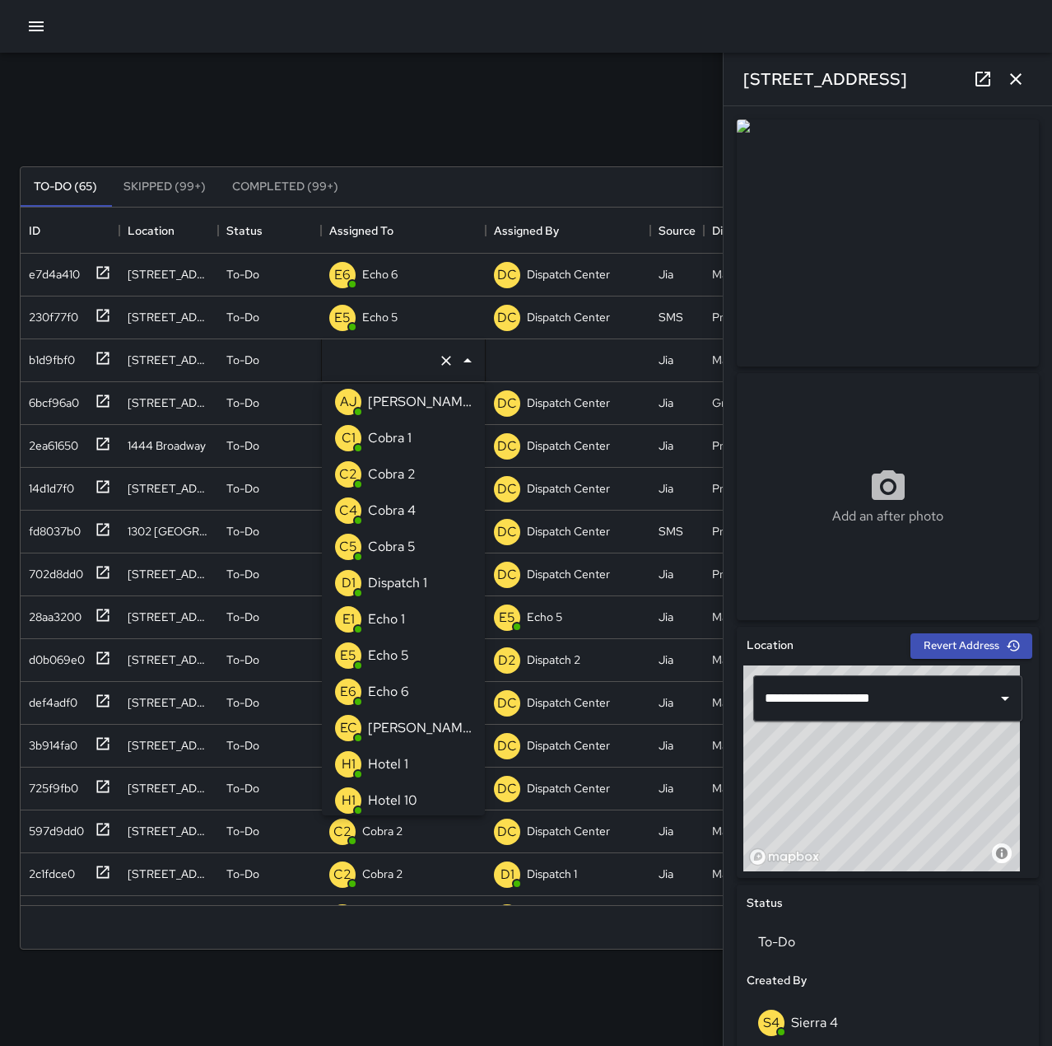
click at [425, 686] on li "E6 Echo 6" at bounding box center [403, 691] width 163 height 36
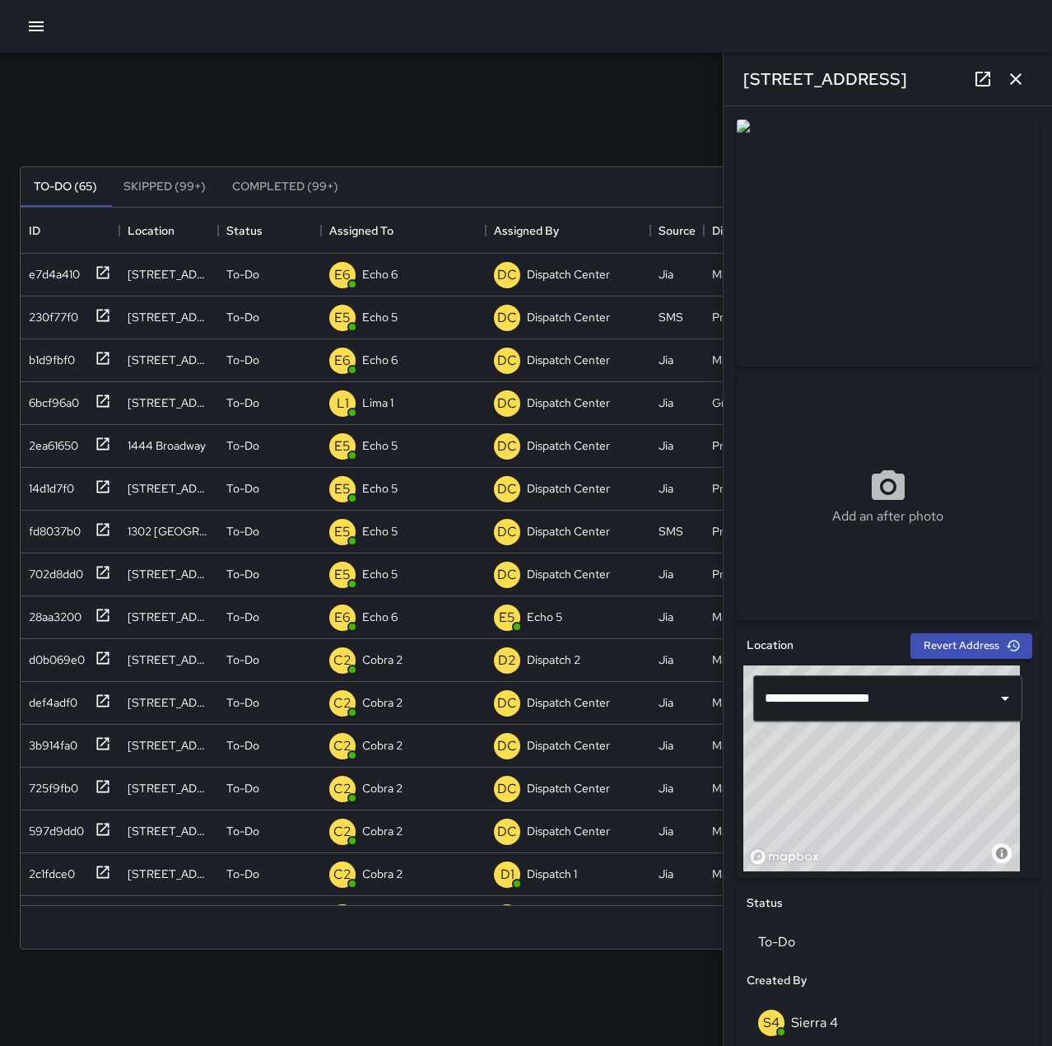
click at [381, 136] on div "Search Search New Task" at bounding box center [525, 127] width 1019 height 86
type input "**********"
drag, startPoint x: 71, startPoint y: 859, endPoint x: 77, endPoint y: 850, distance: 11.9
click at [71, 859] on div "2c1fdce0" at bounding box center [48, 870] width 53 height 23
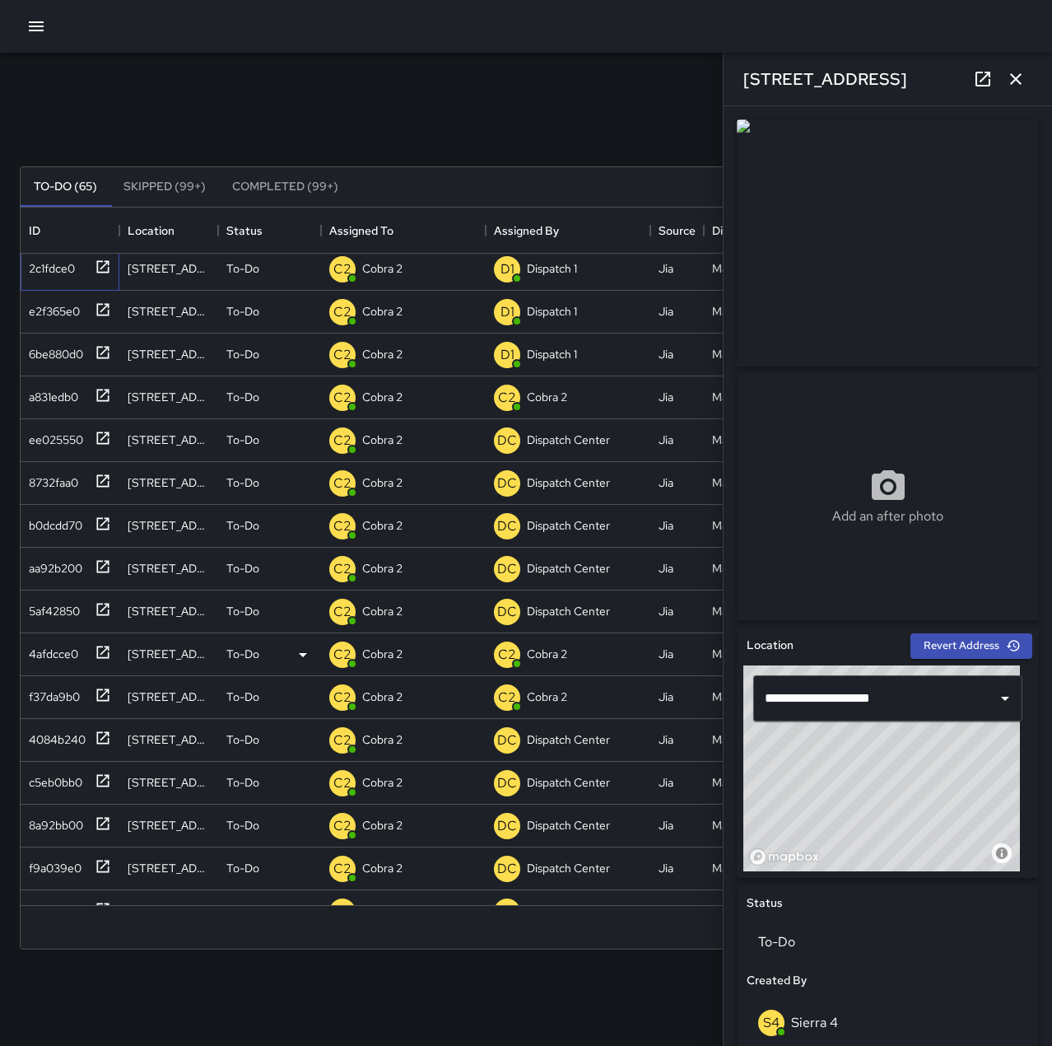
scroll to position [576, 0]
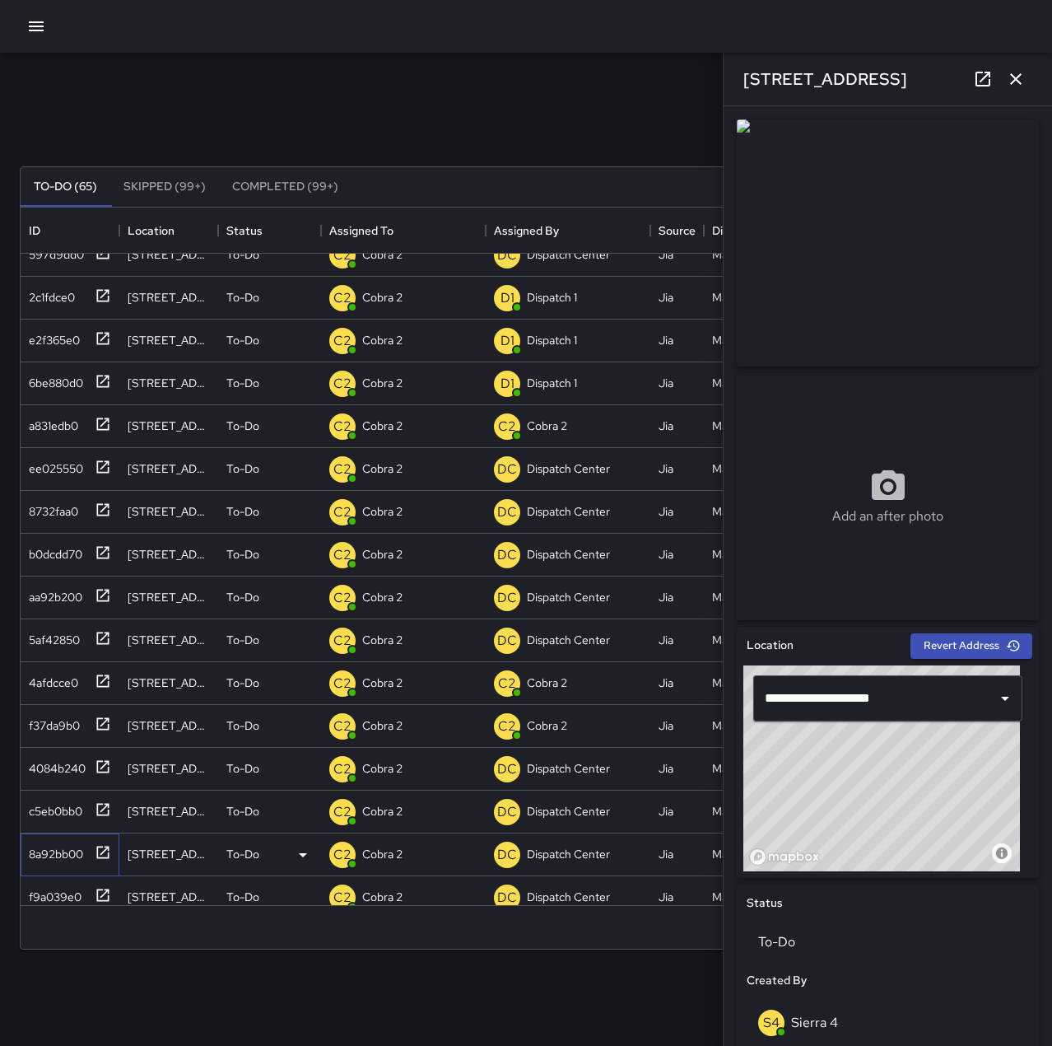
click at [52, 858] on div "8a92bb00" at bounding box center [52, 850] width 61 height 23
type input "**********"
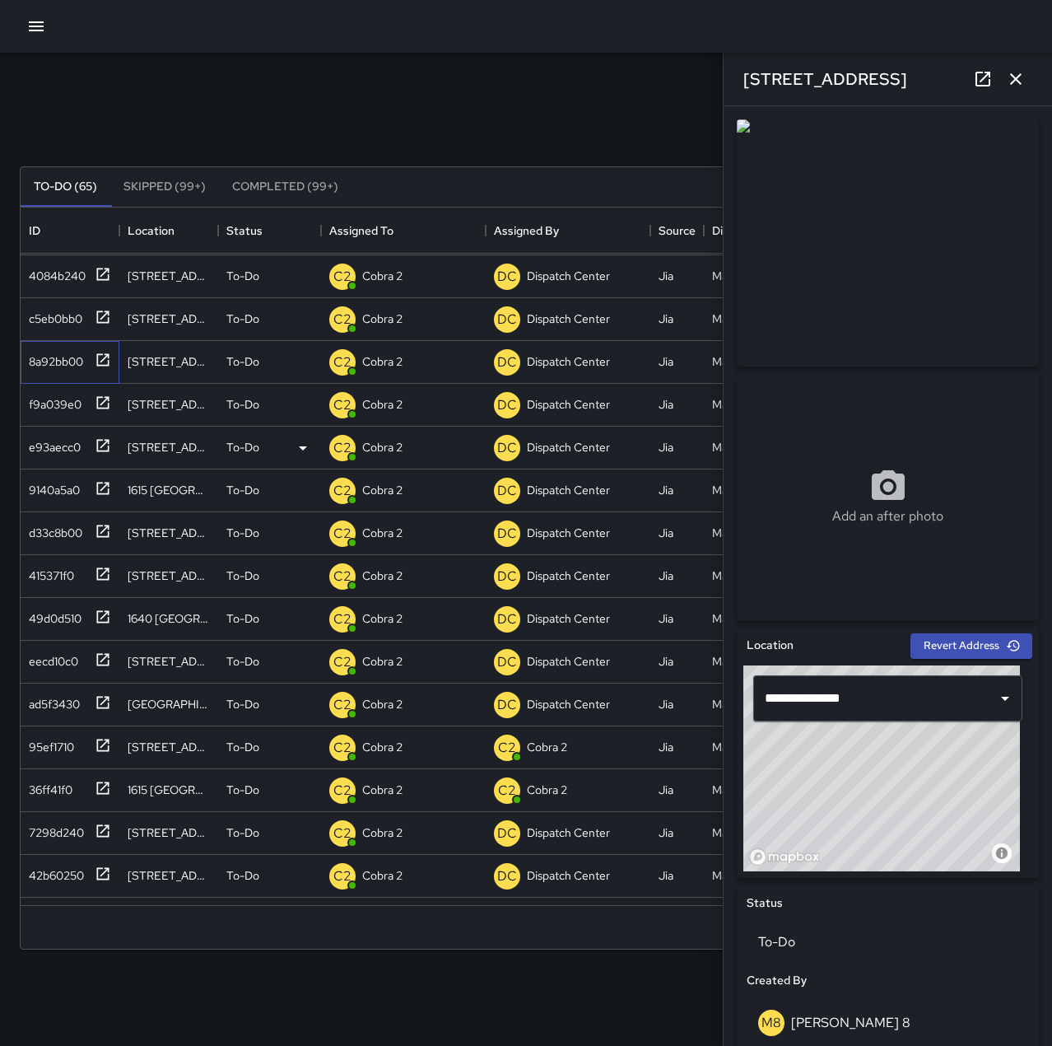
scroll to position [1153, 0]
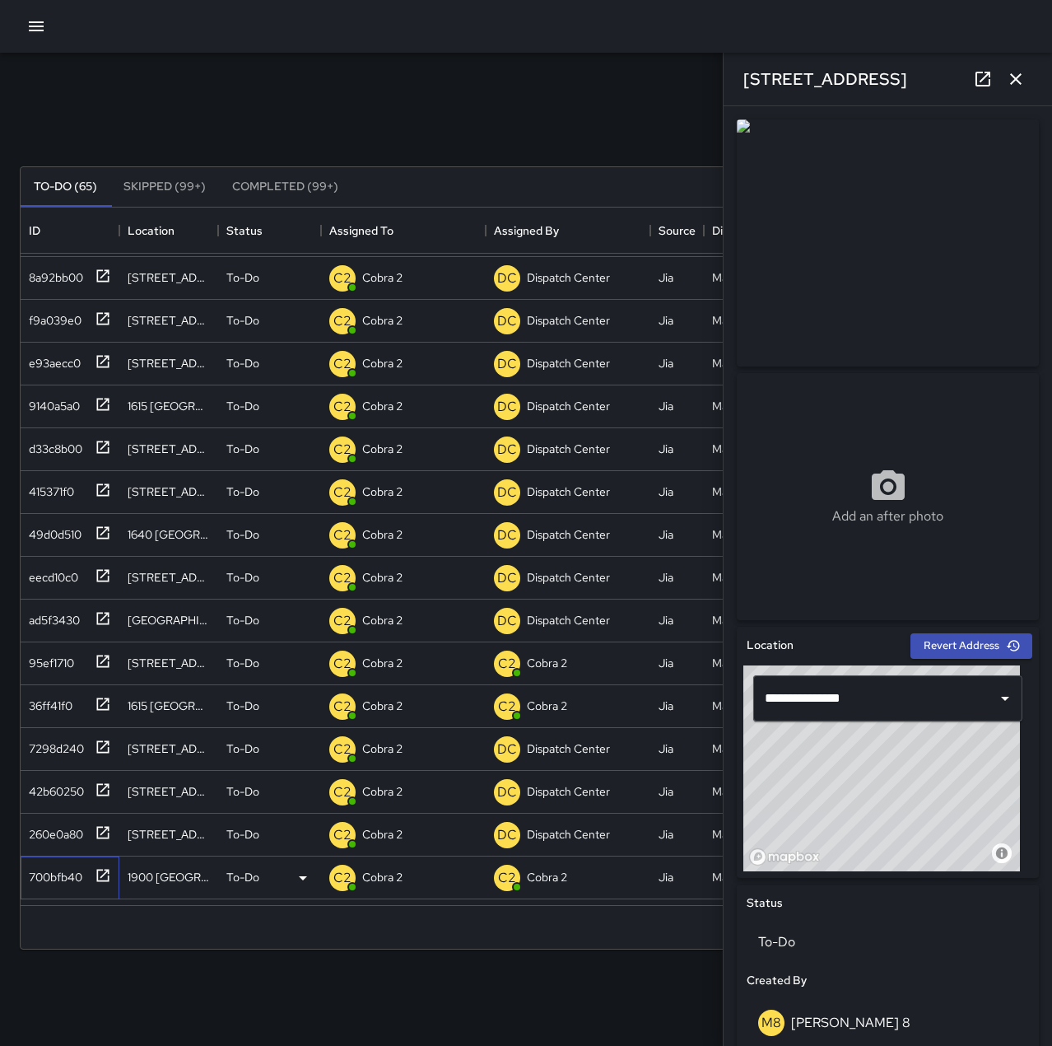
click at [61, 866] on div "700bfb40" at bounding box center [52, 873] width 60 height 23
type input "**********"
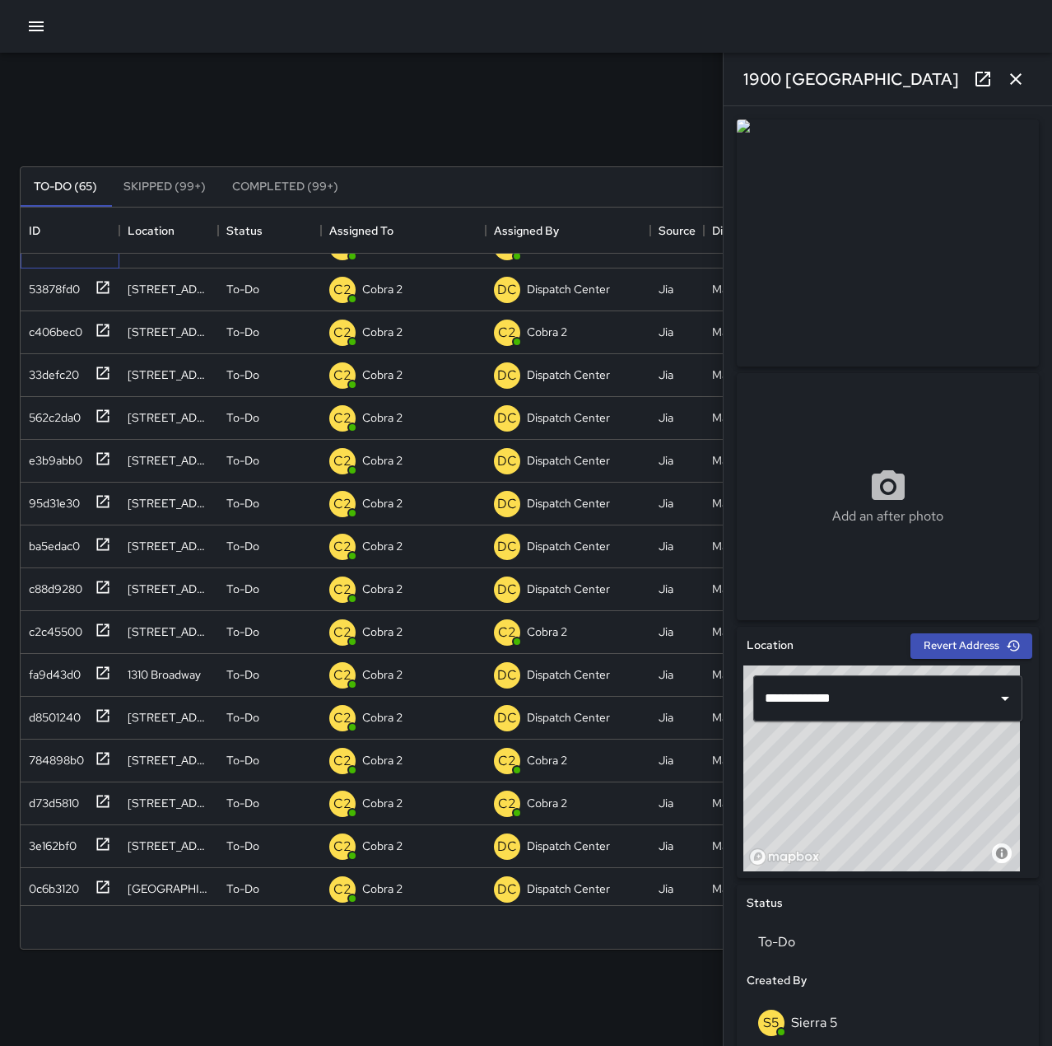
scroll to position [1811, 0]
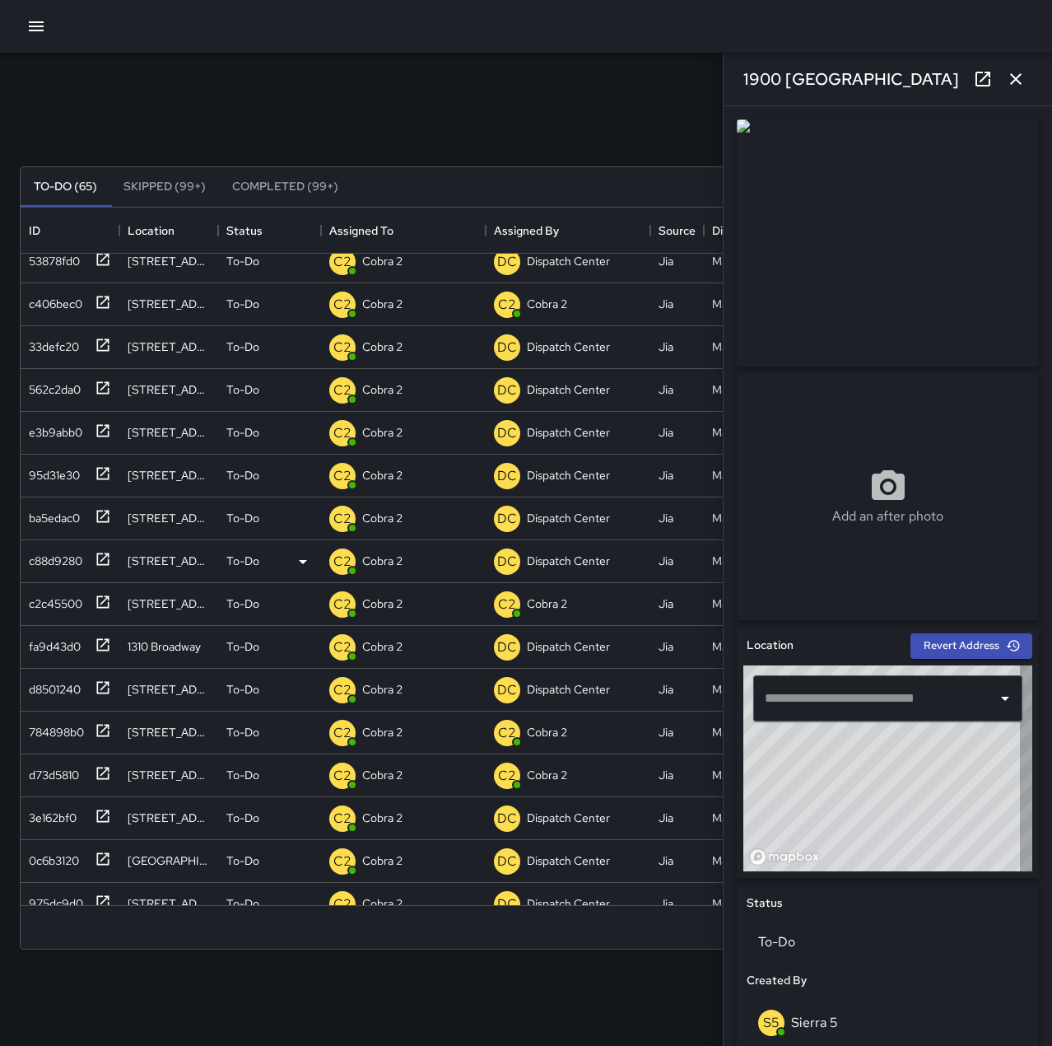
type input "**********"
click at [72, 855] on div "0c6b3120" at bounding box center [50, 856] width 57 height 23
type input "**********"
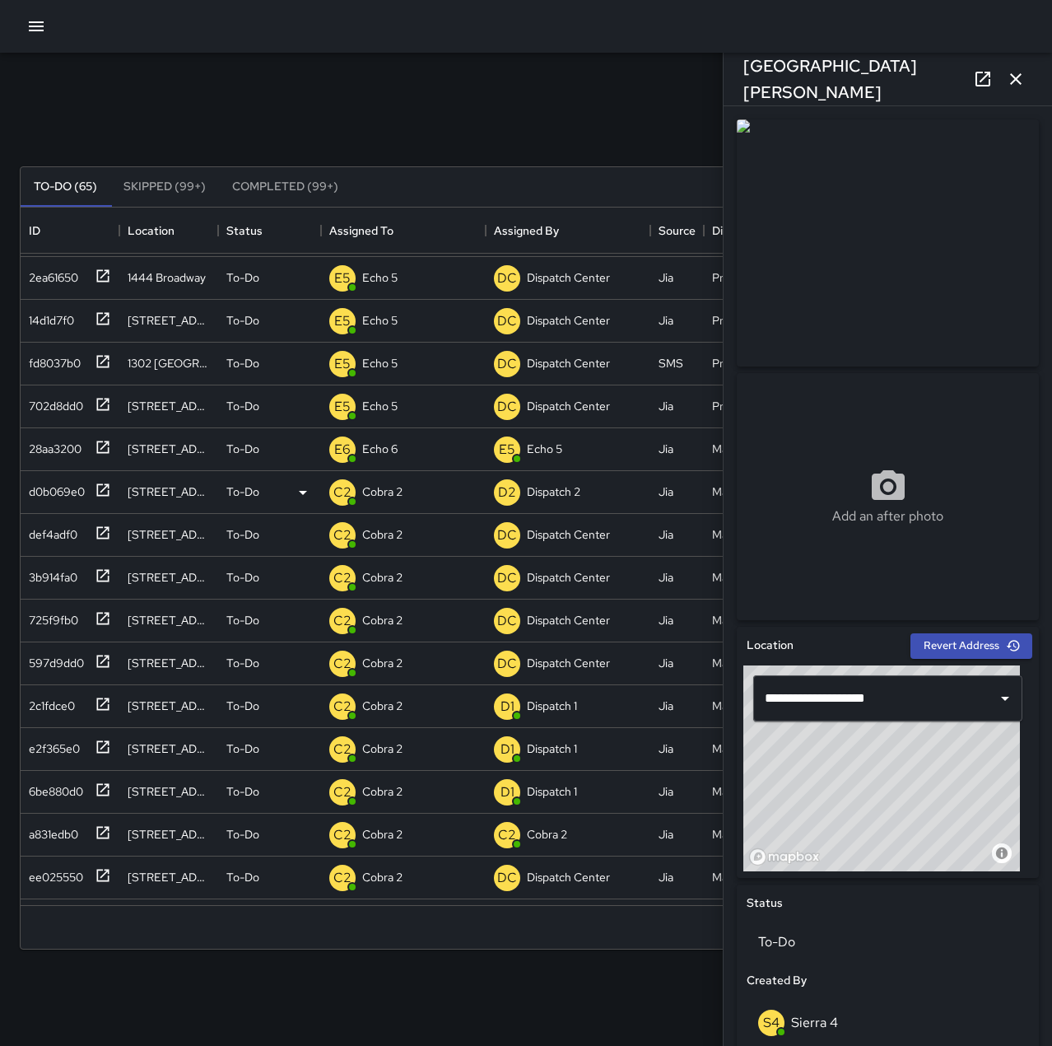
scroll to position [0, 0]
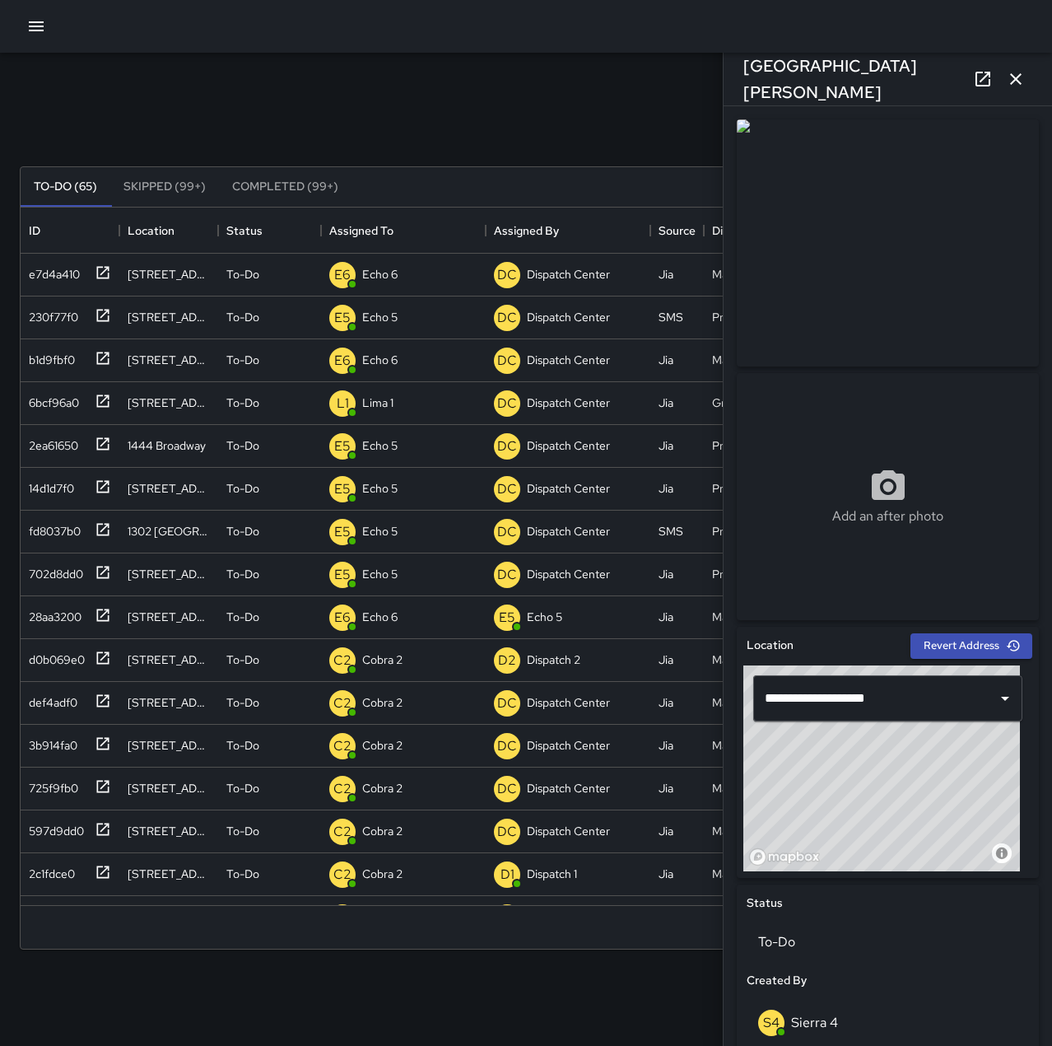
click at [1024, 81] on icon "button" at bounding box center [1016, 79] width 20 height 20
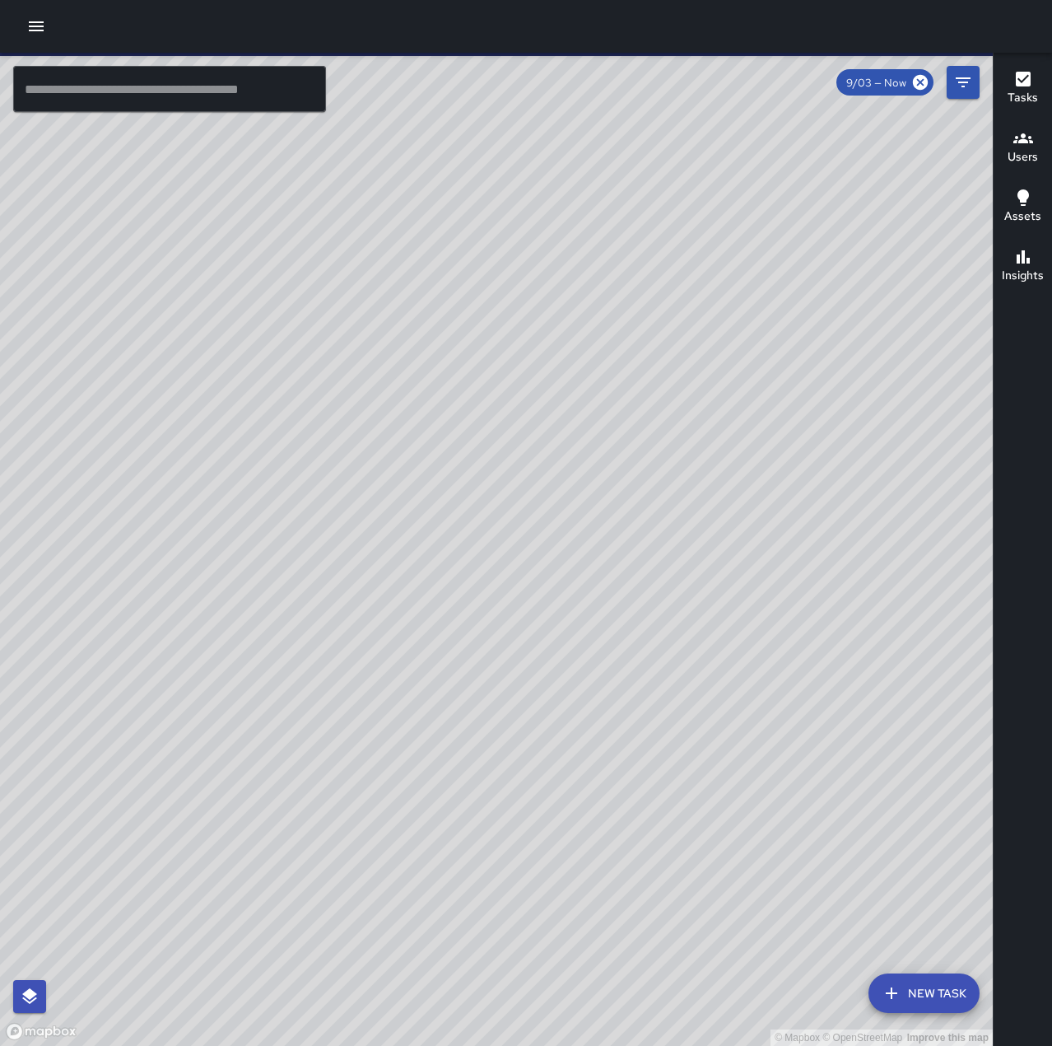
drag, startPoint x: 552, startPoint y: 883, endPoint x: 703, endPoint y: 755, distance: 198.1
click at [708, 755] on div "© Mapbox © OpenStreetMap Improve this map" at bounding box center [496, 549] width 993 height 993
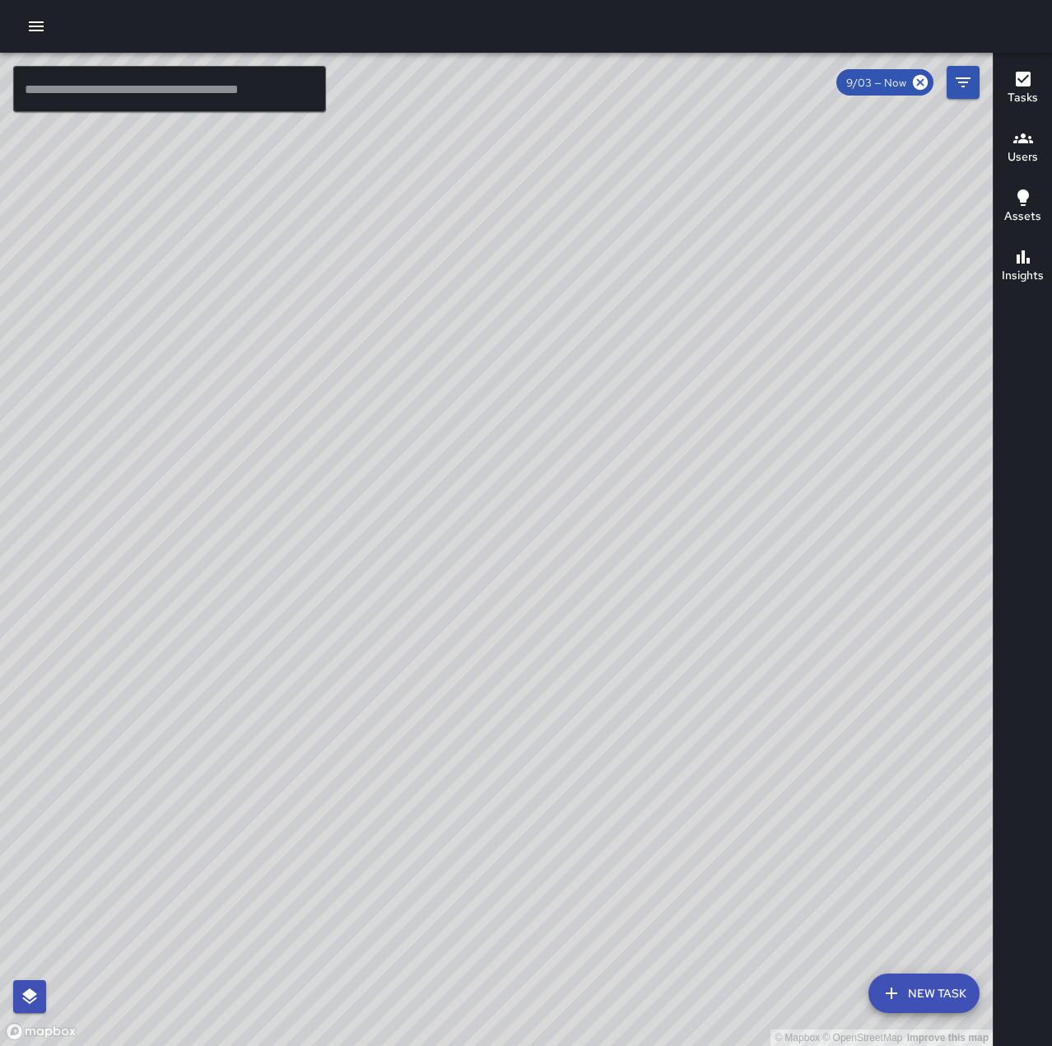
drag, startPoint x: 830, startPoint y: 598, endPoint x: 738, endPoint y: 730, distance: 161.5
click at [738, 730] on div "© Mapbox © OpenStreetMap Improve this map" at bounding box center [496, 549] width 993 height 993
drag, startPoint x: 524, startPoint y: 757, endPoint x: 551, endPoint y: 693, distance: 69.7
click at [551, 693] on div "© Mapbox © OpenStreetMap Improve this map" at bounding box center [496, 549] width 993 height 993
drag, startPoint x: 623, startPoint y: 591, endPoint x: 588, endPoint y: 701, distance: 115.9
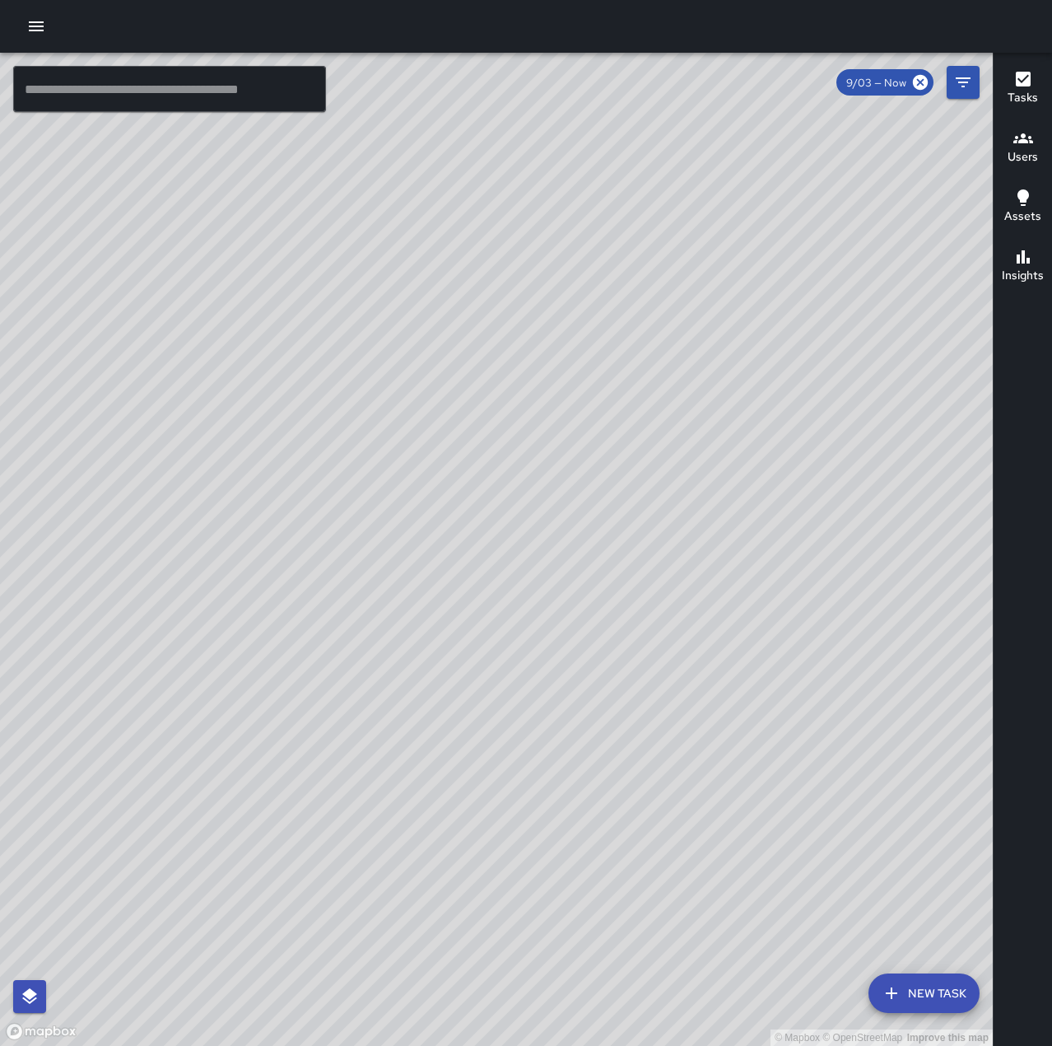
click at [588, 701] on div "© Mapbox © OpenStreetMap Improve this map" at bounding box center [496, 549] width 993 height 993
drag, startPoint x: 802, startPoint y: 309, endPoint x: 511, endPoint y: 804, distance: 574.5
click at [510, 804] on div "© Mapbox © OpenStreetMap Improve this map" at bounding box center [496, 549] width 993 height 993
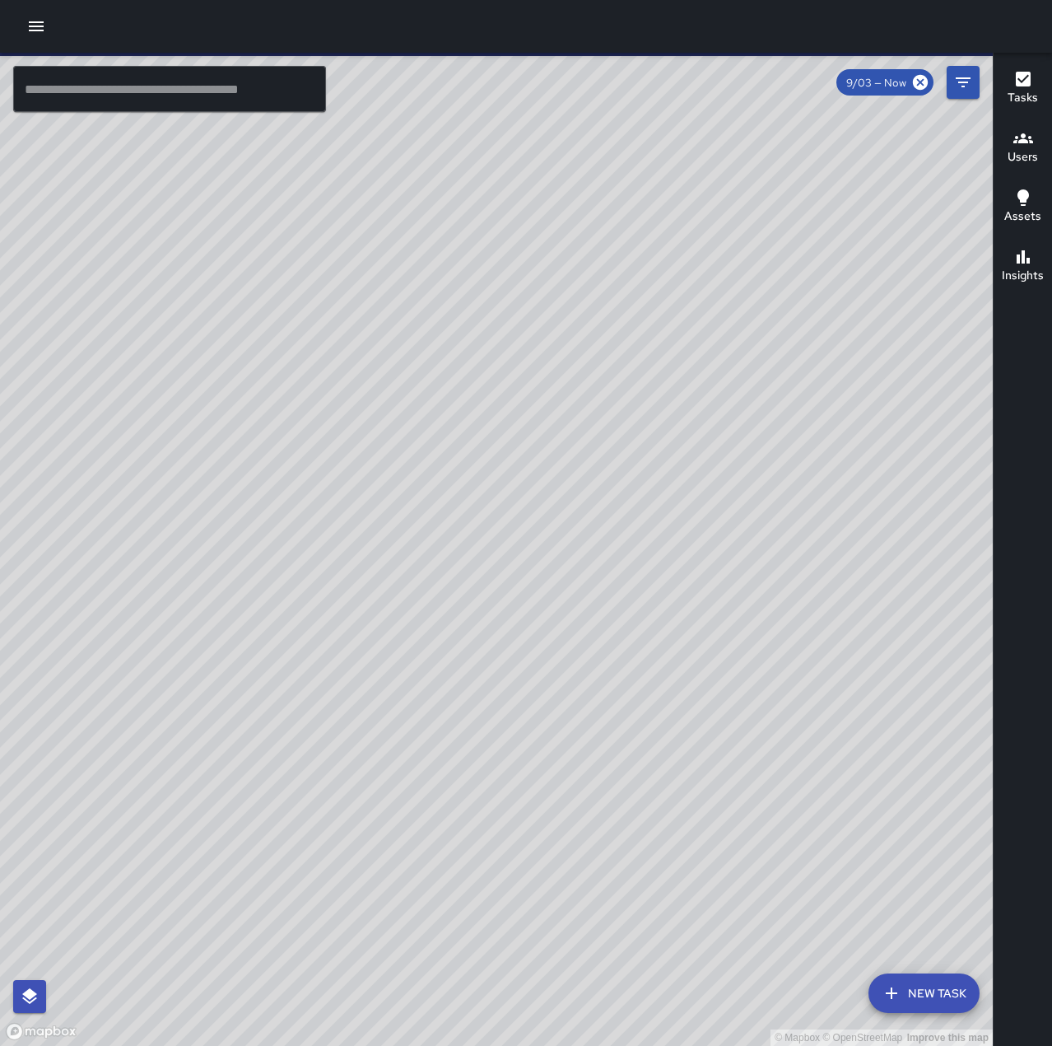
drag, startPoint x: 606, startPoint y: 799, endPoint x: 864, endPoint y: 572, distance: 343.6
click at [864, 572] on div "© Mapbox © OpenStreetMap Improve this map" at bounding box center [496, 549] width 993 height 993
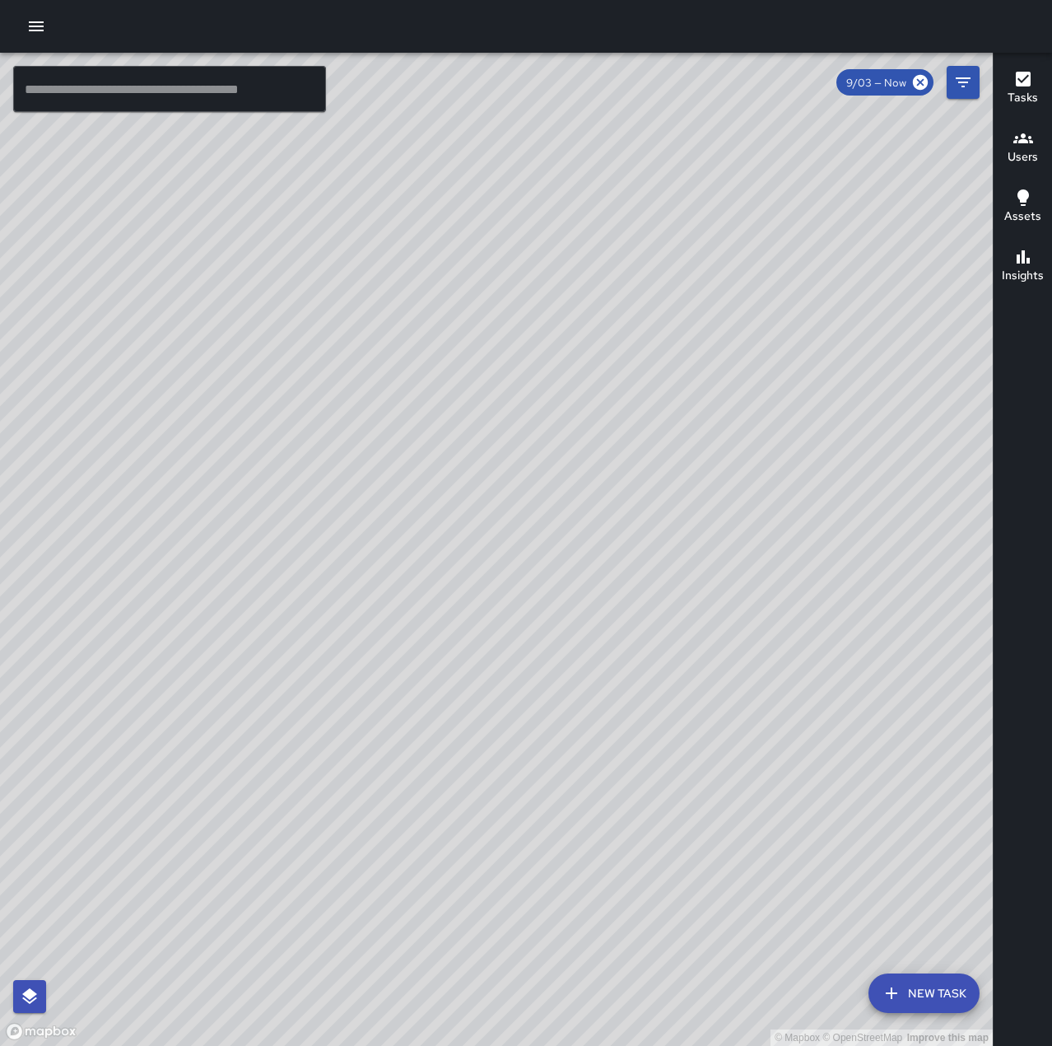
drag, startPoint x: 661, startPoint y: 608, endPoint x: 767, endPoint y: 538, distance: 127.2
click at [767, 538] on div "© Mapbox © OpenStreetMap Improve this map" at bounding box center [496, 549] width 993 height 993
drag, startPoint x: 685, startPoint y: 612, endPoint x: 730, endPoint y: 604, distance: 45.9
click at [730, 604] on div "© Mapbox © OpenStreetMap Improve this map" at bounding box center [496, 549] width 993 height 993
drag, startPoint x: 544, startPoint y: 784, endPoint x: 631, endPoint y: 670, distance: 143.3
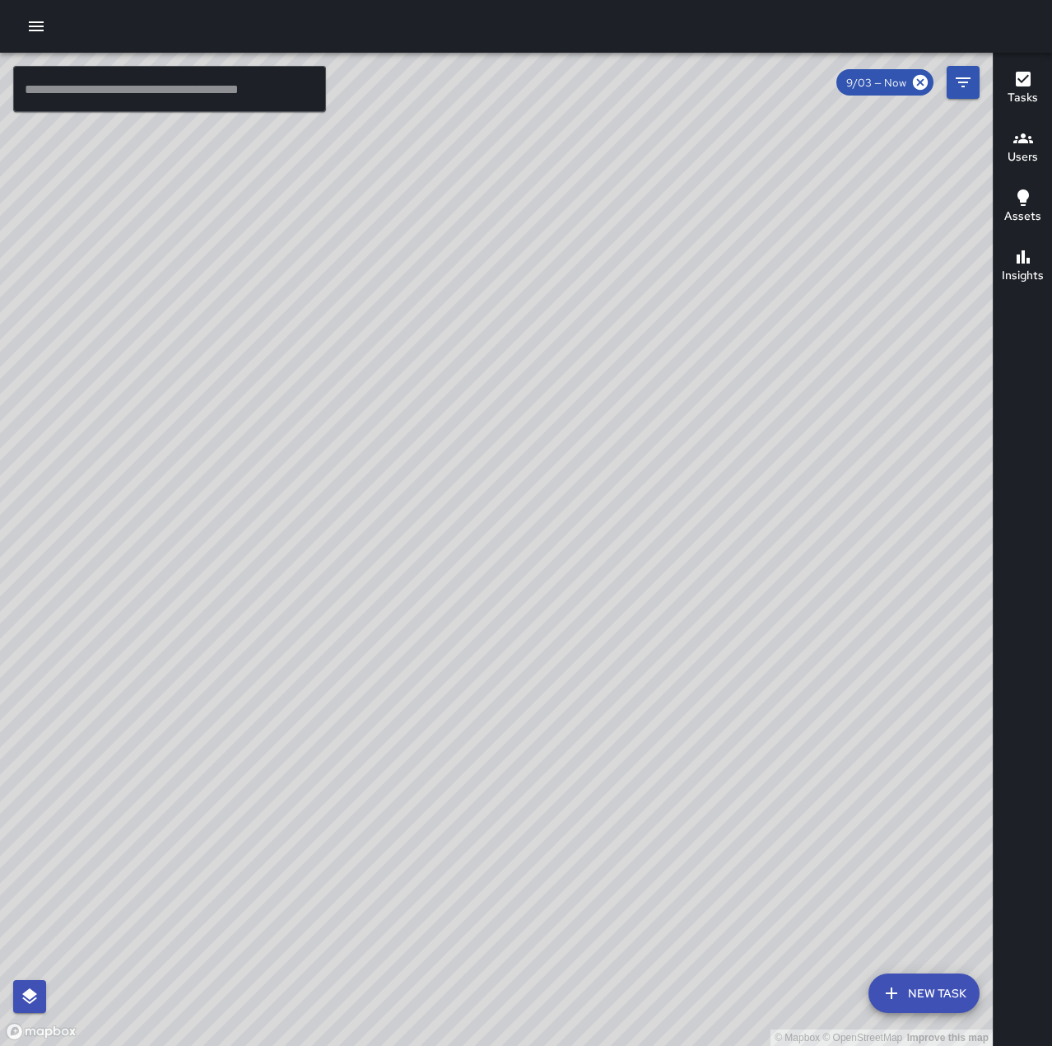
click at [631, 670] on div "© Mapbox © OpenStreetMap Improve this map" at bounding box center [496, 549] width 993 height 993
drag, startPoint x: 597, startPoint y: 696, endPoint x: 701, endPoint y: 769, distance: 127.7
click at [701, 769] on div "© Mapbox © OpenStreetMap Improve this map" at bounding box center [496, 549] width 993 height 993
drag, startPoint x: 752, startPoint y: 580, endPoint x: 602, endPoint y: 743, distance: 222.0
click at [602, 743] on div "© Mapbox © OpenStreetMap Improve this map" at bounding box center [496, 549] width 993 height 993
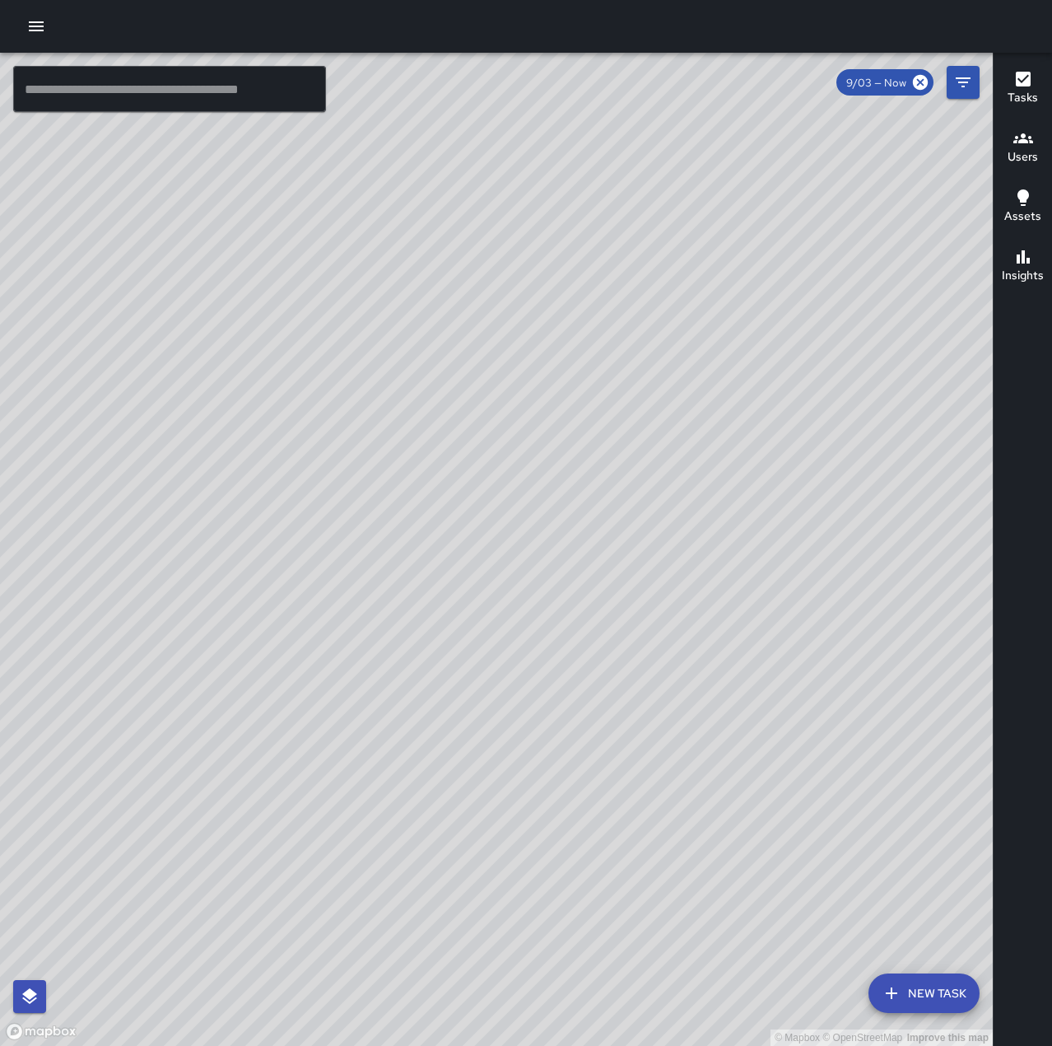
drag, startPoint x: 731, startPoint y: 686, endPoint x: 522, endPoint y: 751, distance: 219.0
click at [522, 751] on div "© Mapbox © OpenStreetMap Improve this map" at bounding box center [496, 549] width 993 height 993
drag, startPoint x: 572, startPoint y: 928, endPoint x: 780, endPoint y: 681, distance: 322.5
click at [780, 681] on div "© Mapbox © OpenStreetMap Improve this map" at bounding box center [496, 549] width 993 height 993
drag, startPoint x: 794, startPoint y: 928, endPoint x: 885, endPoint y: 710, distance: 235.5
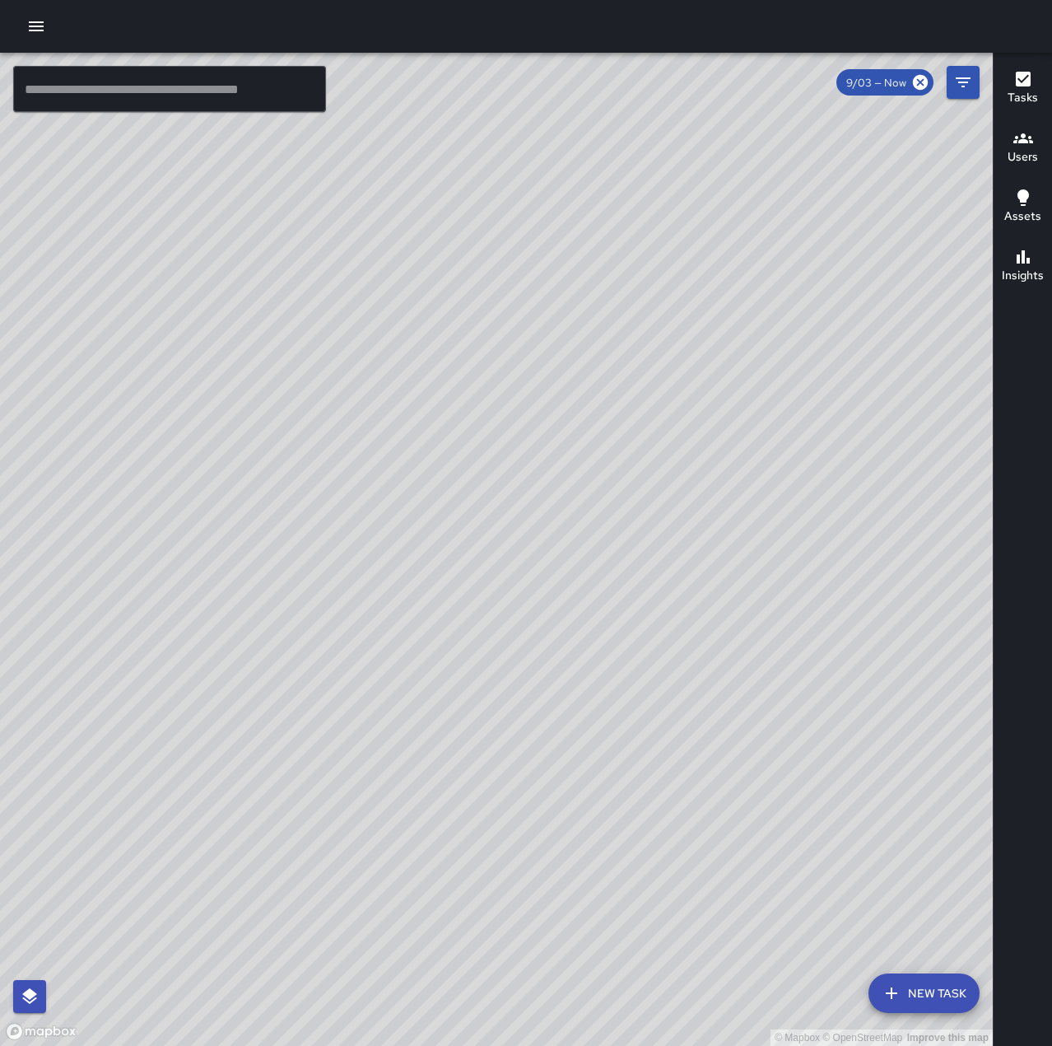
click at [885, 710] on div "© Mapbox © OpenStreetMap Improve this map" at bounding box center [496, 549] width 993 height 993
drag, startPoint x: 827, startPoint y: 797, endPoint x: 868, endPoint y: 651, distance: 151.4
click at [868, 651] on div "© Mapbox © OpenStreetMap Improve this map" at bounding box center [496, 549] width 993 height 993
drag, startPoint x: 853, startPoint y: 773, endPoint x: 624, endPoint y: 864, distance: 246.4
click at [624, 864] on div "© Mapbox © OpenStreetMap Improve this map" at bounding box center [496, 549] width 993 height 993
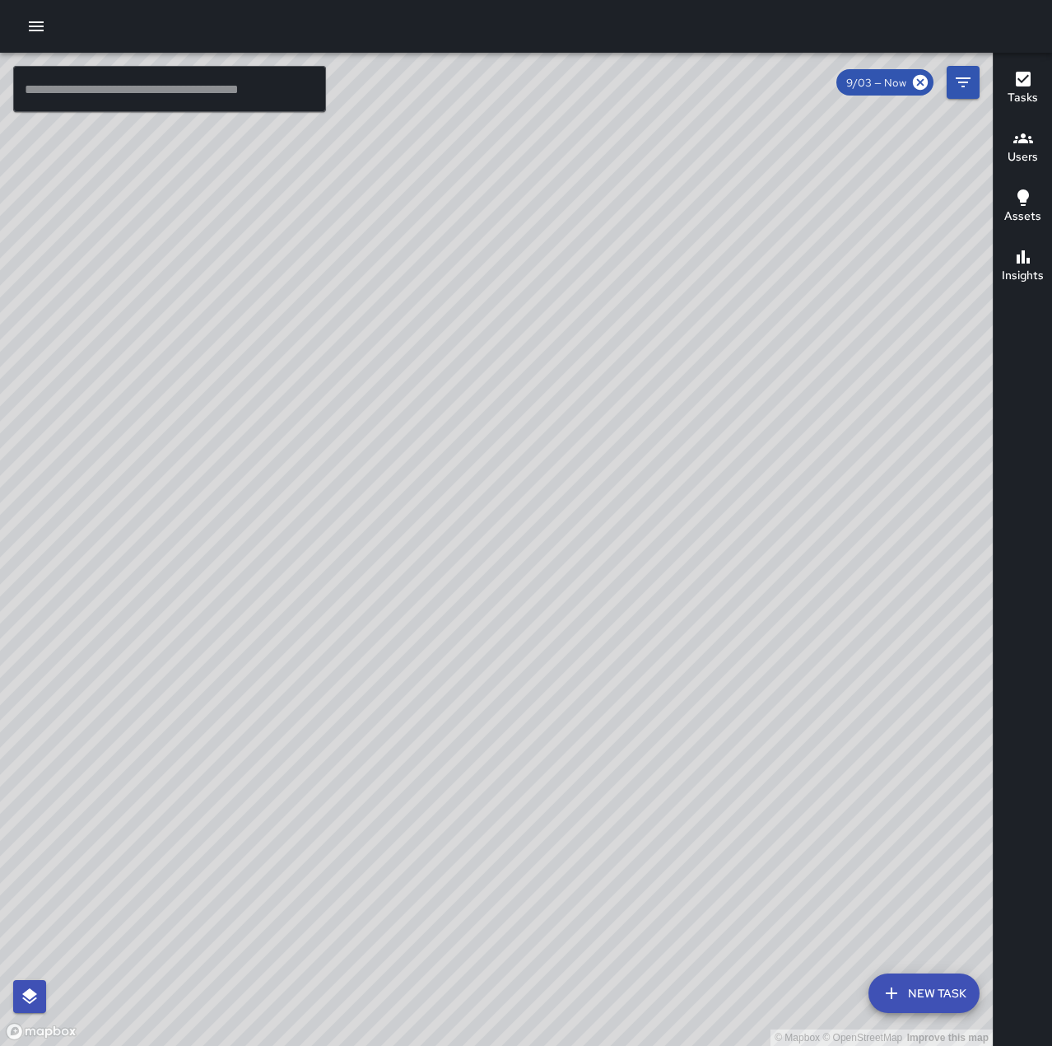
drag, startPoint x: 864, startPoint y: 617, endPoint x: 637, endPoint y: 802, distance: 292.0
click at [637, 802] on div "© Mapbox © OpenStreetMap Improve this map" at bounding box center [496, 549] width 993 height 993
drag, startPoint x: 767, startPoint y: 729, endPoint x: 407, endPoint y: 575, distance: 392.1
click at [691, 755] on div "© Mapbox © OpenStreetMap Improve this map" at bounding box center [496, 549] width 993 height 993
drag, startPoint x: 473, startPoint y: 625, endPoint x: 1032, endPoint y: 140, distance: 740.6
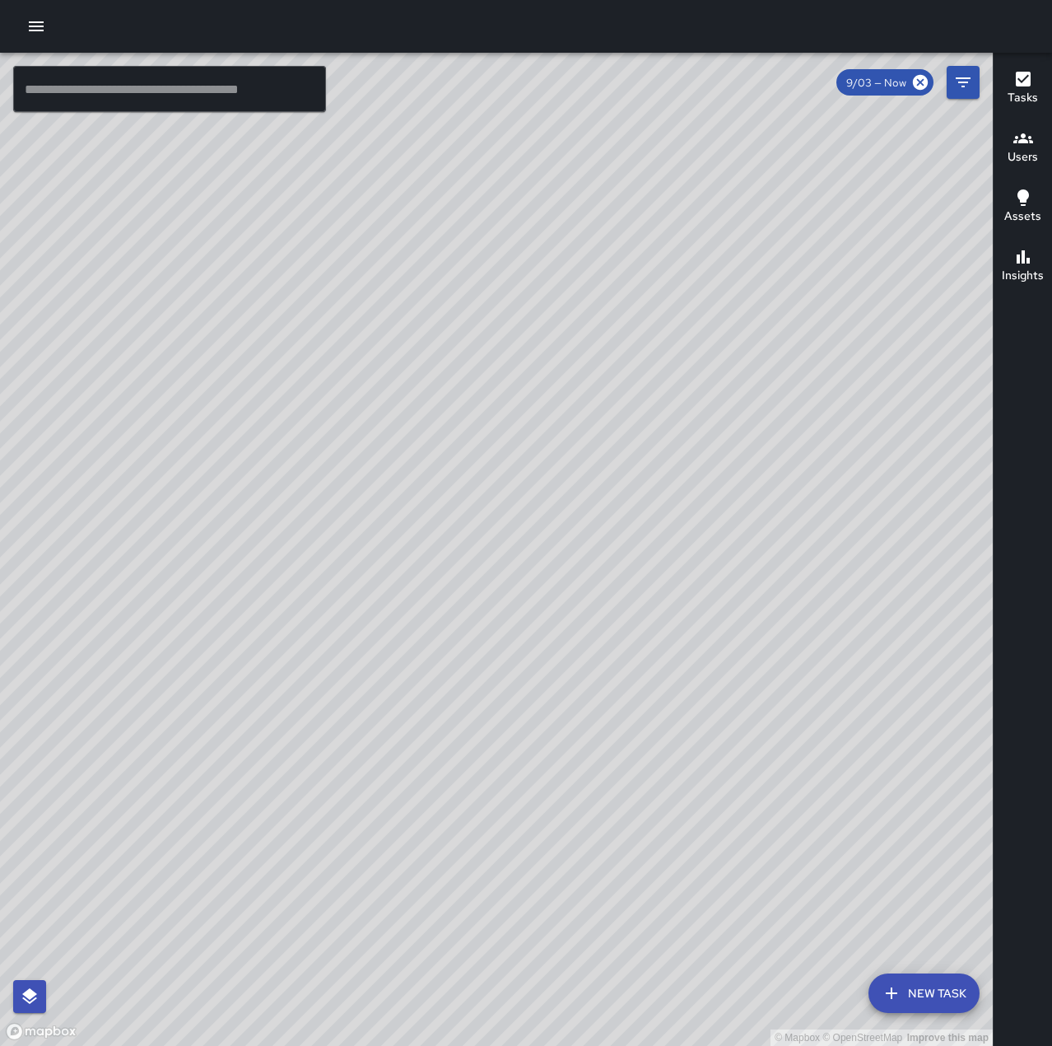
click at [1032, 140] on div "© Mapbox © OpenStreetMap Improve this map ​ New Task 9/03 — Now Map Layers Task…" at bounding box center [526, 549] width 1052 height 993
drag, startPoint x: 575, startPoint y: 600, endPoint x: 1013, endPoint y: 165, distance: 618.2
click at [1013, 165] on div "© Mapbox © OpenStreetMap Improve this map ​ New Task 9/03 — Now Map Layers Task…" at bounding box center [526, 549] width 1052 height 993
drag, startPoint x: 758, startPoint y: 578, endPoint x: 975, endPoint y: 305, distance: 348.0
click at [975, 305] on div "© Mapbox © OpenStreetMap Improve this map" at bounding box center [496, 549] width 993 height 993
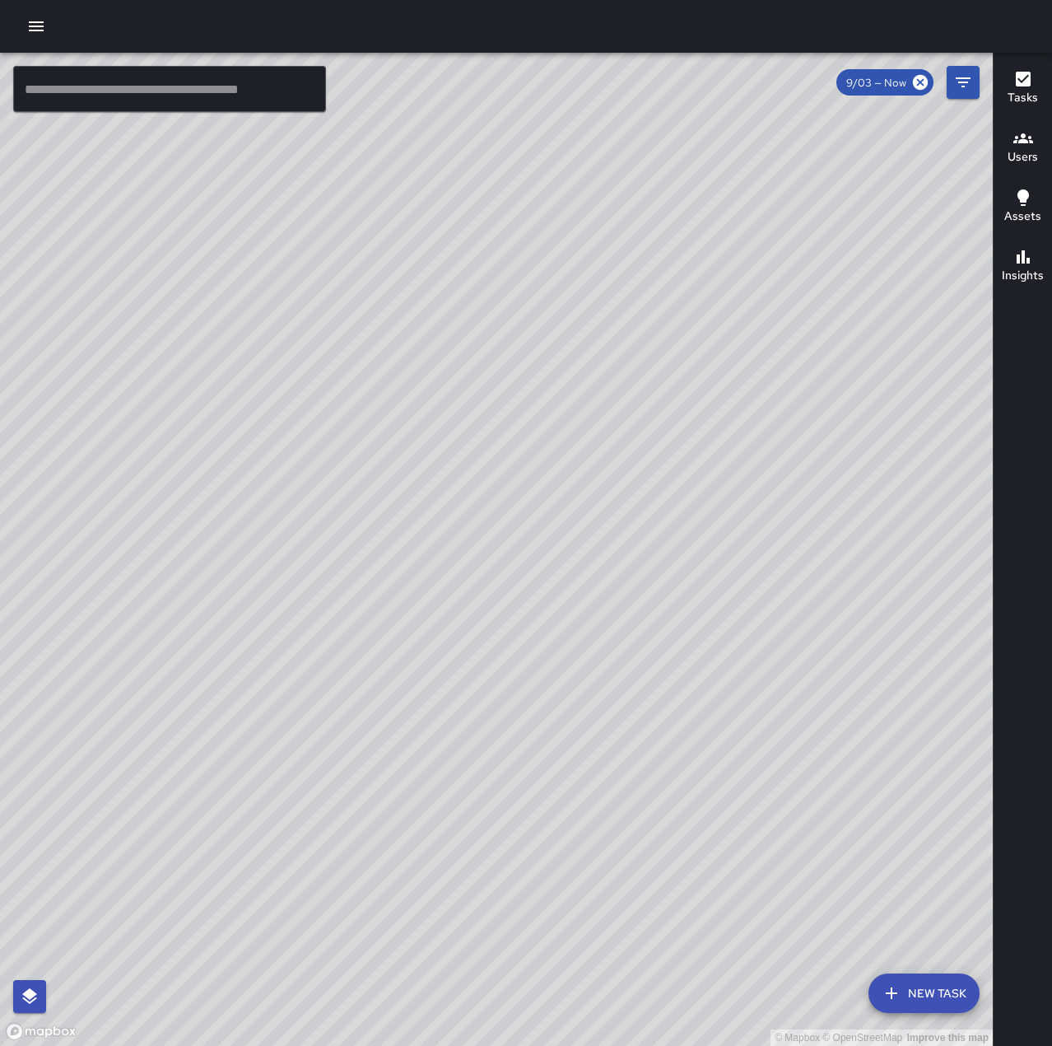
drag, startPoint x: 880, startPoint y: 624, endPoint x: 895, endPoint y: 442, distance: 182.5
click at [895, 442] on div "© Mapbox © OpenStreetMap Improve this map" at bounding box center [496, 549] width 993 height 993
